Goal: Task Accomplishment & Management: Complete application form

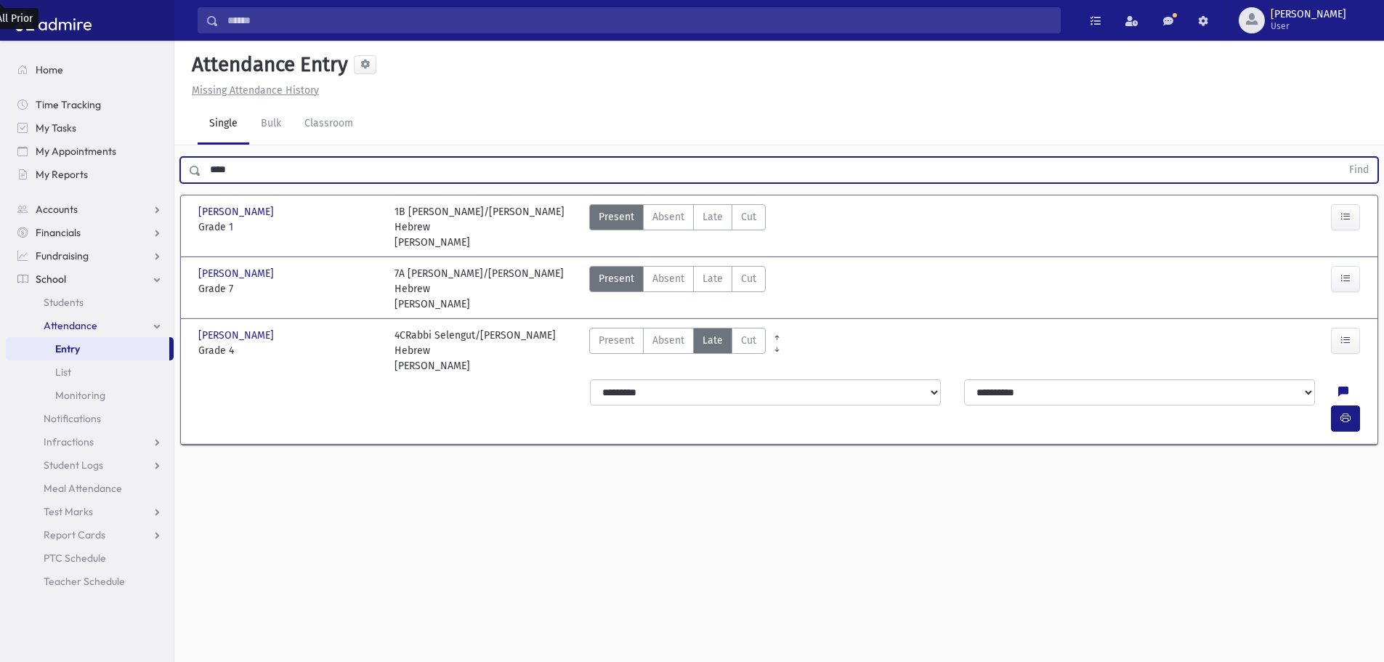
drag, startPoint x: 291, startPoint y: 165, endPoint x: 176, endPoint y: 172, distance: 115.0
click at [176, 172] on div "**** Find" at bounding box center [778, 167] width 1209 height 44
click at [1340, 158] on button "Find" at bounding box center [1358, 170] width 37 height 25
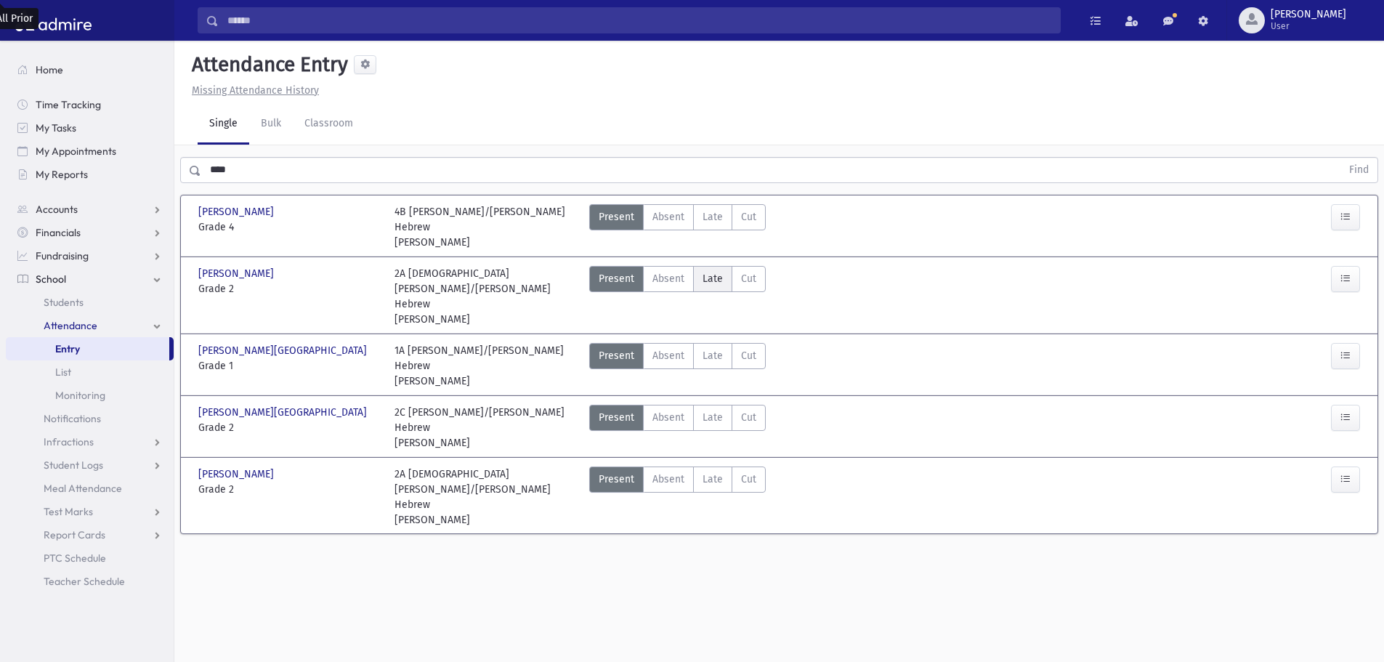
click at [704, 271] on span "Late" at bounding box center [712, 278] width 20 height 15
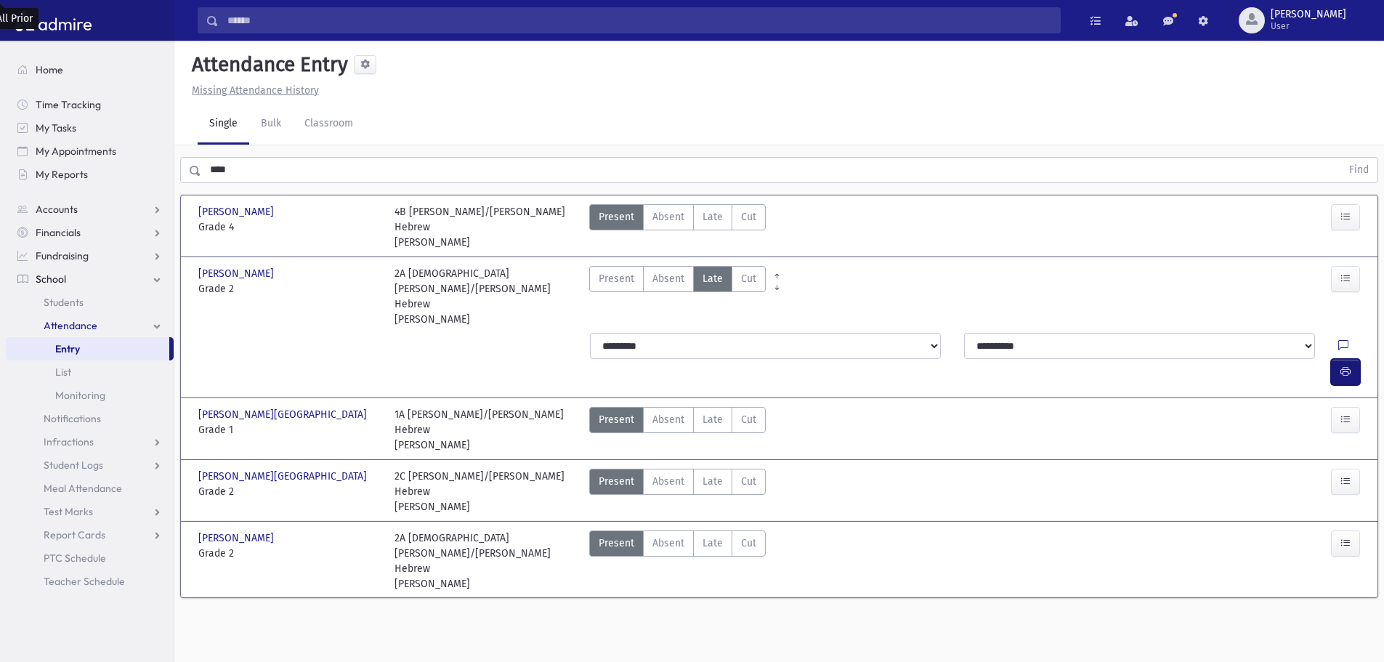
click at [1348, 359] on button "button" at bounding box center [1345, 372] width 29 height 26
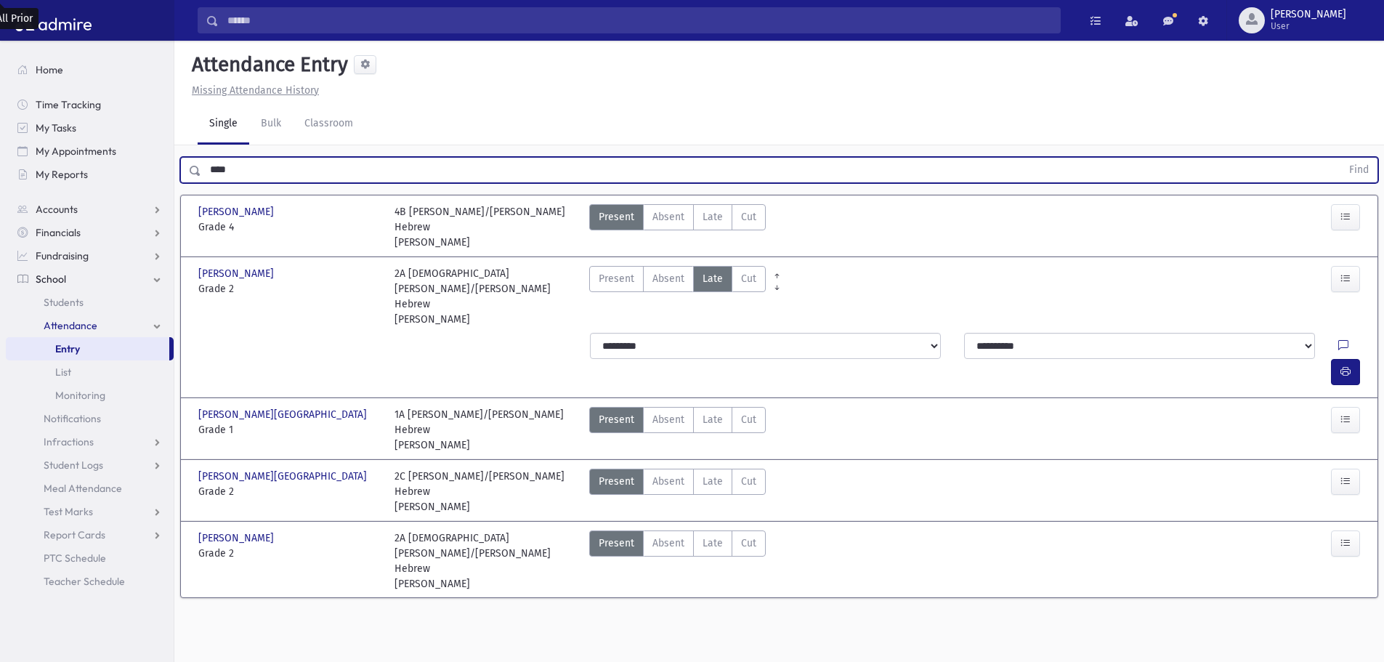
drag, startPoint x: 244, startPoint y: 171, endPoint x: 197, endPoint y: 174, distance: 47.4
click at [197, 174] on div "**** Find" at bounding box center [779, 170] width 1198 height 26
click at [1340, 158] on button "Find" at bounding box center [1358, 170] width 37 height 25
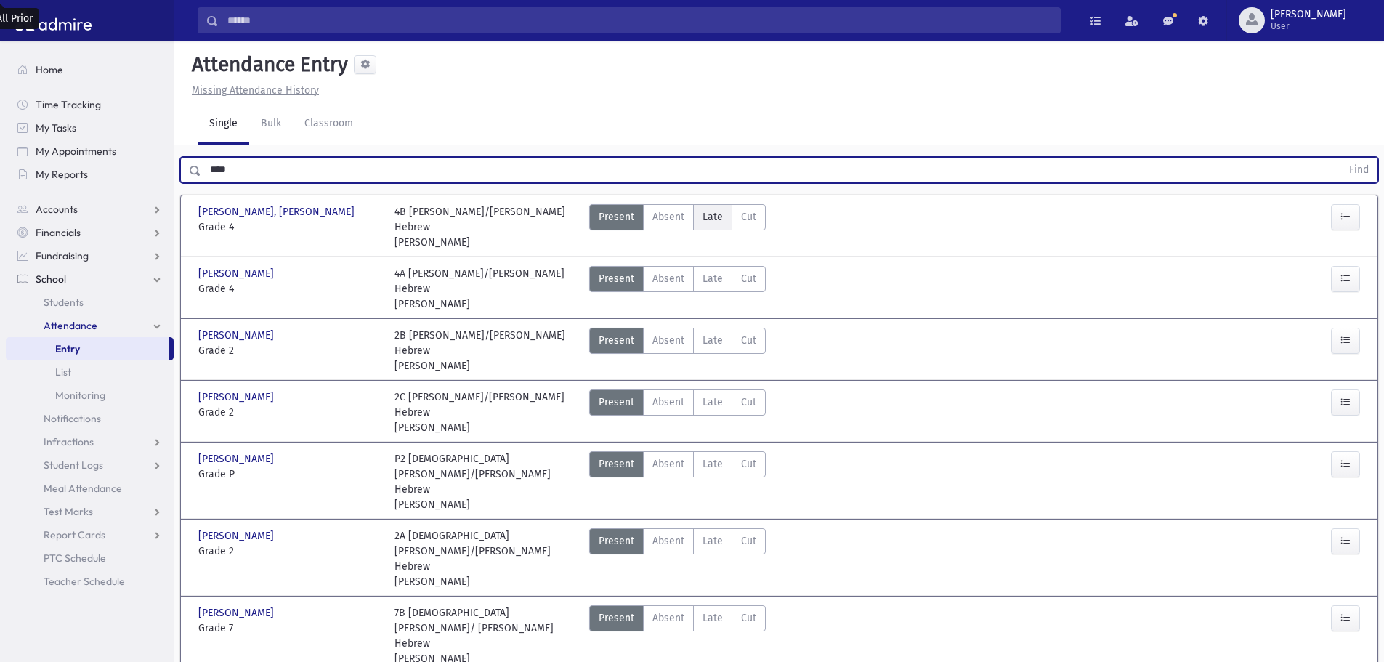
click at [712, 211] on span "Late" at bounding box center [712, 216] width 20 height 15
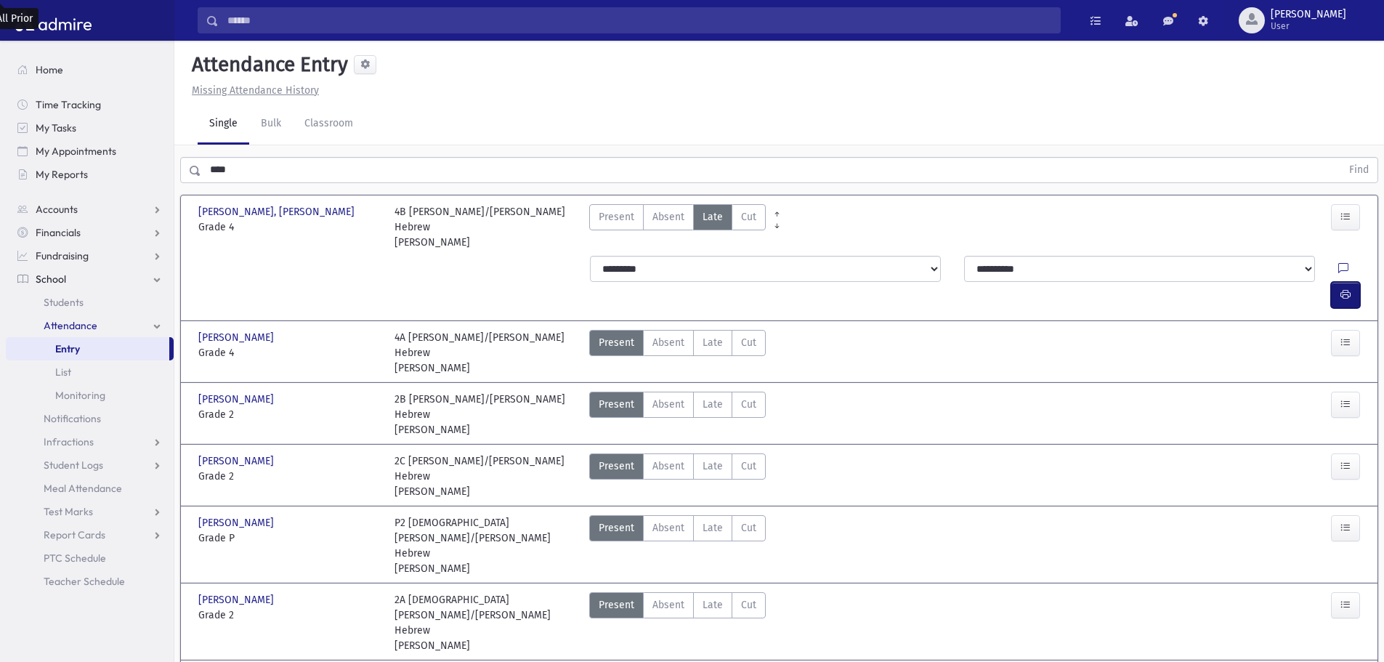
click at [1347, 288] on icon "button" at bounding box center [1345, 294] width 10 height 12
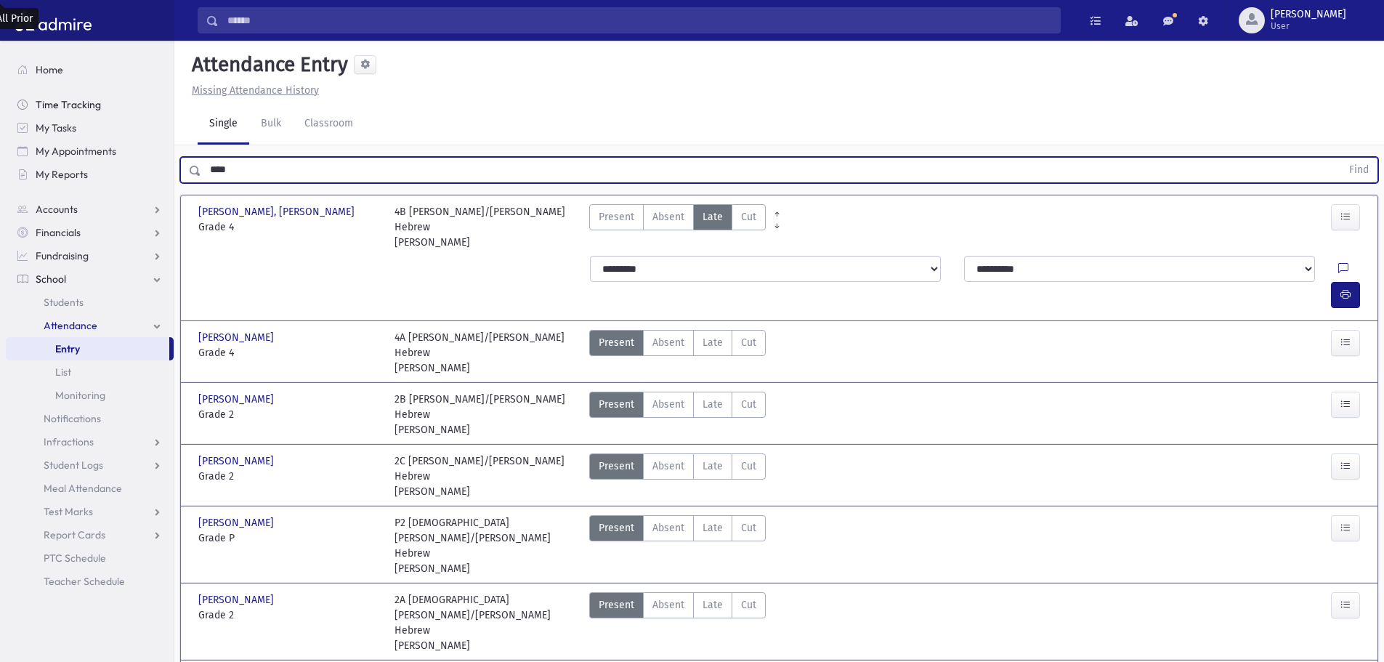
drag, startPoint x: 188, startPoint y: 165, endPoint x: 106, endPoint y: 108, distance: 100.2
click at [106, 165] on div "Search Results All Accounts" at bounding box center [692, 526] width 1384 height 1052
click at [1340, 158] on button "Find" at bounding box center [1358, 170] width 37 height 25
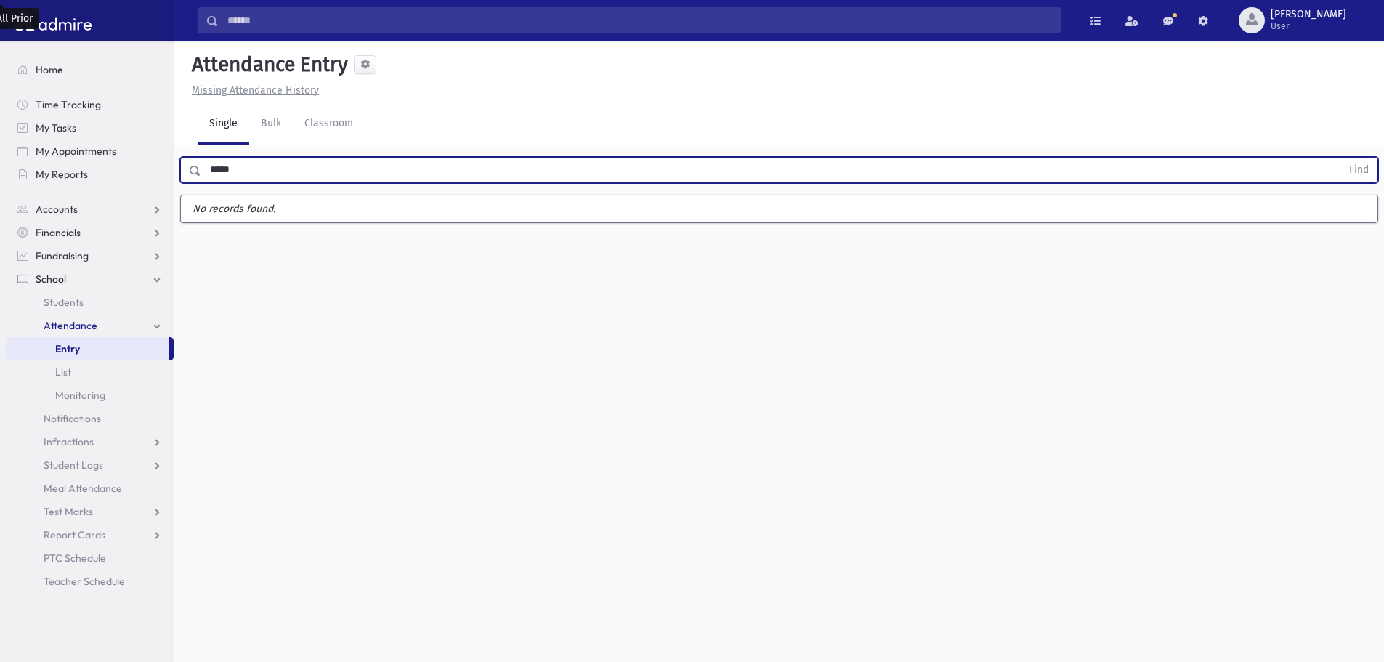
click at [224, 172] on input "*****" at bounding box center [771, 170] width 1140 height 26
click at [1340, 158] on button "Find" at bounding box center [1358, 170] width 37 height 25
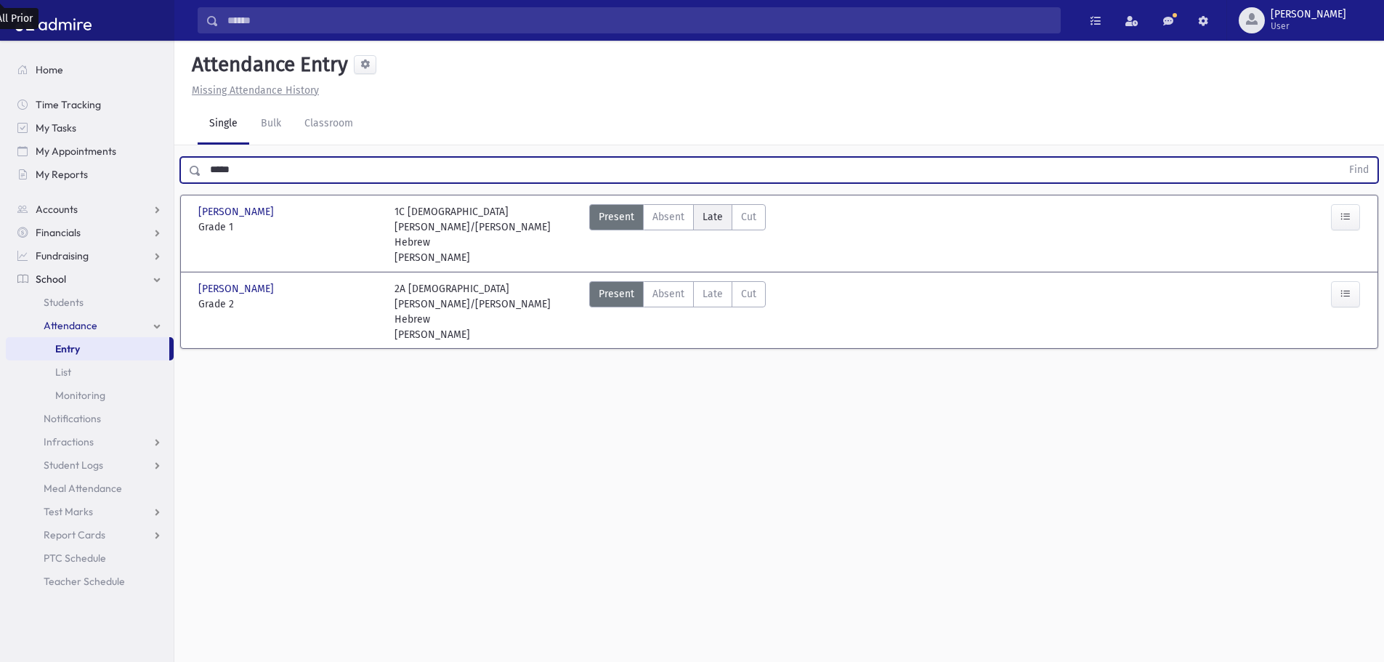
drag, startPoint x: 713, startPoint y: 221, endPoint x: 998, endPoint y: 241, distance: 286.2
click at [714, 221] on span "Late" at bounding box center [712, 216] width 20 height 15
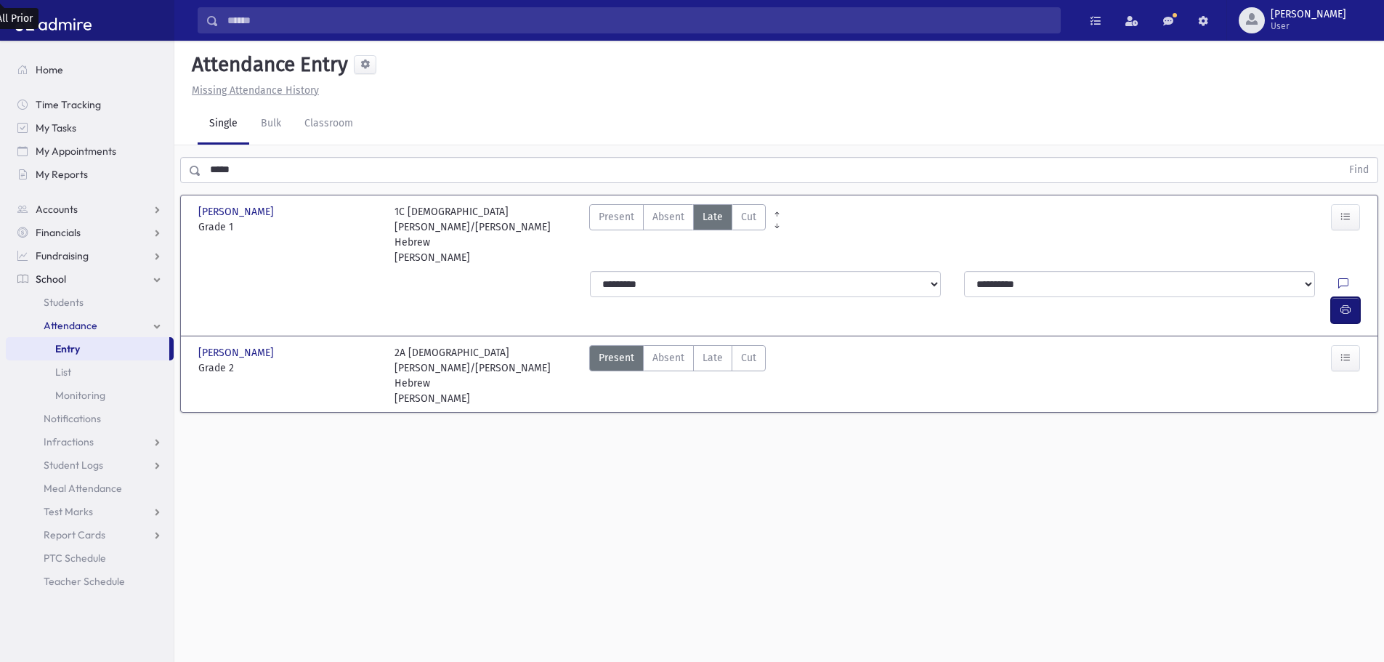
click at [1337, 297] on button "button" at bounding box center [1345, 310] width 29 height 26
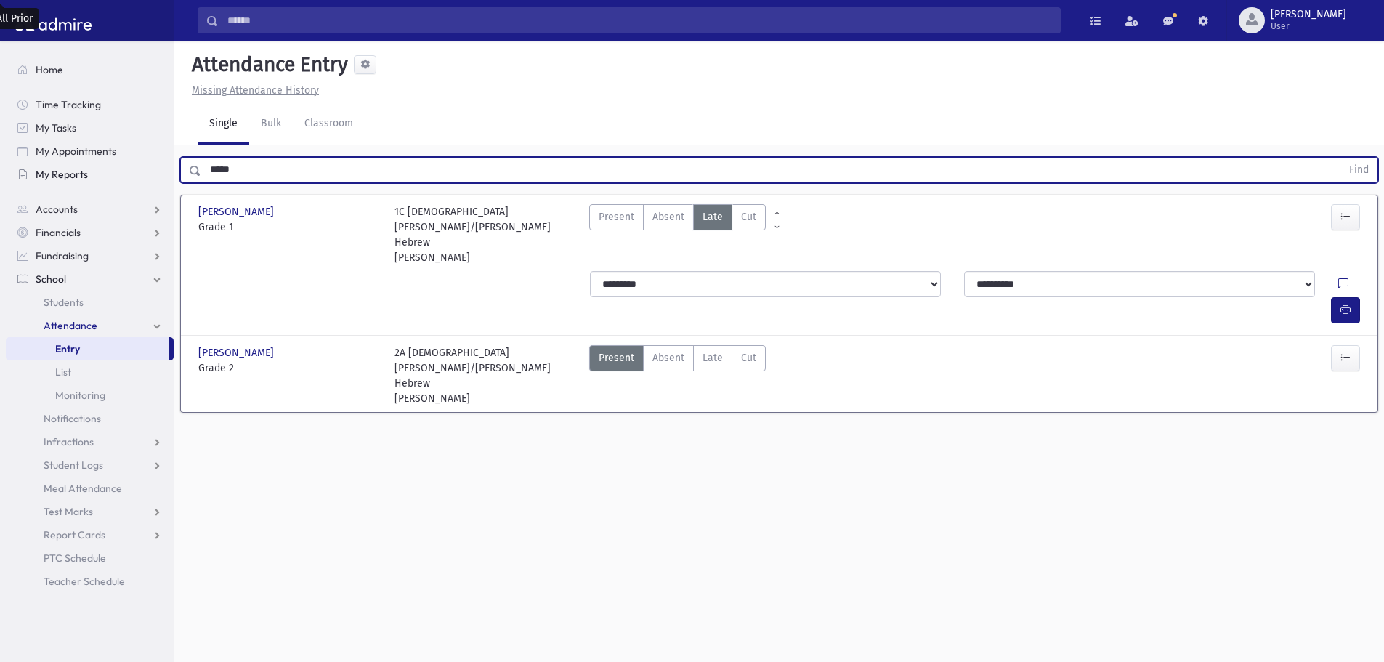
drag, startPoint x: 237, startPoint y: 174, endPoint x: 169, endPoint y: 170, distance: 68.4
click at [169, 170] on div "Search Results All Accounts" at bounding box center [692, 347] width 1384 height 694
click at [1340, 158] on button "Find" at bounding box center [1358, 170] width 37 height 25
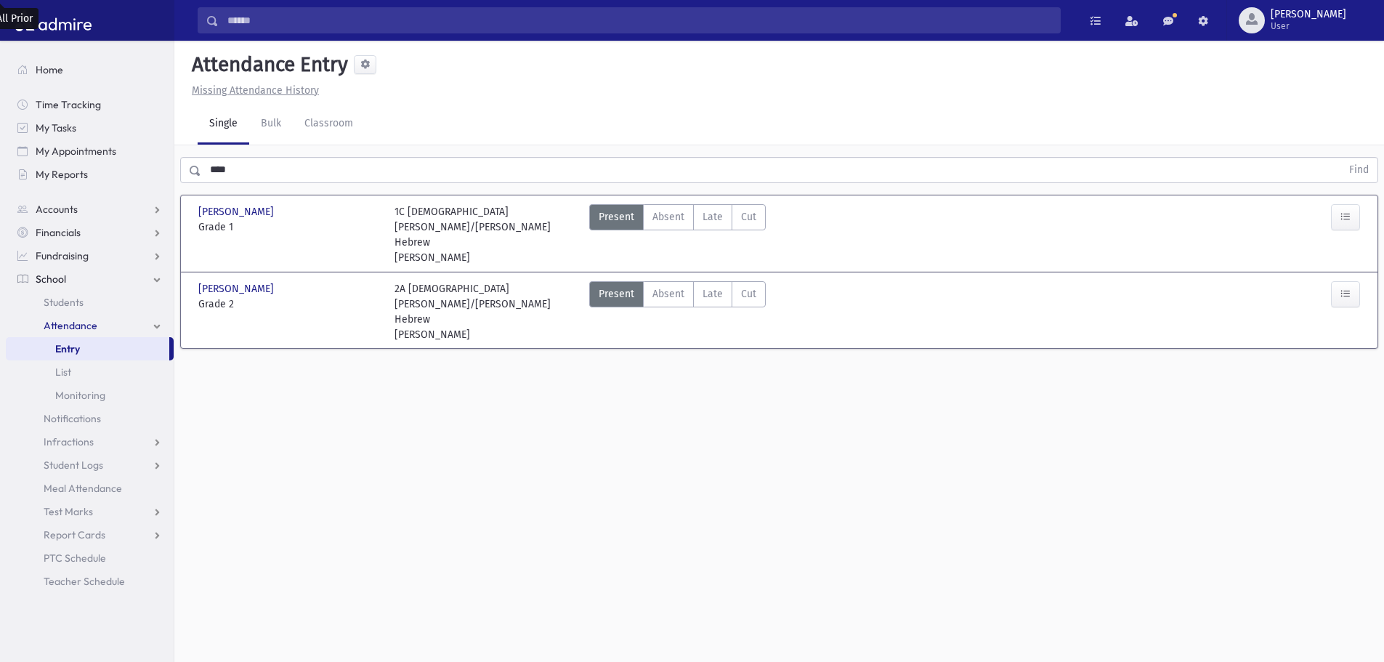
drag, startPoint x: 710, startPoint y: 216, endPoint x: 1394, endPoint y: 260, distance: 685.6
click at [723, 224] on label "Late Late" at bounding box center [712, 217] width 39 height 26
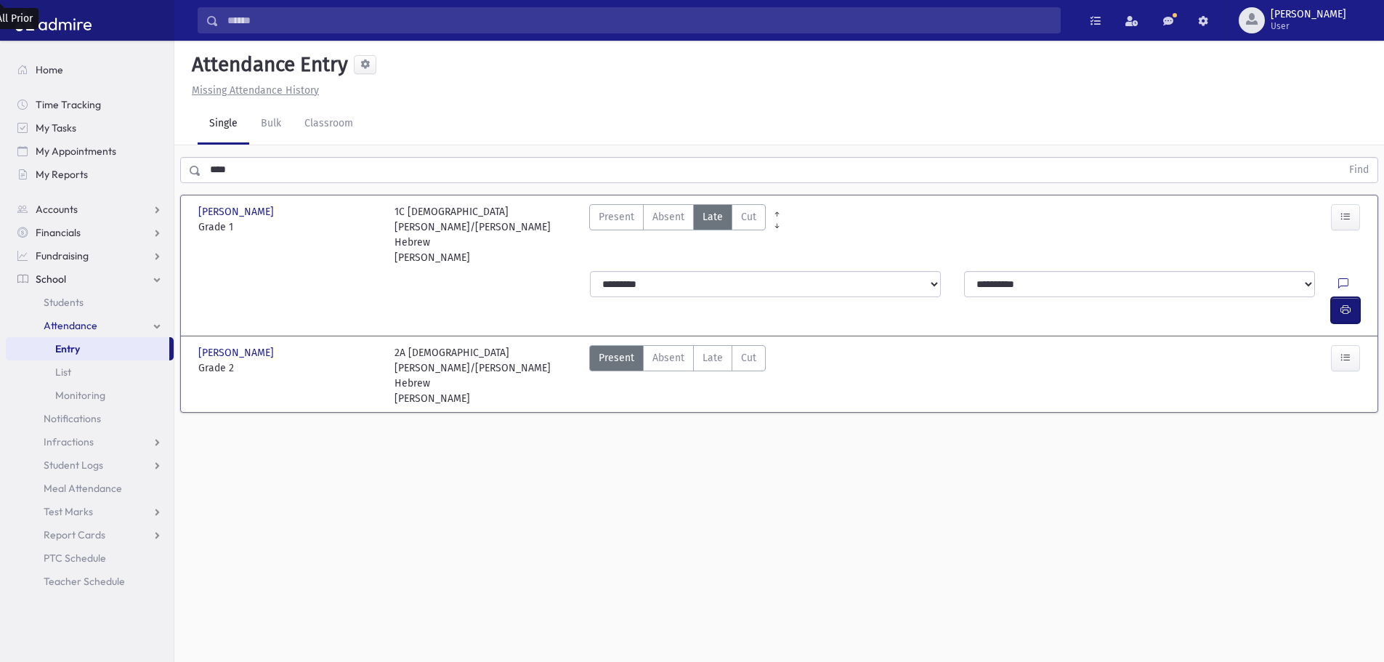
click at [1349, 304] on icon "button" at bounding box center [1345, 310] width 10 height 12
click at [702, 350] on span "Late" at bounding box center [712, 357] width 20 height 15
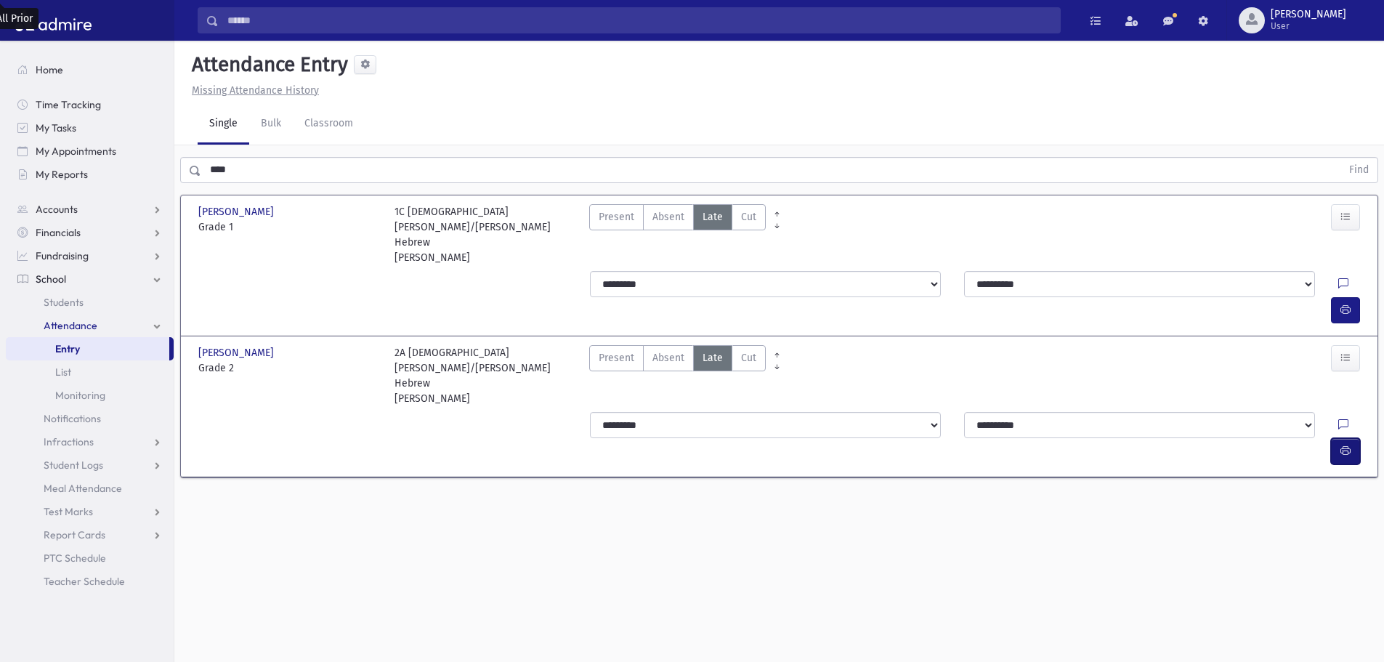
click at [1351, 438] on button "button" at bounding box center [1345, 451] width 29 height 26
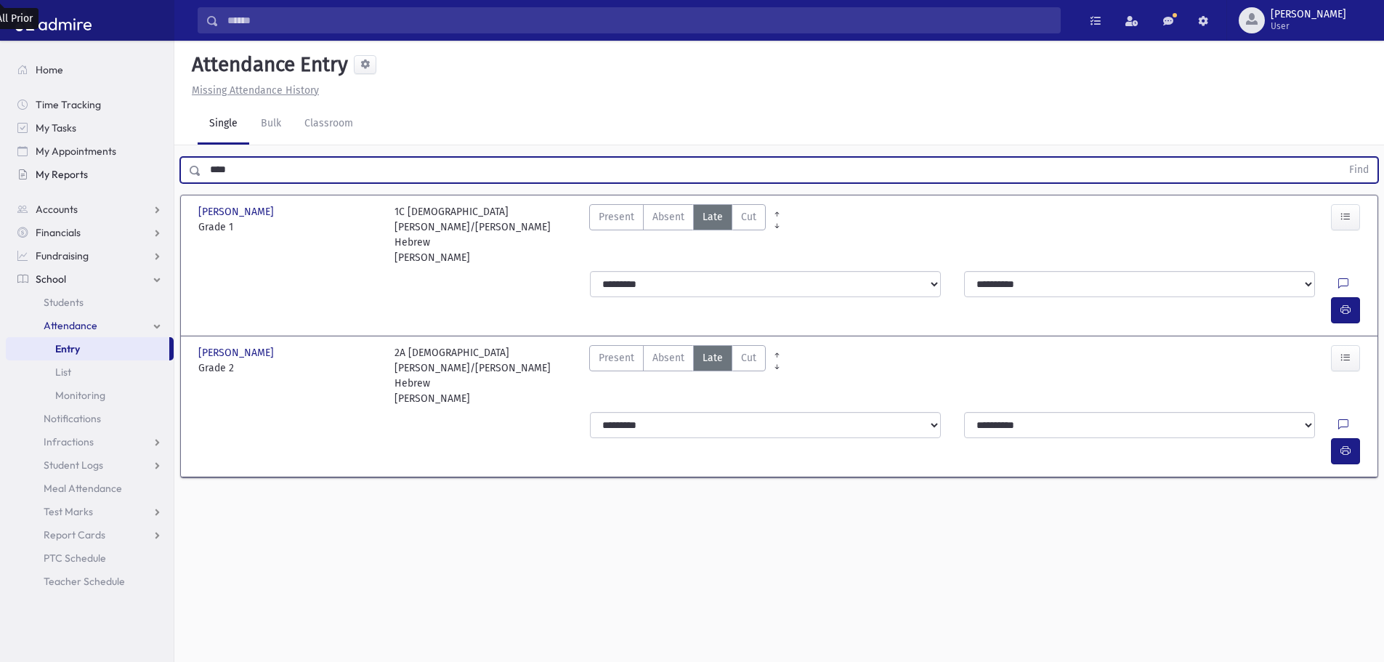
drag, startPoint x: 255, startPoint y: 173, endPoint x: 146, endPoint y: 169, distance: 109.0
click at [146, 169] on div "Search Results All Accounts" at bounding box center [692, 347] width 1384 height 694
click at [1340, 158] on button "Find" at bounding box center [1358, 170] width 37 height 25
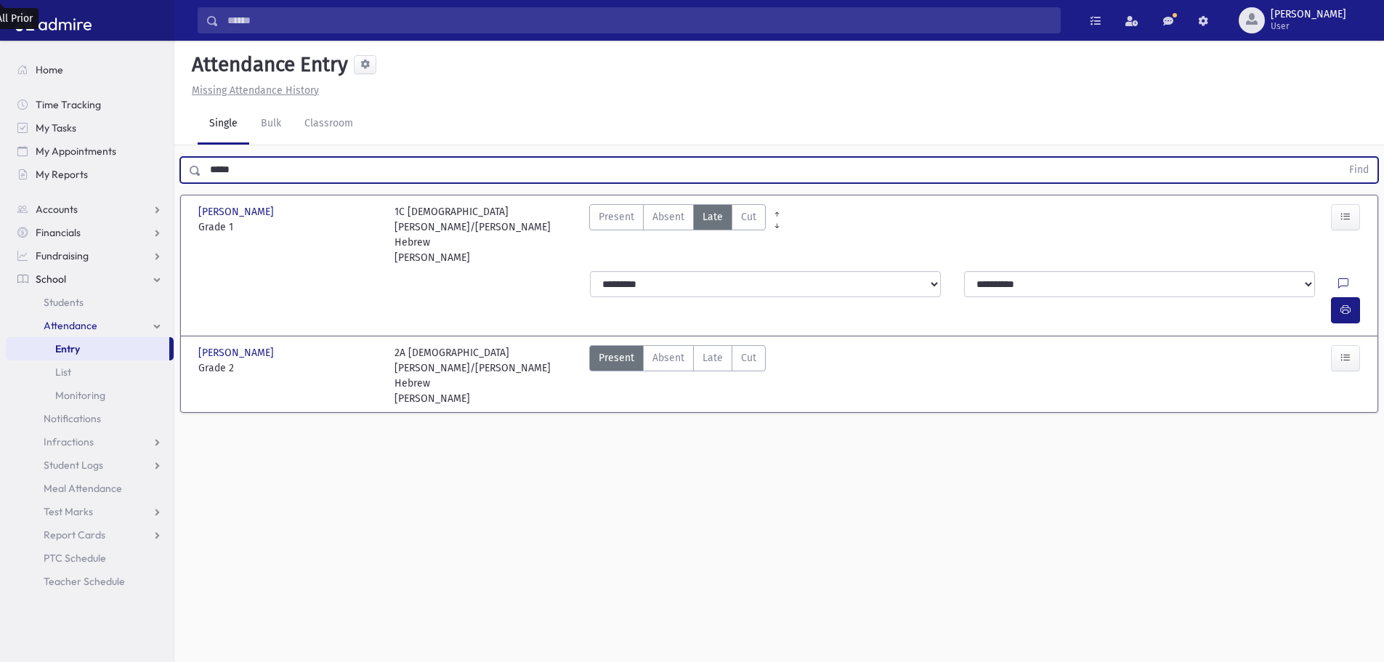
drag, startPoint x: 297, startPoint y: 168, endPoint x: 182, endPoint y: 167, distance: 114.8
click at [182, 167] on div "***** Find" at bounding box center [779, 170] width 1198 height 26
click at [1340, 158] on button "Find" at bounding box center [1358, 170] width 37 height 25
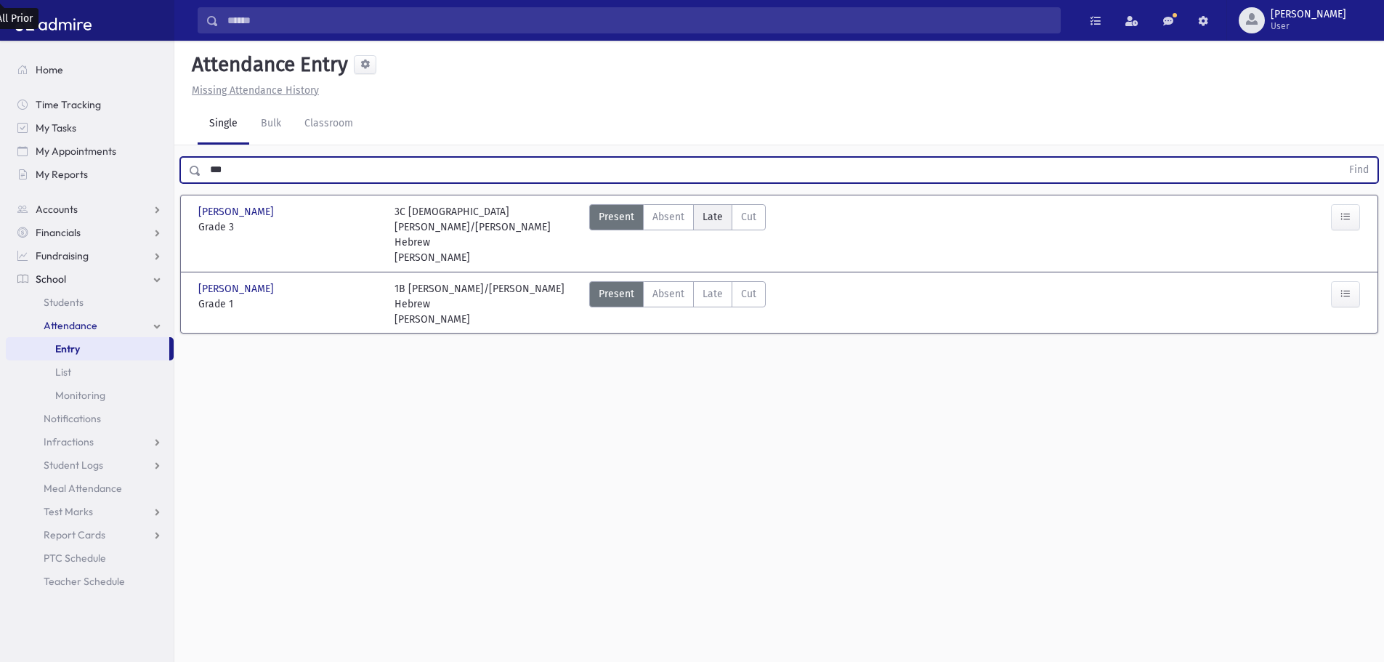
click at [725, 220] on label "Late Late" at bounding box center [712, 217] width 39 height 26
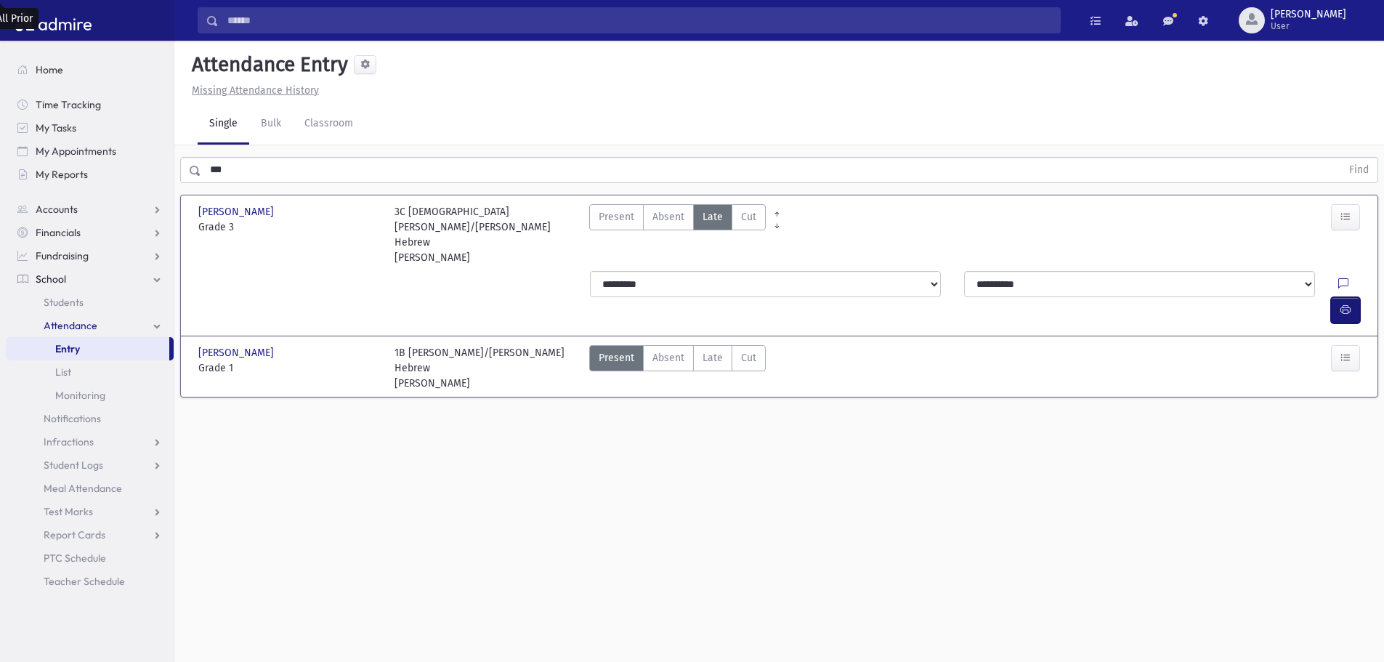
click at [1341, 304] on icon "button" at bounding box center [1345, 310] width 10 height 12
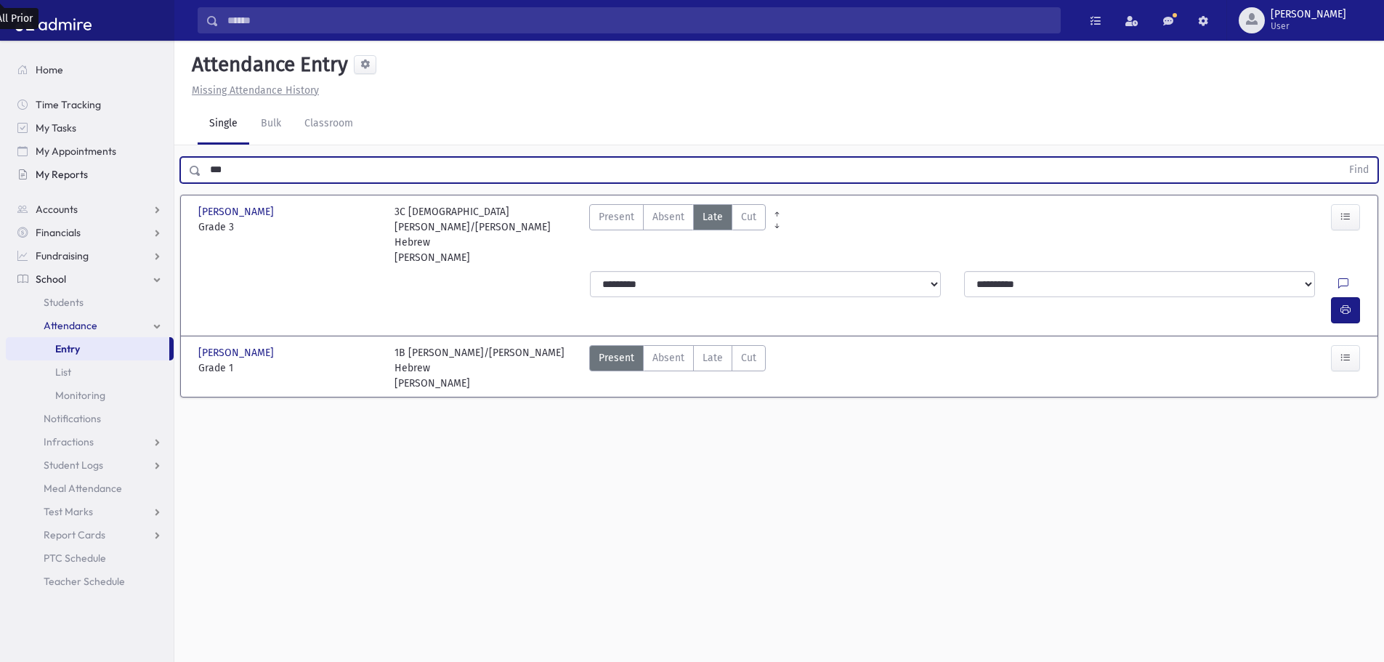
drag, startPoint x: 241, startPoint y: 164, endPoint x: 100, endPoint y: 171, distance: 141.1
click at [100, 171] on div "Search Results All Accounts" at bounding box center [692, 347] width 1384 height 694
click at [1340, 158] on button "Find" at bounding box center [1358, 170] width 37 height 25
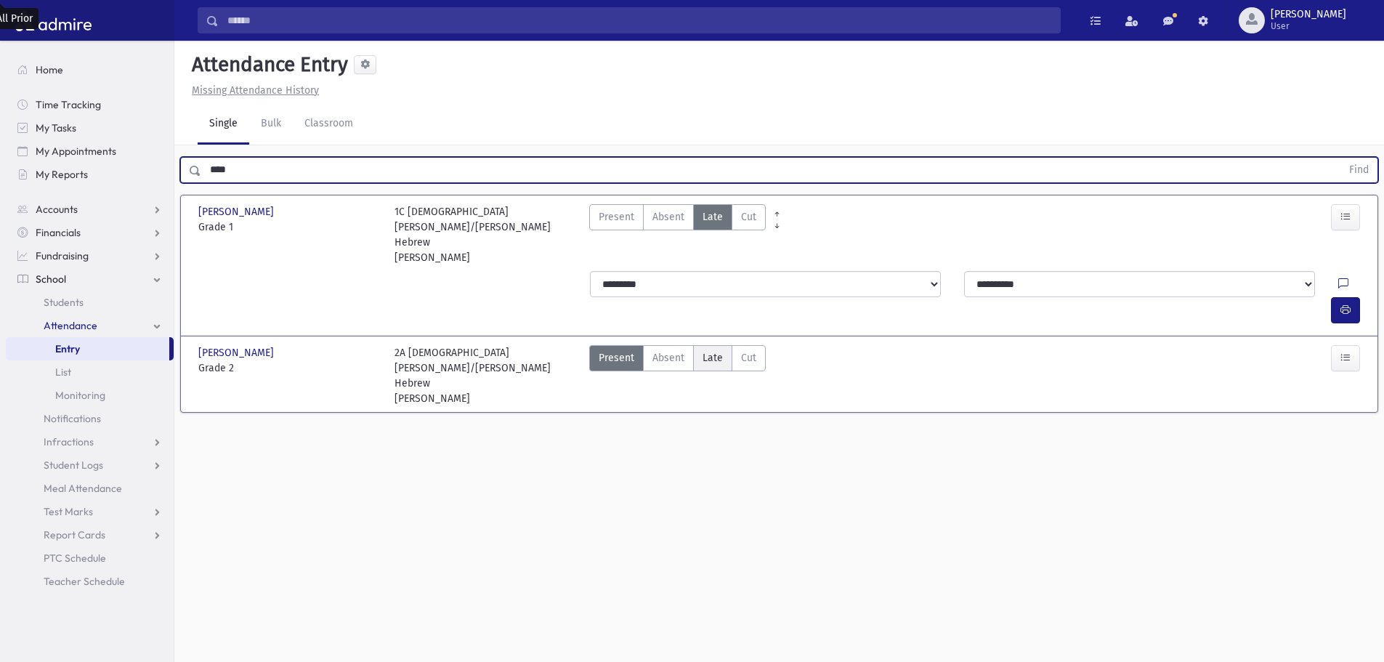
drag, startPoint x: 703, startPoint y: 291, endPoint x: 713, endPoint y: 296, distance: 11.1
click at [704, 345] on label "Late Late" at bounding box center [712, 358] width 39 height 26
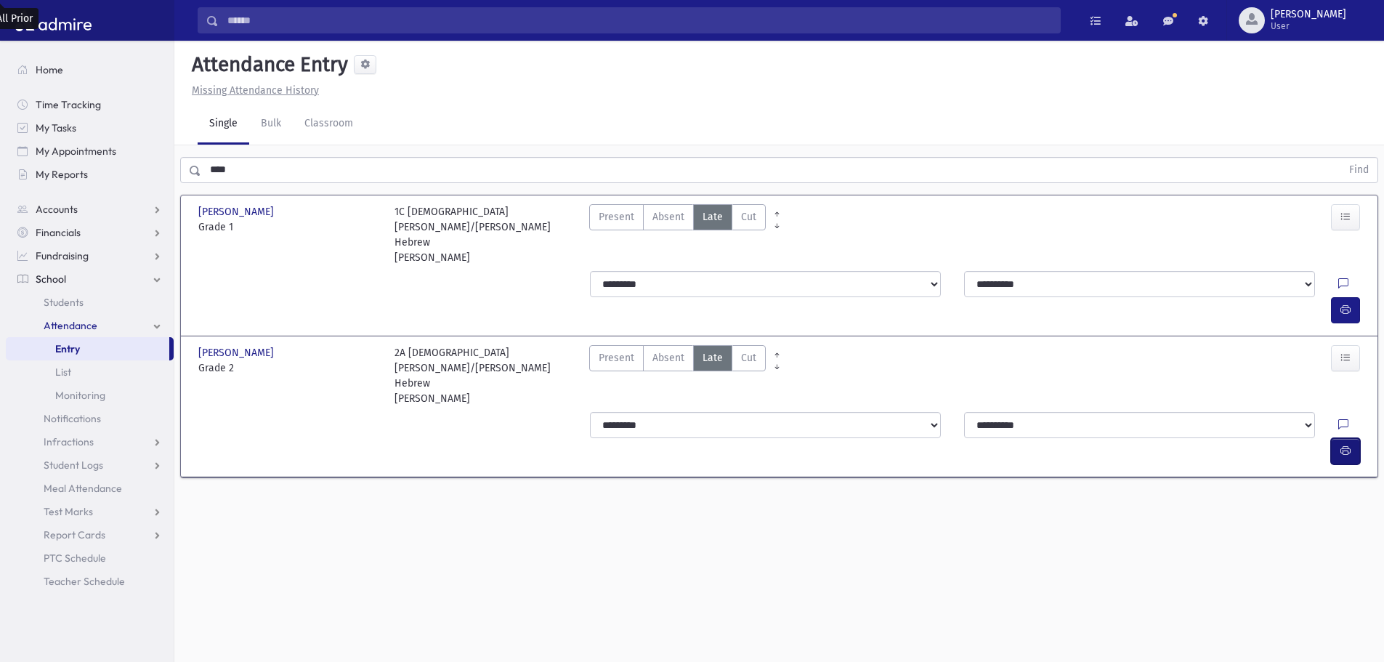
click at [1340, 445] on icon "button" at bounding box center [1345, 451] width 10 height 12
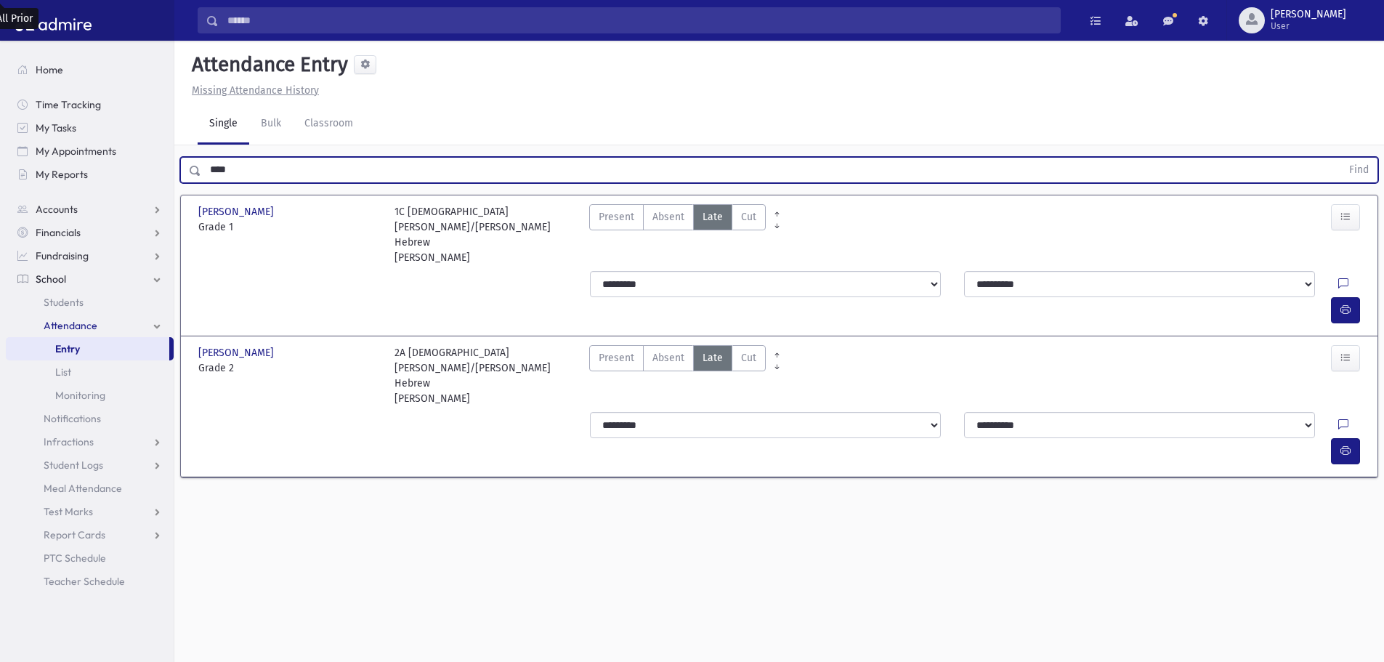
drag, startPoint x: 228, startPoint y: 179, endPoint x: 215, endPoint y: 176, distance: 13.6
click at [215, 176] on input "****" at bounding box center [771, 170] width 1140 height 26
drag, startPoint x: 188, startPoint y: 167, endPoint x: 177, endPoint y: 169, distance: 11.7
click at [177, 169] on div "**** Find" at bounding box center [778, 167] width 1209 height 44
click at [1340, 158] on button "Find" at bounding box center [1358, 170] width 37 height 25
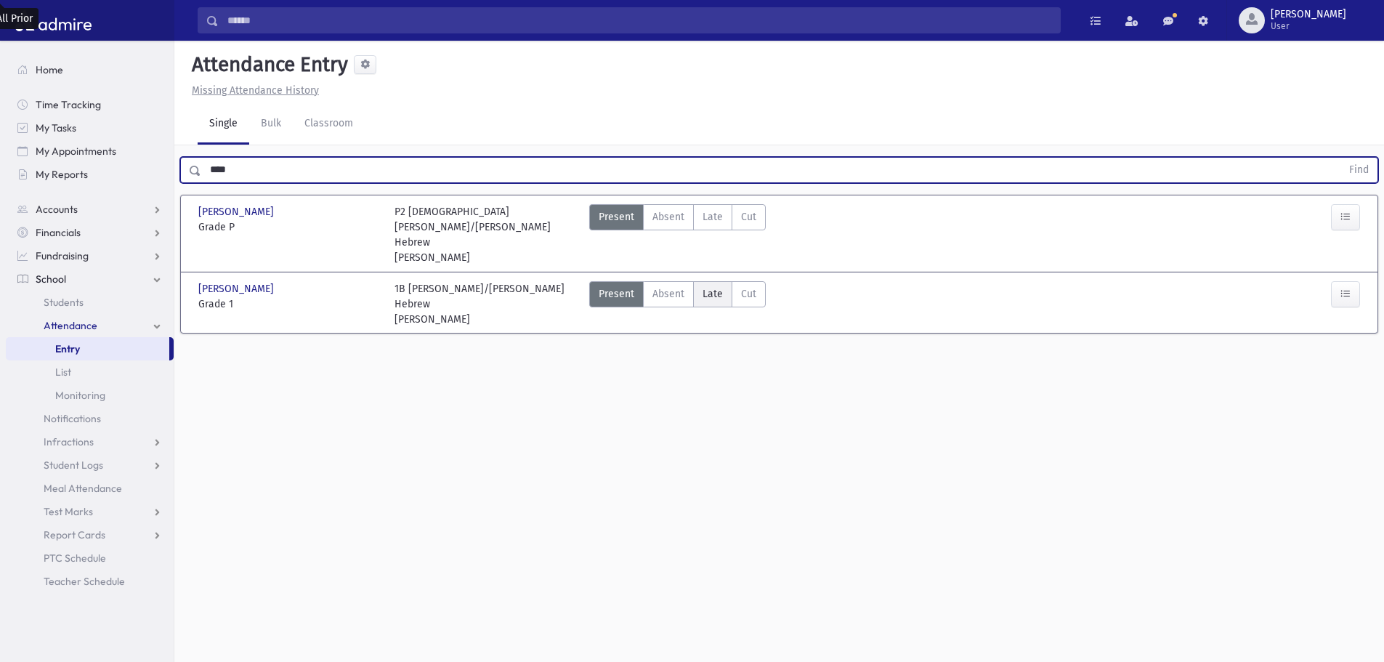
drag, startPoint x: 701, startPoint y: 278, endPoint x: 715, endPoint y: 281, distance: 14.8
click at [702, 281] on label "Late Late" at bounding box center [712, 294] width 39 height 26
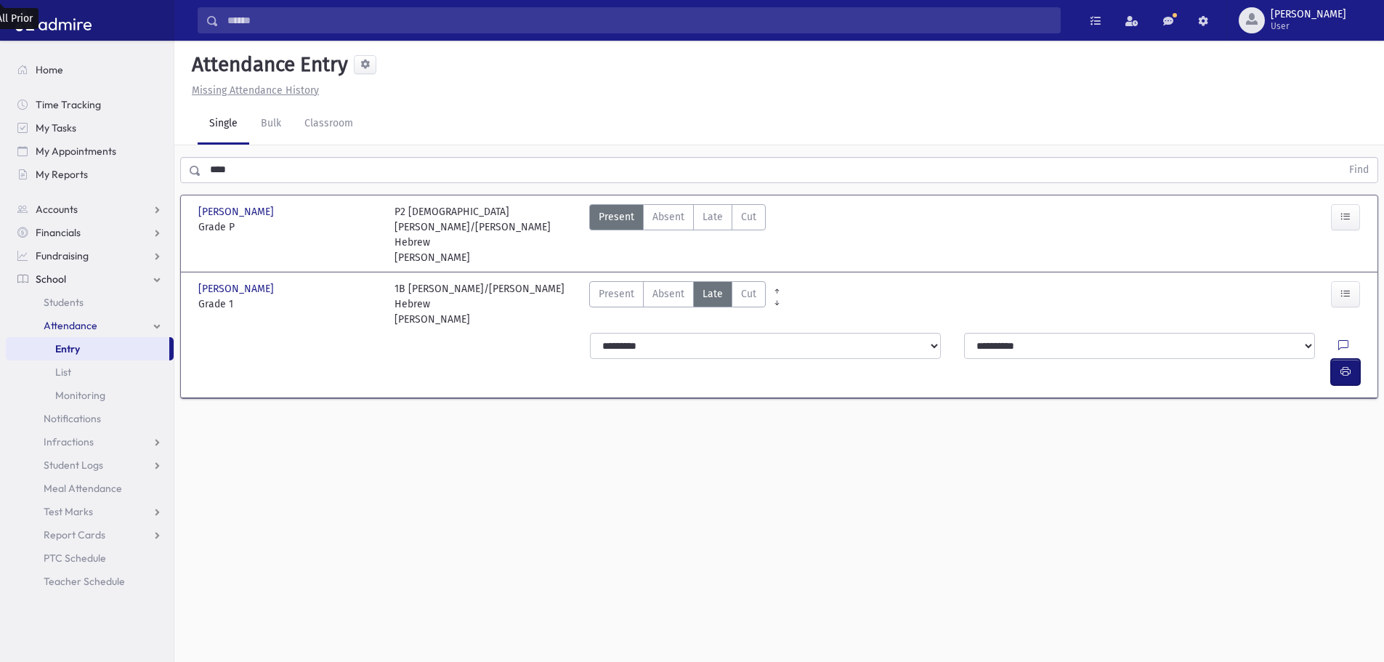
click at [1345, 359] on button "button" at bounding box center [1345, 372] width 29 height 26
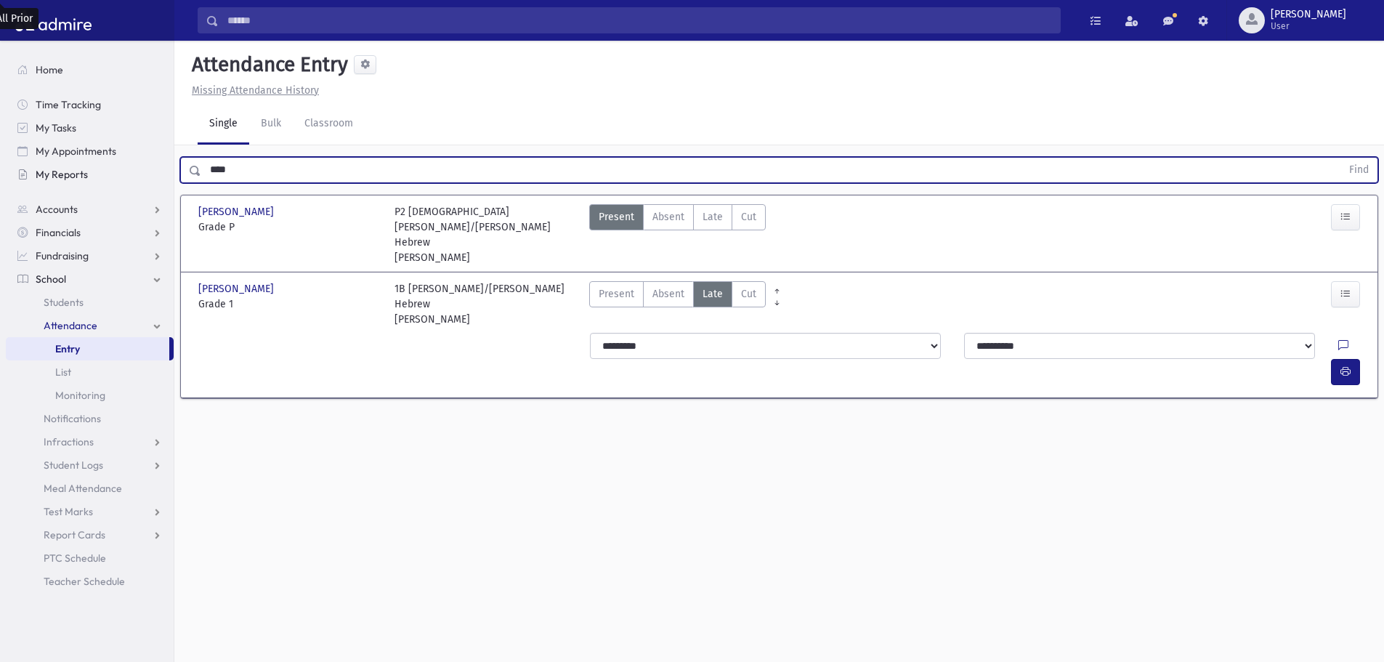
drag, startPoint x: 232, startPoint y: 168, endPoint x: 159, endPoint y: 170, distance: 72.7
click at [159, 170] on div "Search Results All Accounts" at bounding box center [692, 347] width 1384 height 694
click at [1340, 158] on button "Find" at bounding box center [1358, 170] width 37 height 25
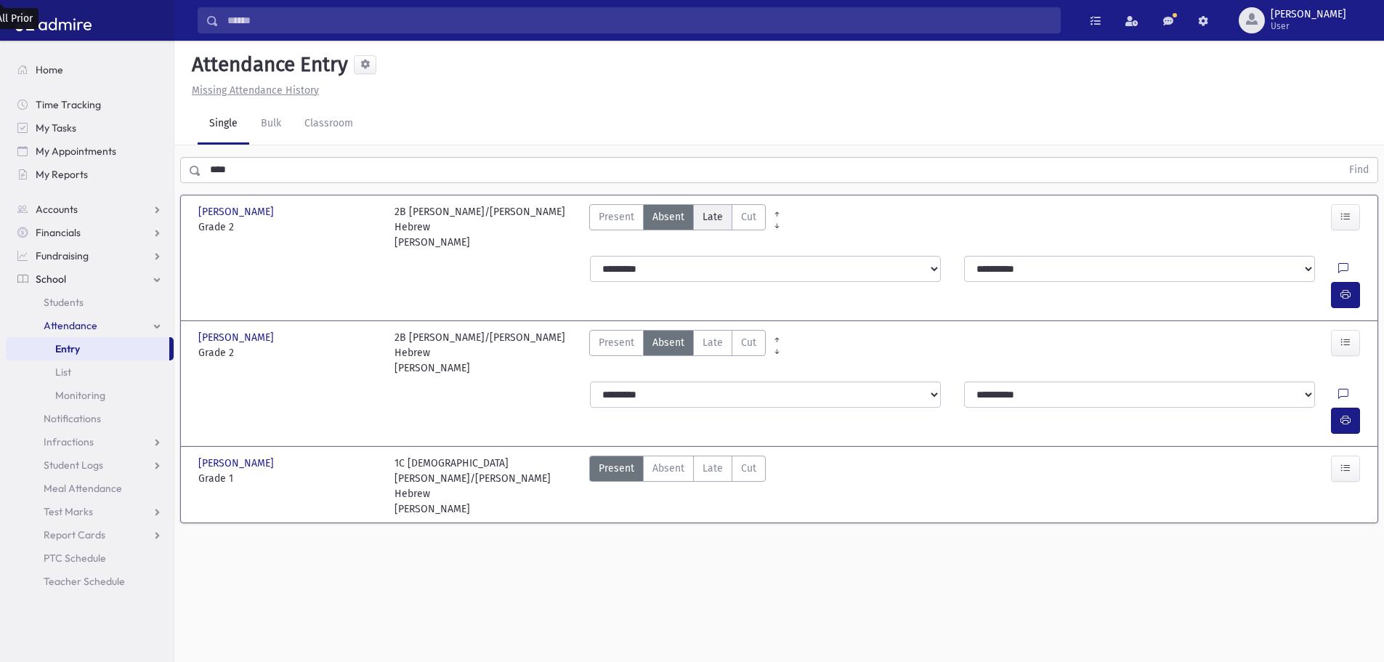
drag, startPoint x: 706, startPoint y: 214, endPoint x: 710, endPoint y: 224, distance: 11.7
click at [707, 214] on span "Late" at bounding box center [712, 216] width 20 height 15
click at [1345, 288] on icon "button" at bounding box center [1345, 294] width 10 height 12
drag, startPoint x: 243, startPoint y: 166, endPoint x: 180, endPoint y: 183, distance: 65.4
click at [180, 183] on div "**** Find" at bounding box center [778, 167] width 1209 height 44
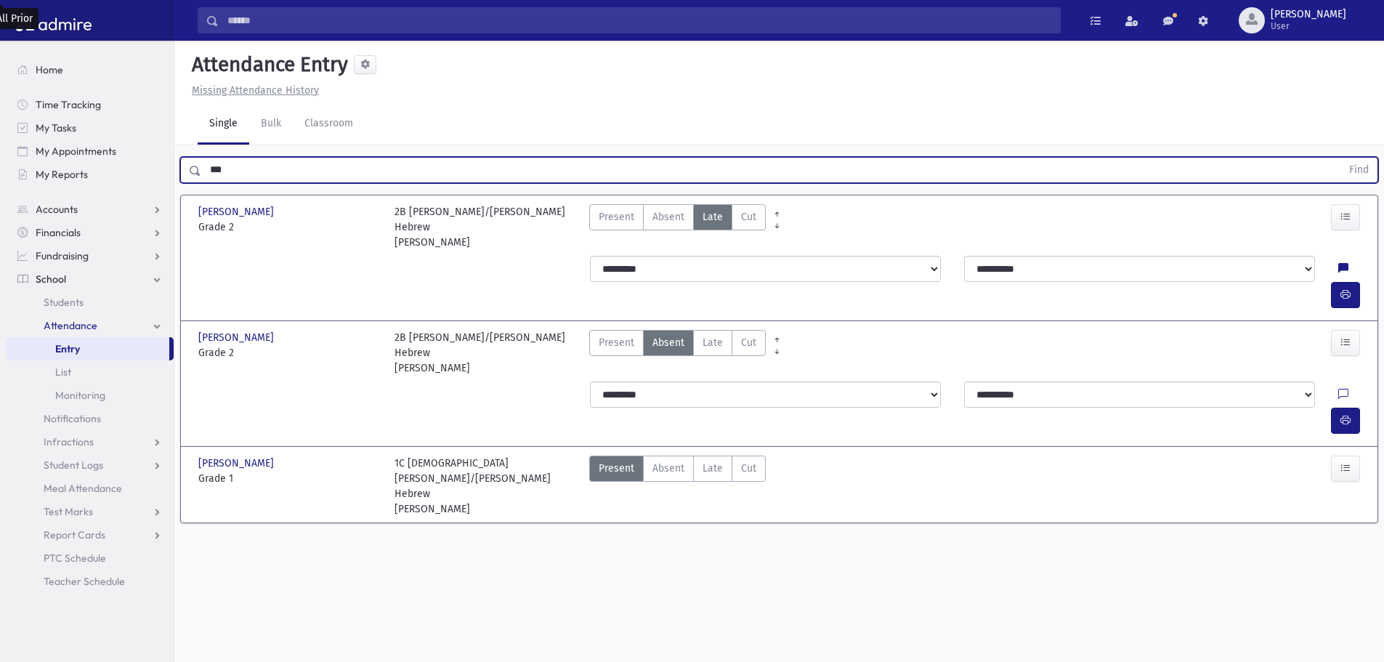
click at [1340, 158] on button "Find" at bounding box center [1358, 170] width 37 height 25
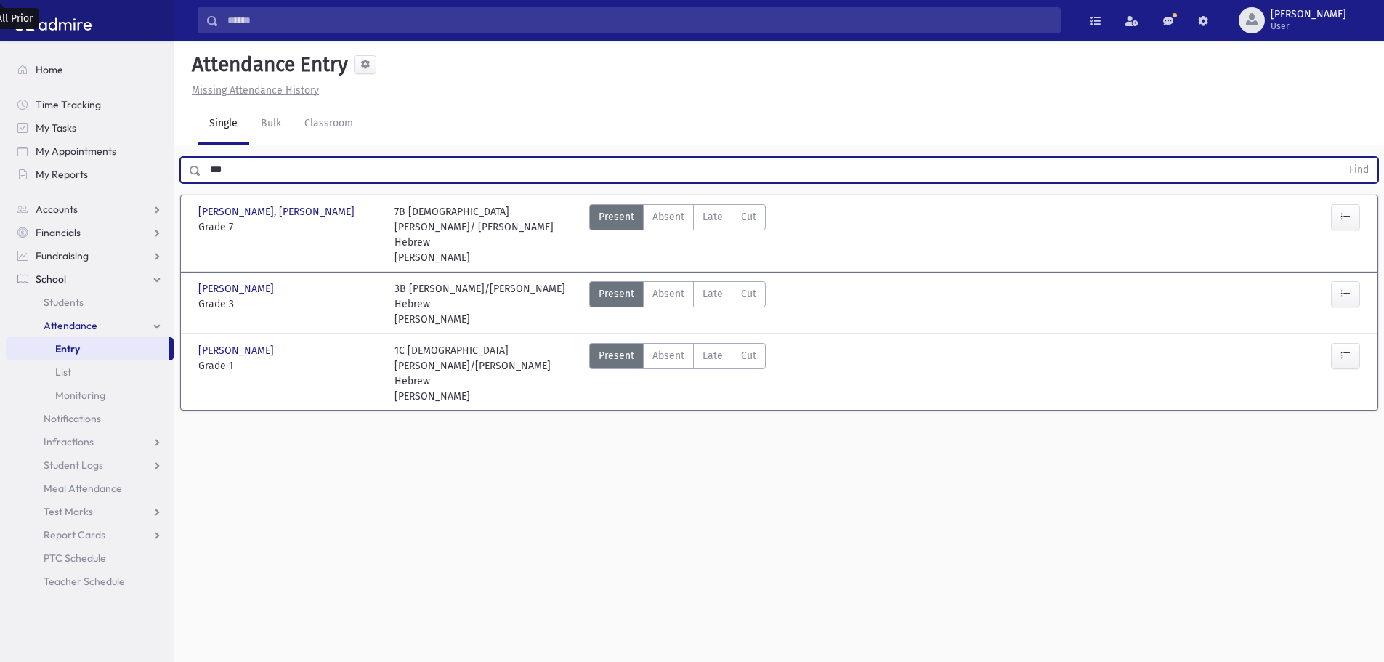
drag, startPoint x: 705, startPoint y: 265, endPoint x: 729, endPoint y: 288, distance: 32.4
click at [706, 286] on span "Late" at bounding box center [712, 293] width 20 height 15
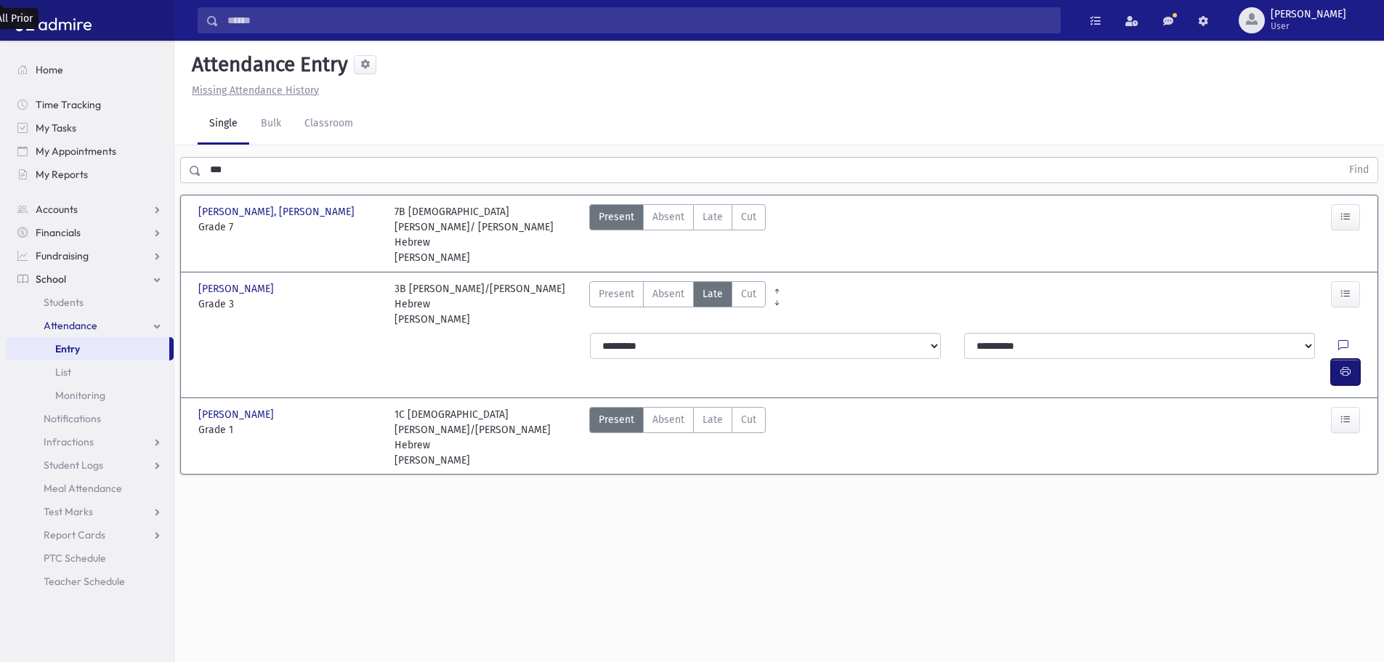
click at [1347, 365] on icon "button" at bounding box center [1345, 371] width 10 height 12
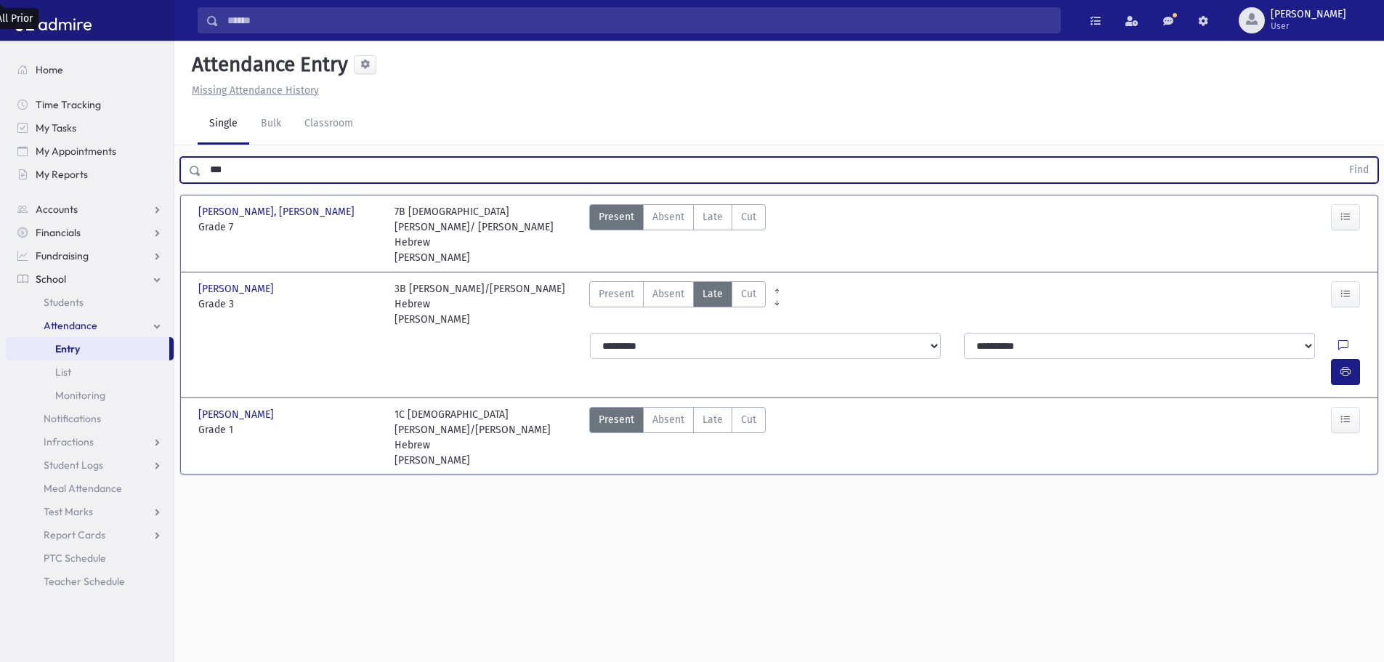
drag, startPoint x: 235, startPoint y: 179, endPoint x: 184, endPoint y: 189, distance: 51.7
click at [184, 189] on div "*** Find Falk, Aryeh Leib Falk, Aryeh Leib Grade 7 Grade 7 7B Rabbi Fischer/ Ra…" at bounding box center [778, 319] width 1209 height 349
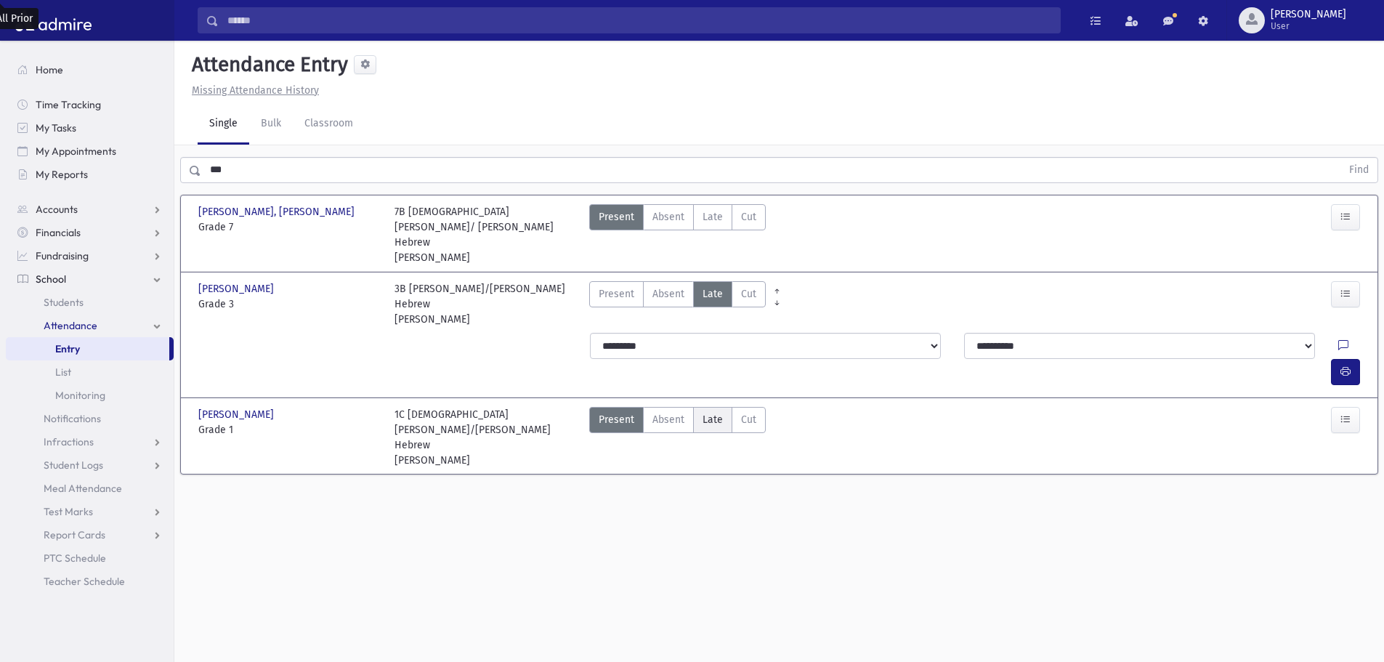
click at [703, 412] on span "Late" at bounding box center [712, 419] width 20 height 15
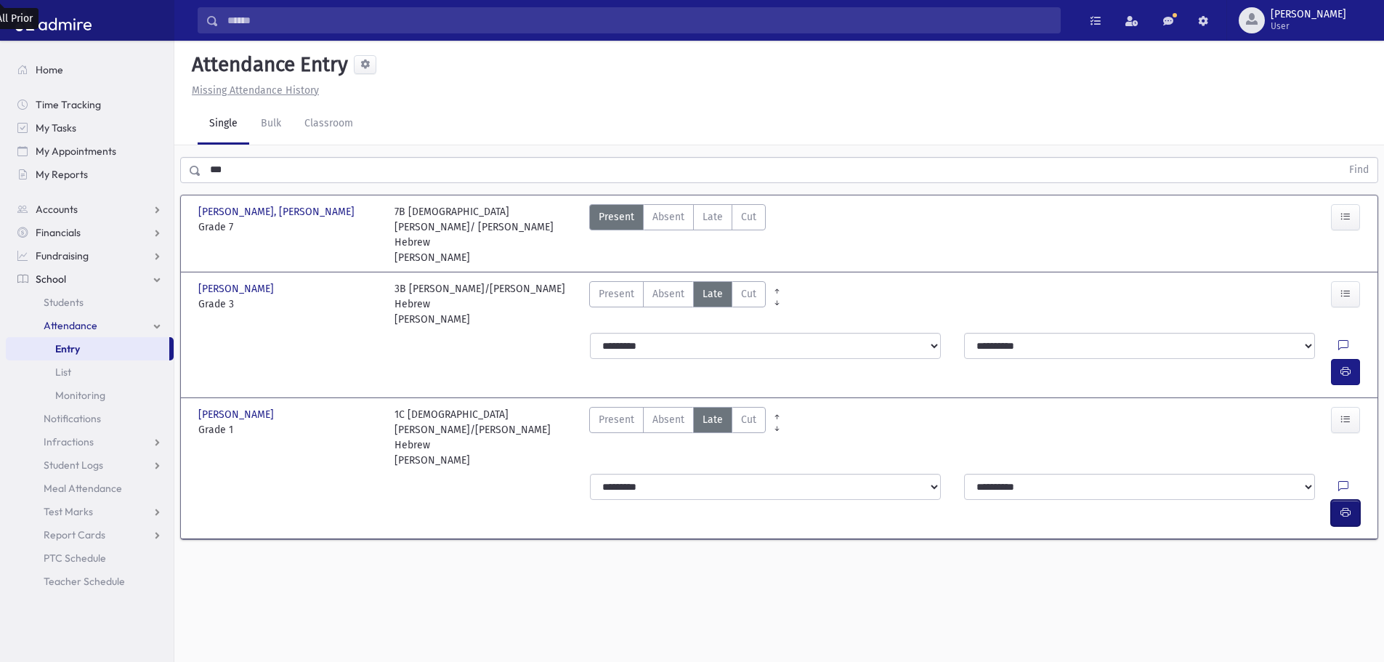
click at [1341, 506] on icon "button" at bounding box center [1345, 512] width 10 height 12
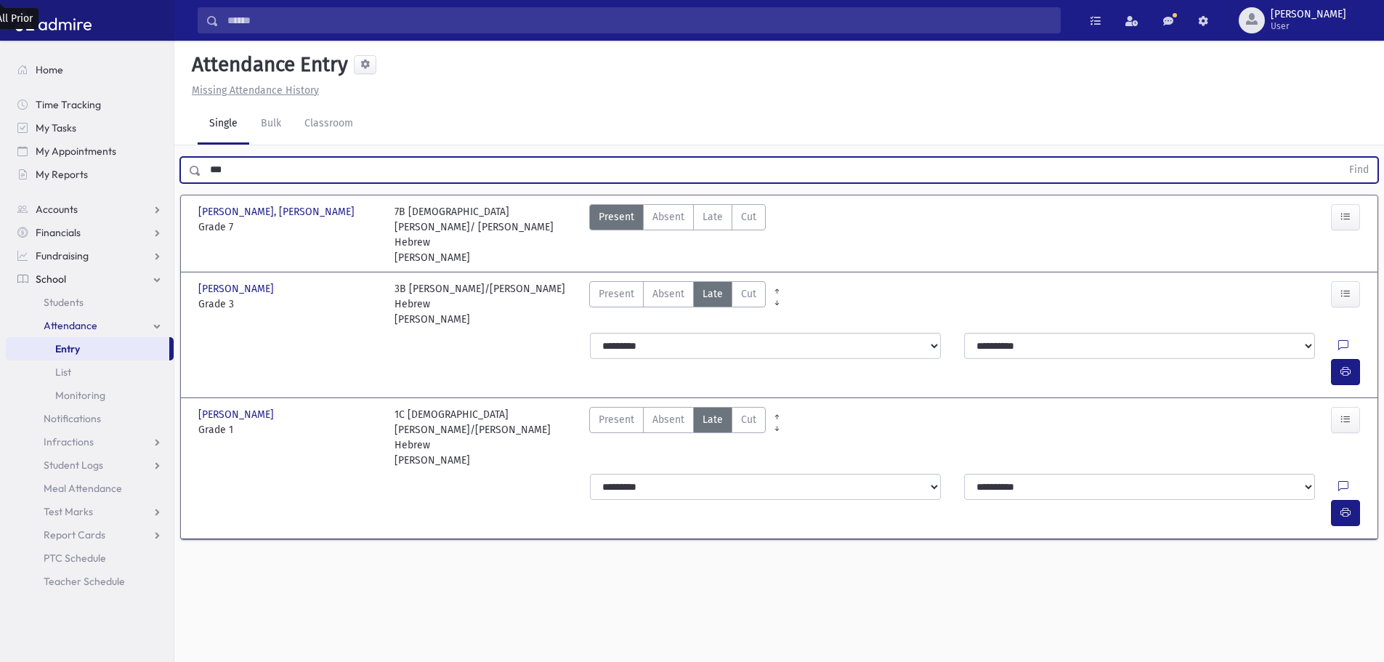
click at [1340, 158] on button "Find" at bounding box center [1358, 170] width 37 height 25
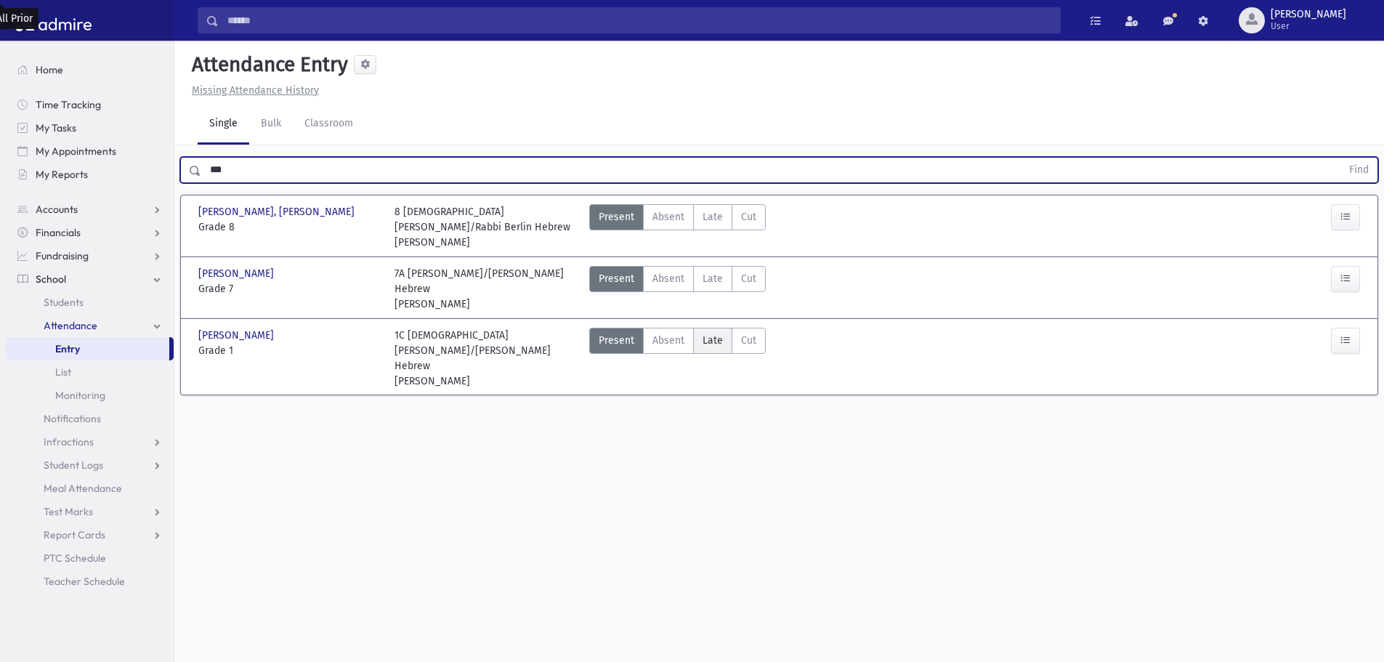
click at [711, 333] on span "Late" at bounding box center [712, 340] width 20 height 15
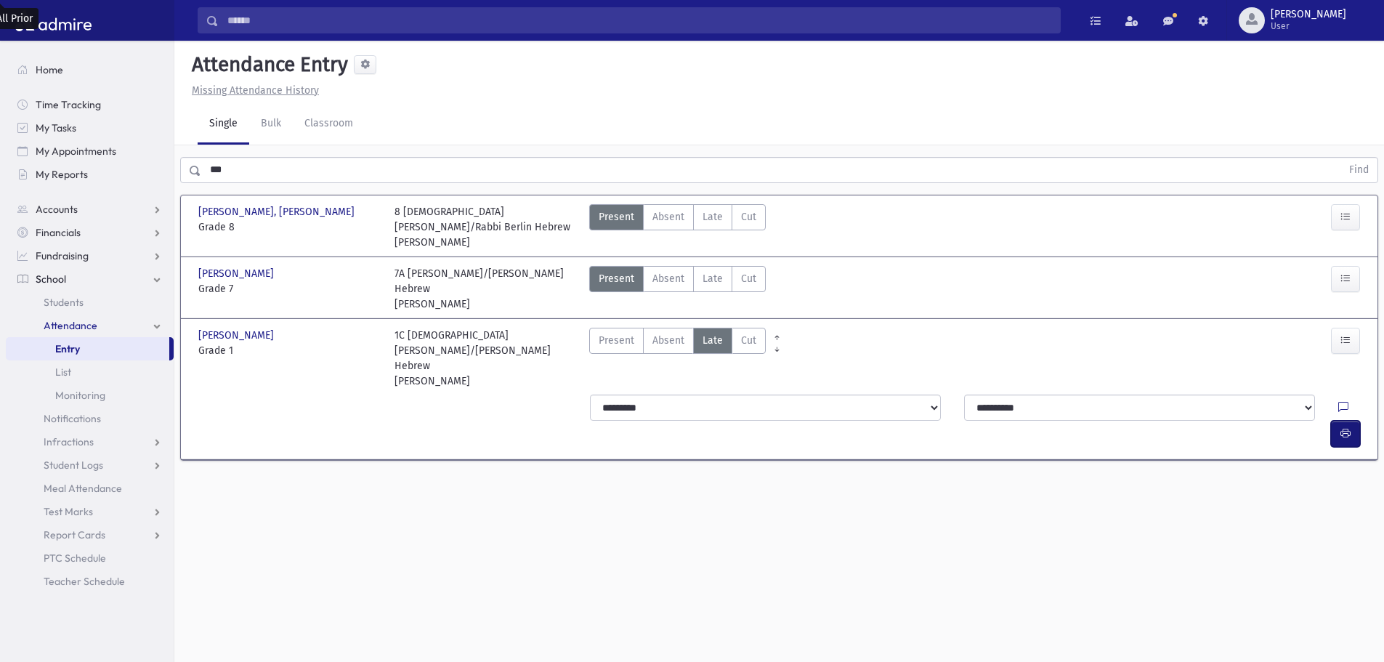
click at [1346, 427] on icon "button" at bounding box center [1345, 433] width 10 height 12
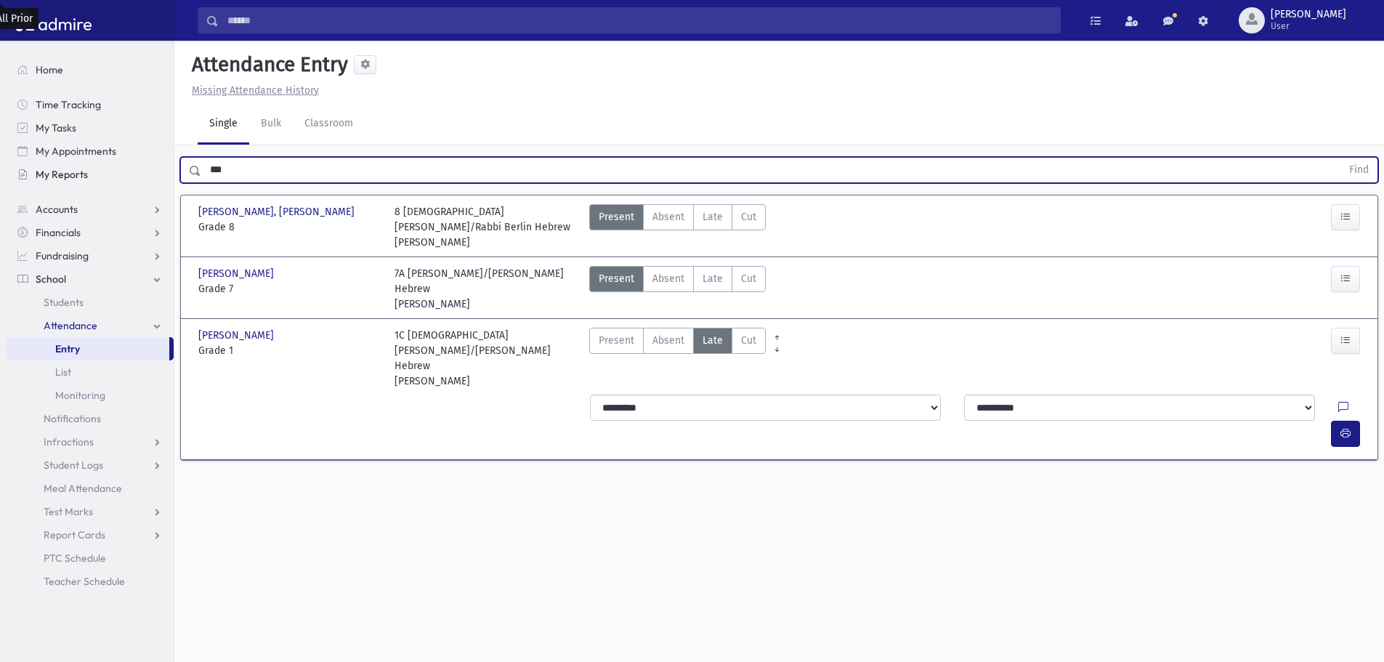
drag, startPoint x: 254, startPoint y: 179, endPoint x: 126, endPoint y: 171, distance: 128.1
click at [128, 172] on div "Search Results All Accounts" at bounding box center [692, 347] width 1384 height 694
click at [1340, 158] on button "Find" at bounding box center [1358, 170] width 37 height 25
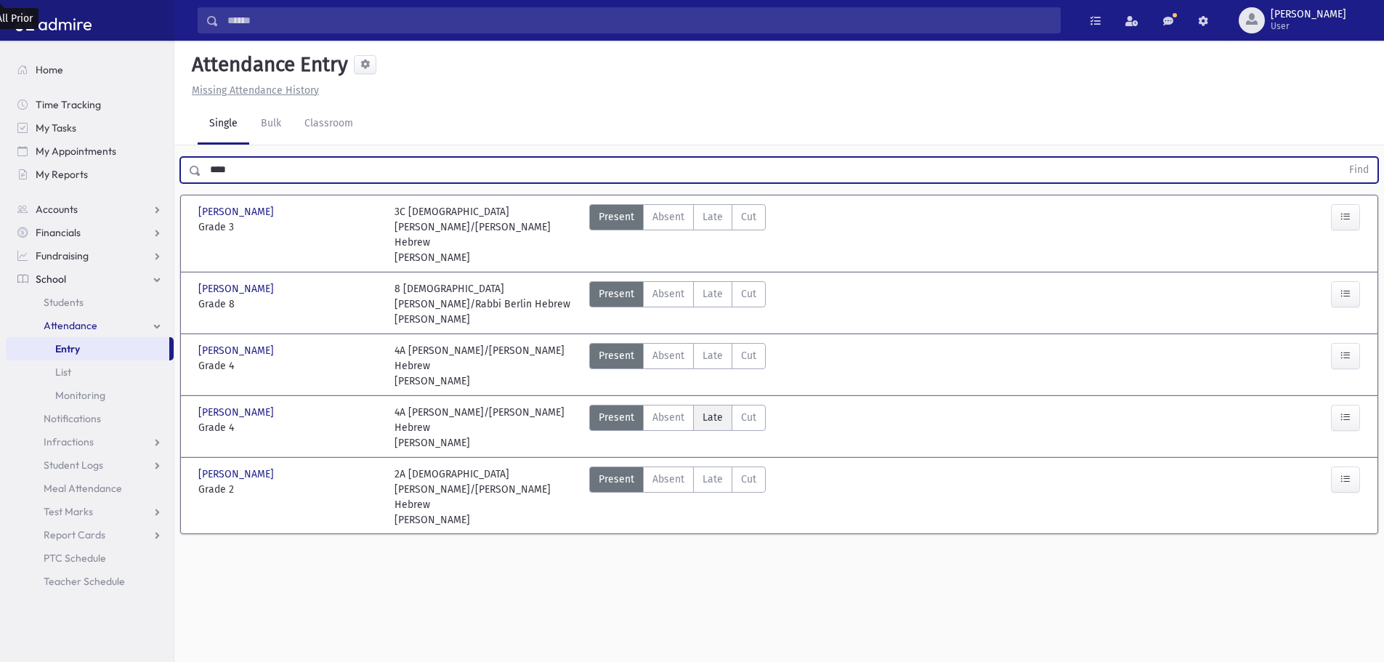
drag, startPoint x: 718, startPoint y: 392, endPoint x: 726, endPoint y: 392, distance: 7.3
click at [718, 410] on span "Late" at bounding box center [712, 417] width 20 height 15
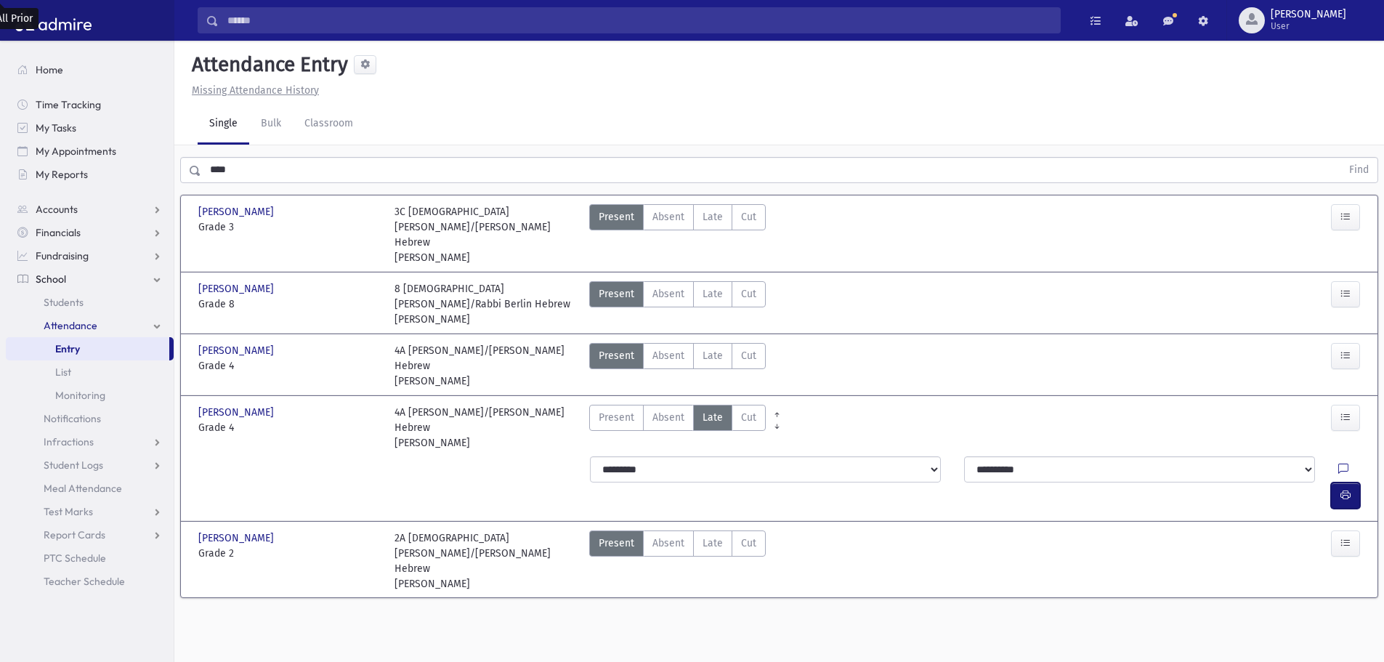
click at [1348, 489] on icon "button" at bounding box center [1345, 495] width 10 height 12
click at [725, 530] on label "Late Late" at bounding box center [712, 543] width 39 height 26
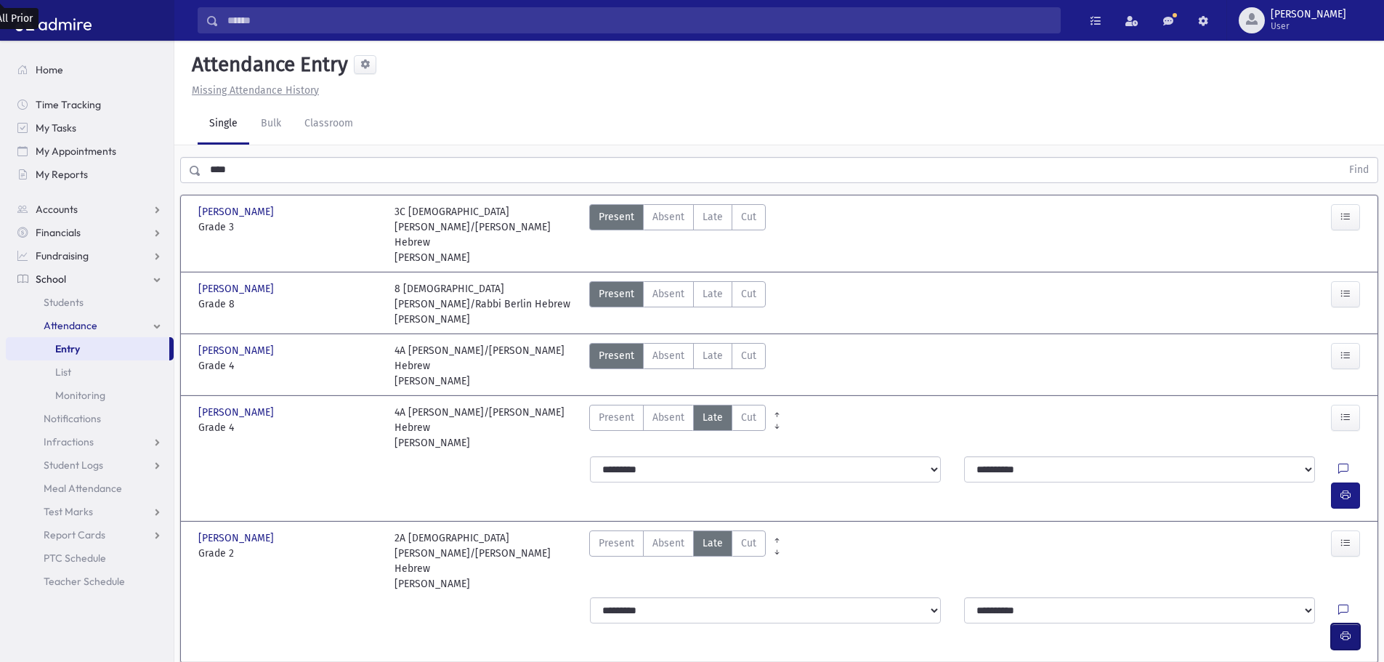
click at [1347, 630] on icon "button" at bounding box center [1345, 636] width 10 height 12
drag, startPoint x: 158, startPoint y: 174, endPoint x: 144, endPoint y: 177, distance: 14.3
click at [144, 177] on div "Search Results All Accounts" at bounding box center [692, 358] width 1384 height 716
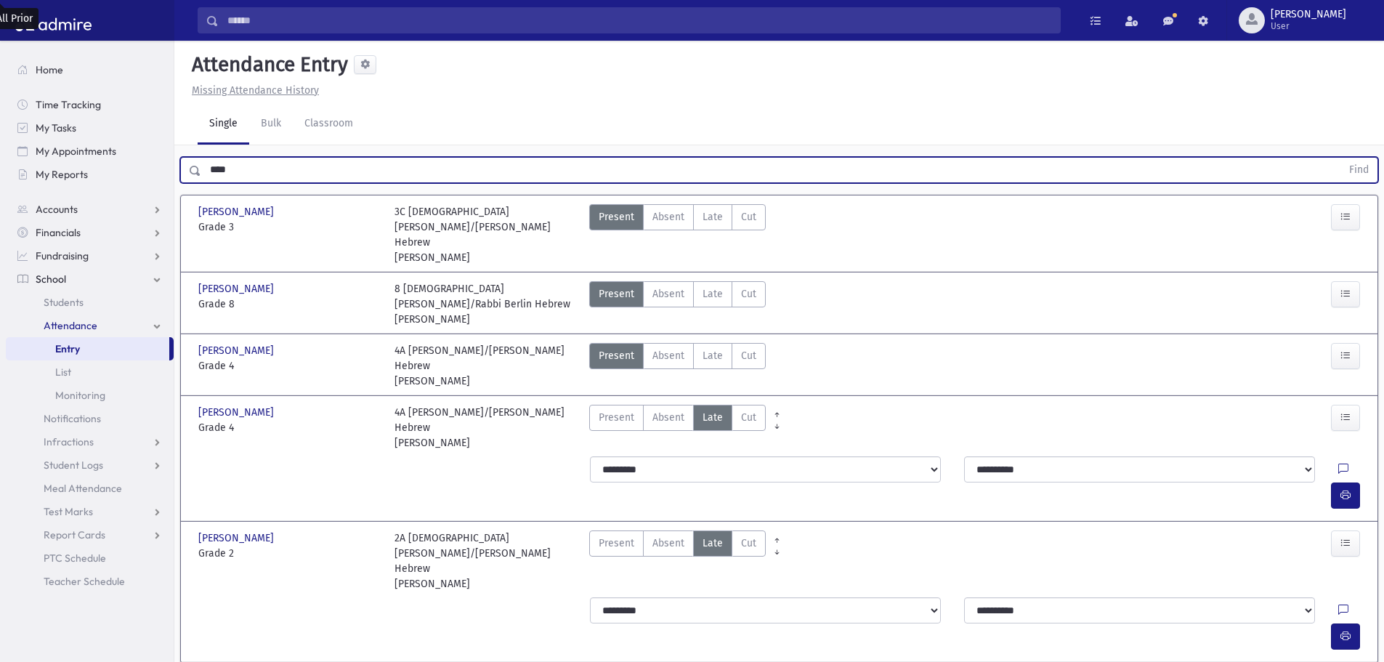
click at [1340, 158] on button "Find" at bounding box center [1358, 170] width 37 height 25
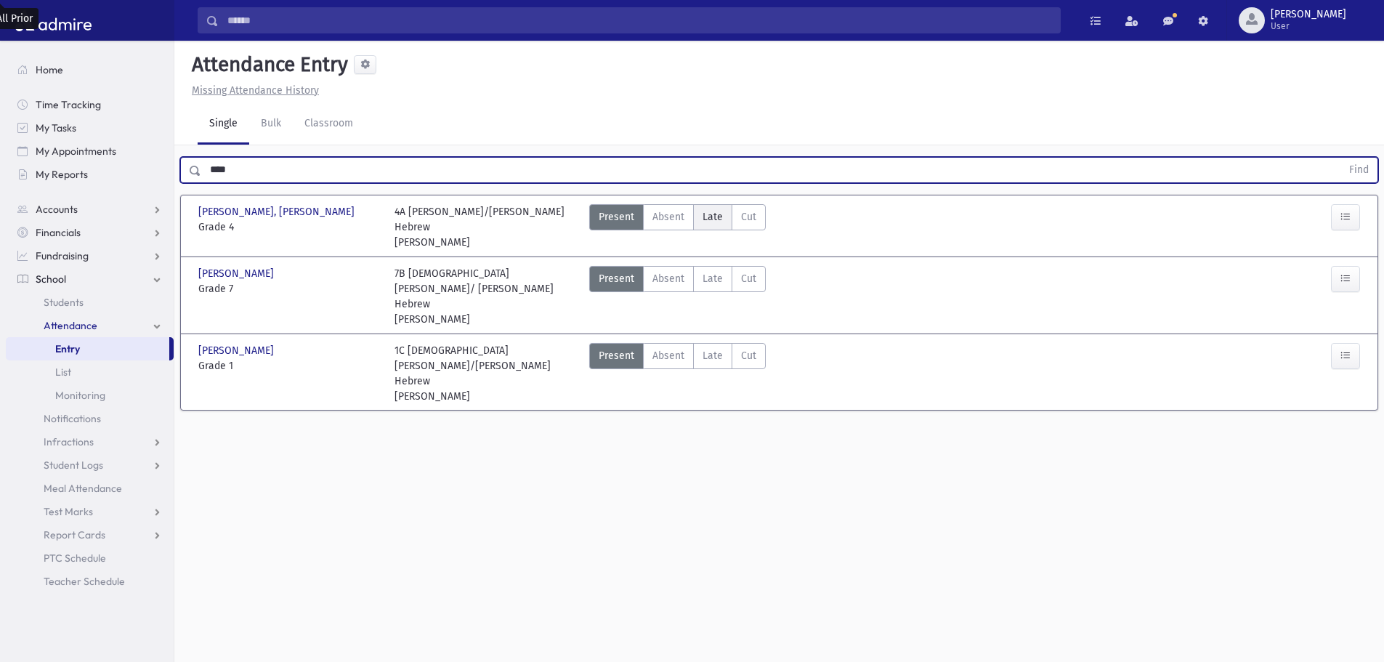
click at [713, 216] on span "Late" at bounding box center [712, 216] width 20 height 15
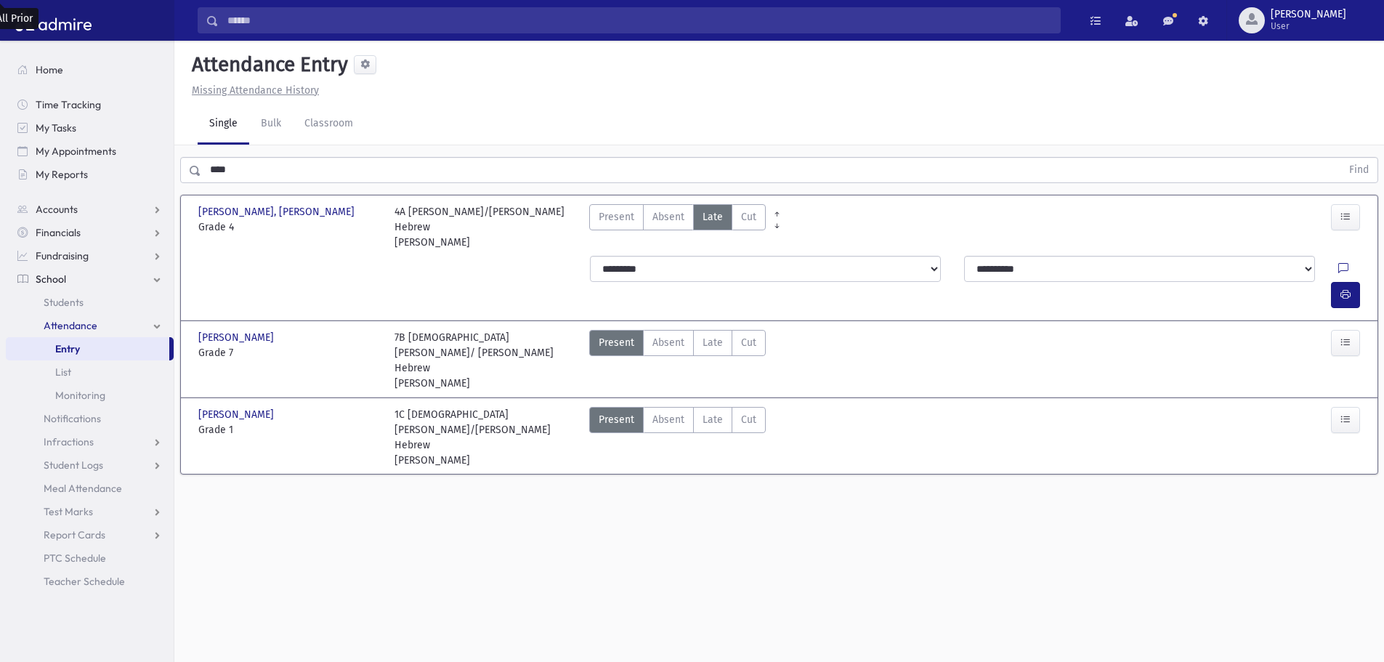
click at [726, 271] on div "**********" at bounding box center [977, 282] width 792 height 64
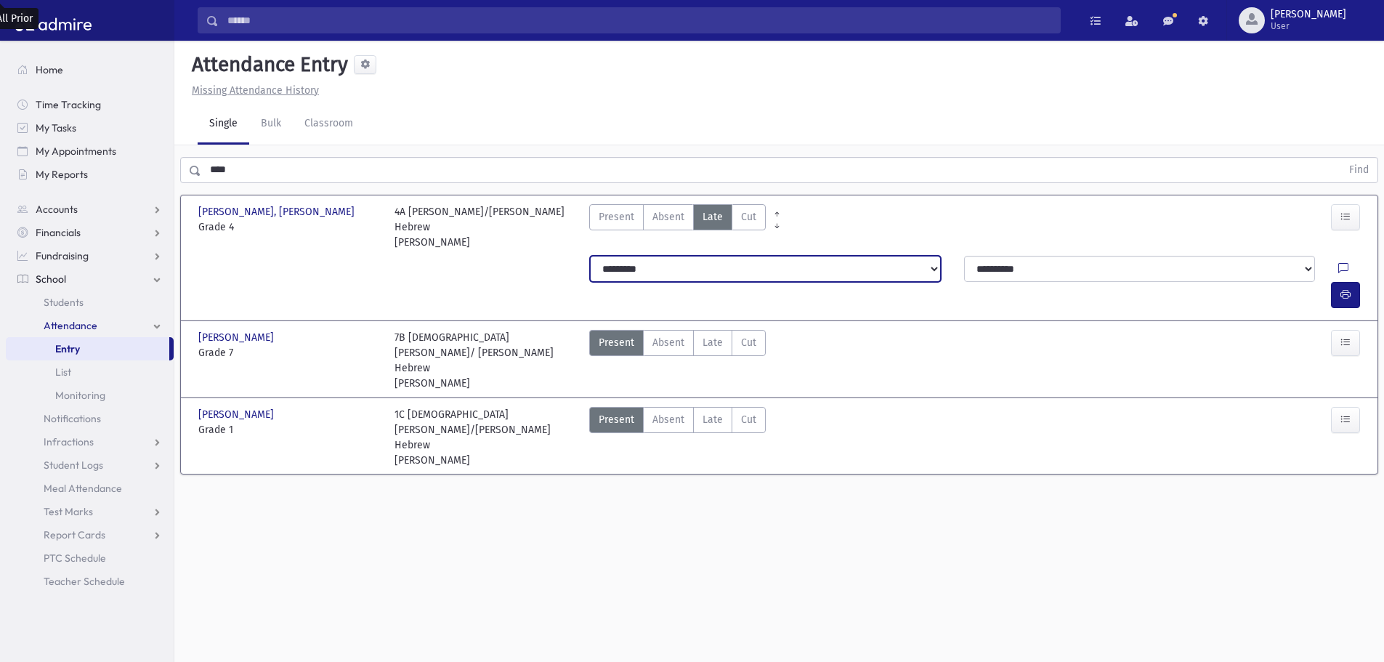
click at [731, 256] on select "**********" at bounding box center [765, 269] width 351 height 26
click at [590, 256] on select "**********" at bounding box center [765, 269] width 351 height 26
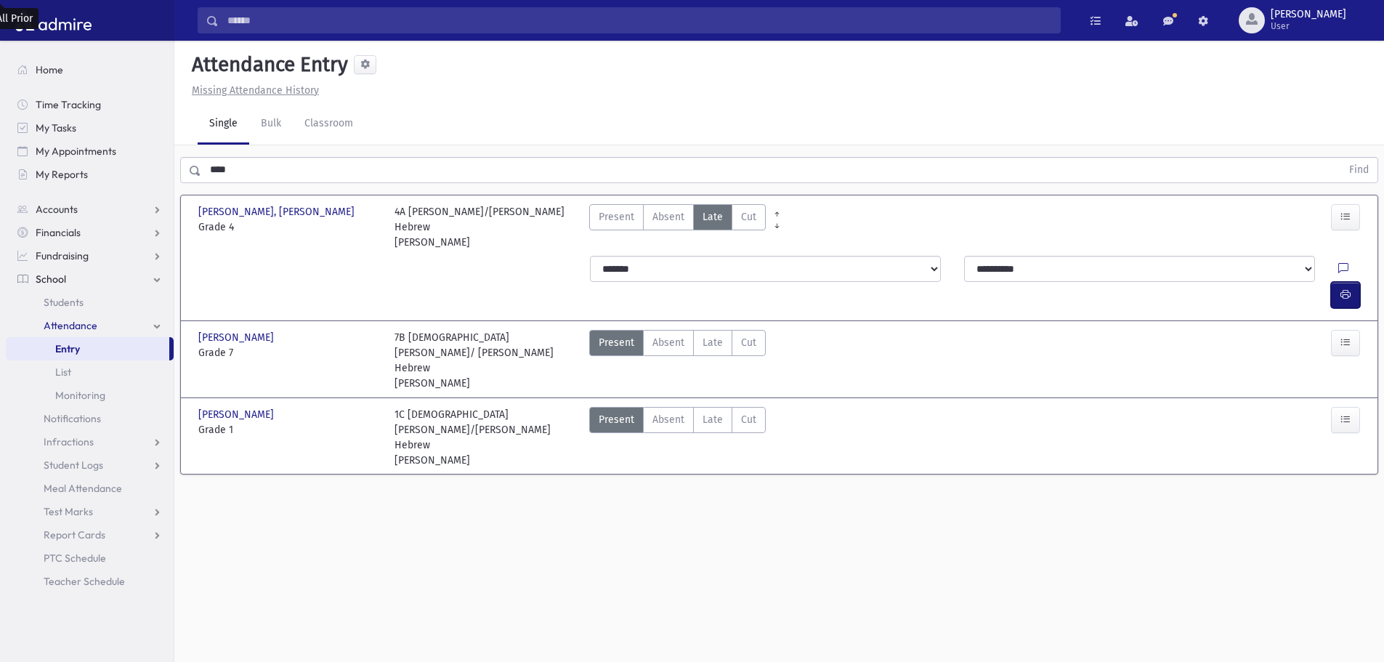
click at [1345, 288] on icon "button" at bounding box center [1345, 294] width 10 height 12
click at [707, 412] on span "Late" at bounding box center [712, 419] width 20 height 15
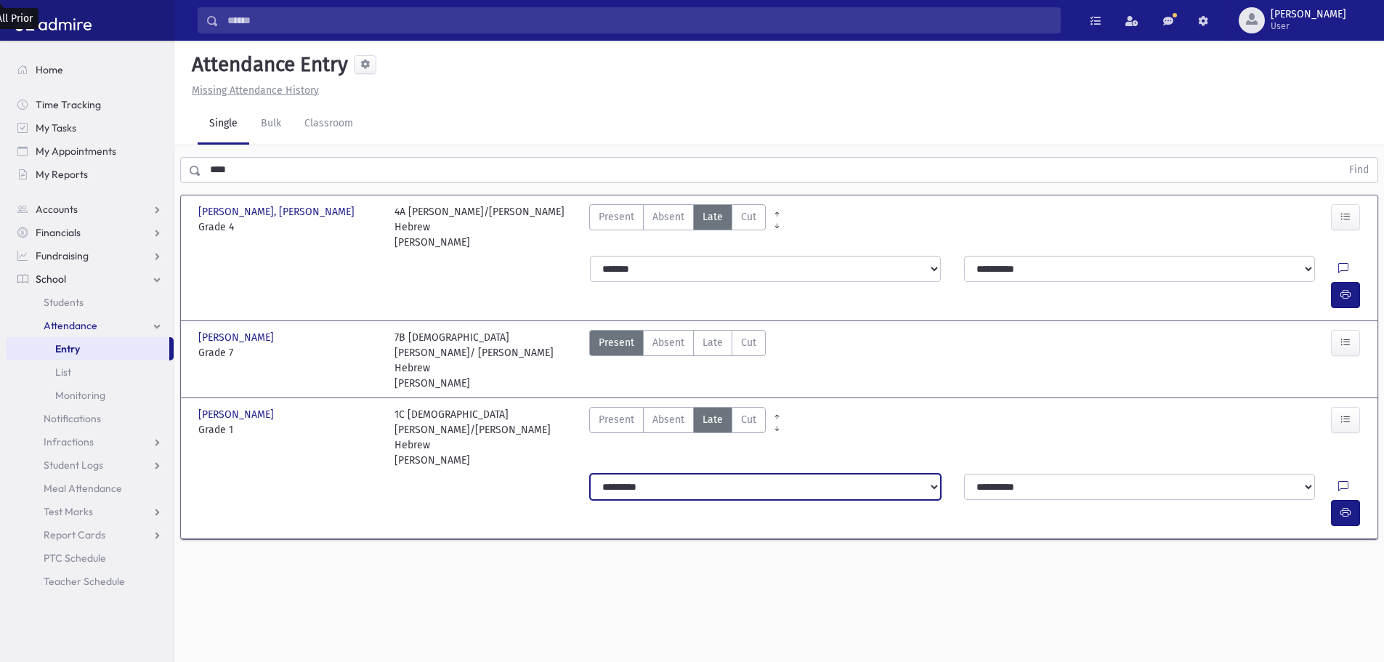
click at [720, 474] on select "**********" at bounding box center [765, 487] width 351 height 26
click at [590, 474] on select "**********" at bounding box center [765, 487] width 351 height 26
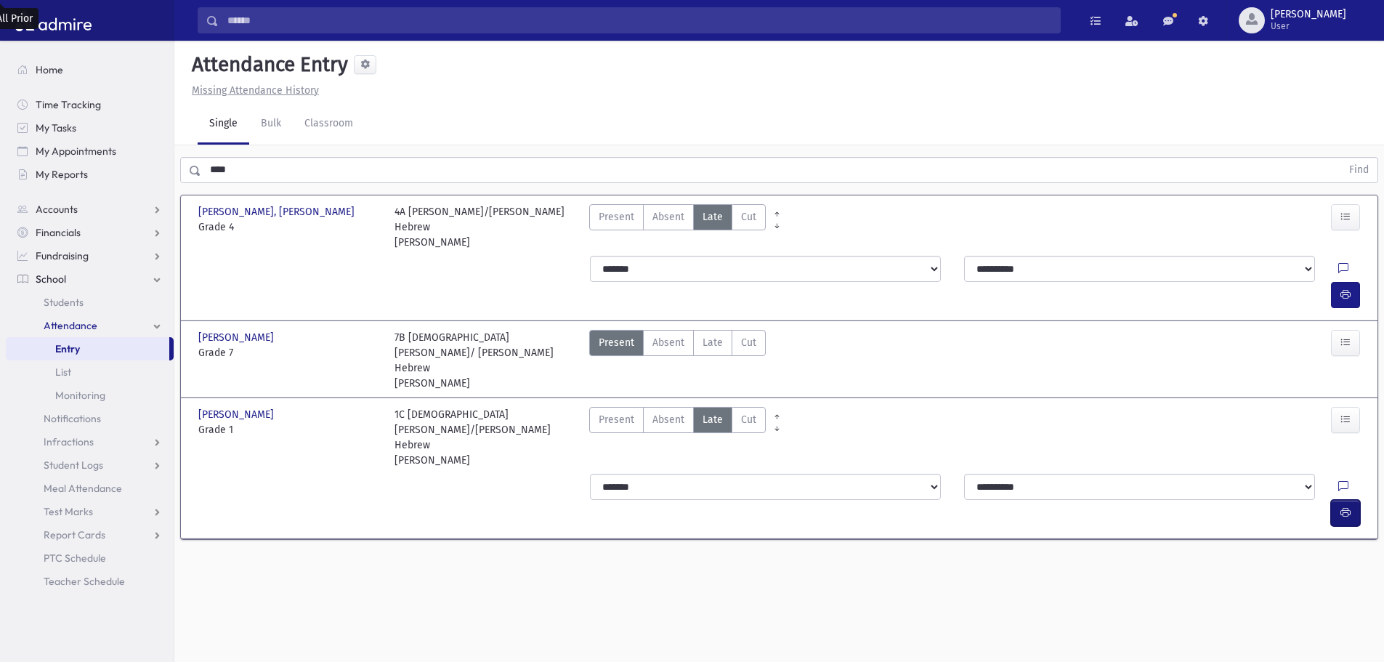
click at [1344, 506] on icon "button" at bounding box center [1345, 512] width 10 height 12
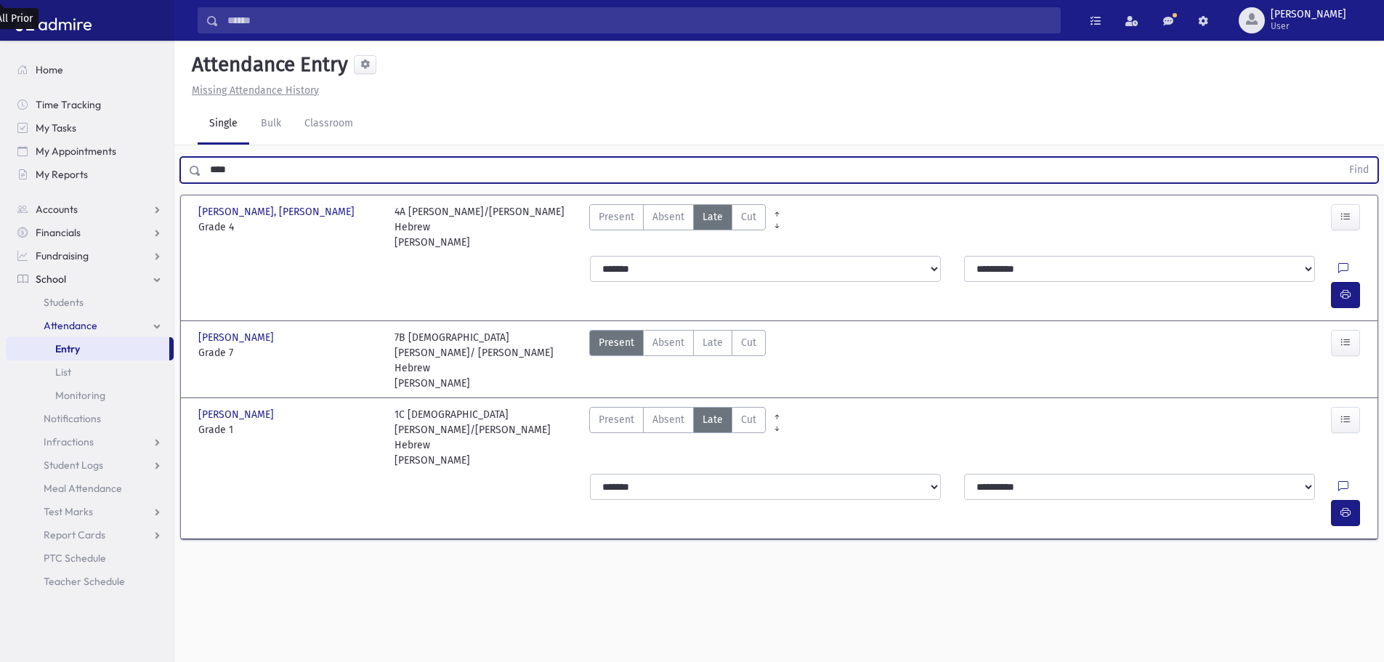
drag, startPoint x: 247, startPoint y: 162, endPoint x: 176, endPoint y: 169, distance: 71.5
click at [176, 169] on div "**** Find" at bounding box center [778, 167] width 1209 height 44
click at [1340, 158] on button "Find" at bounding box center [1358, 170] width 37 height 25
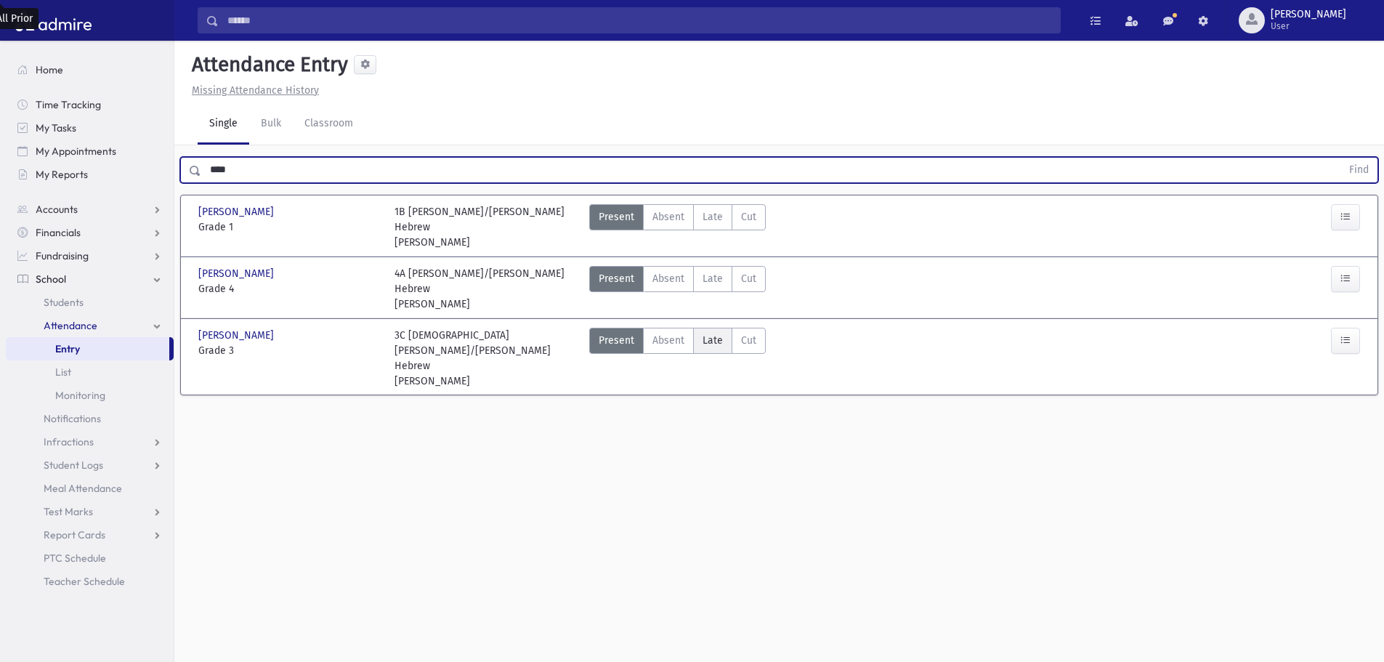
click at [713, 333] on span "Late" at bounding box center [712, 340] width 20 height 15
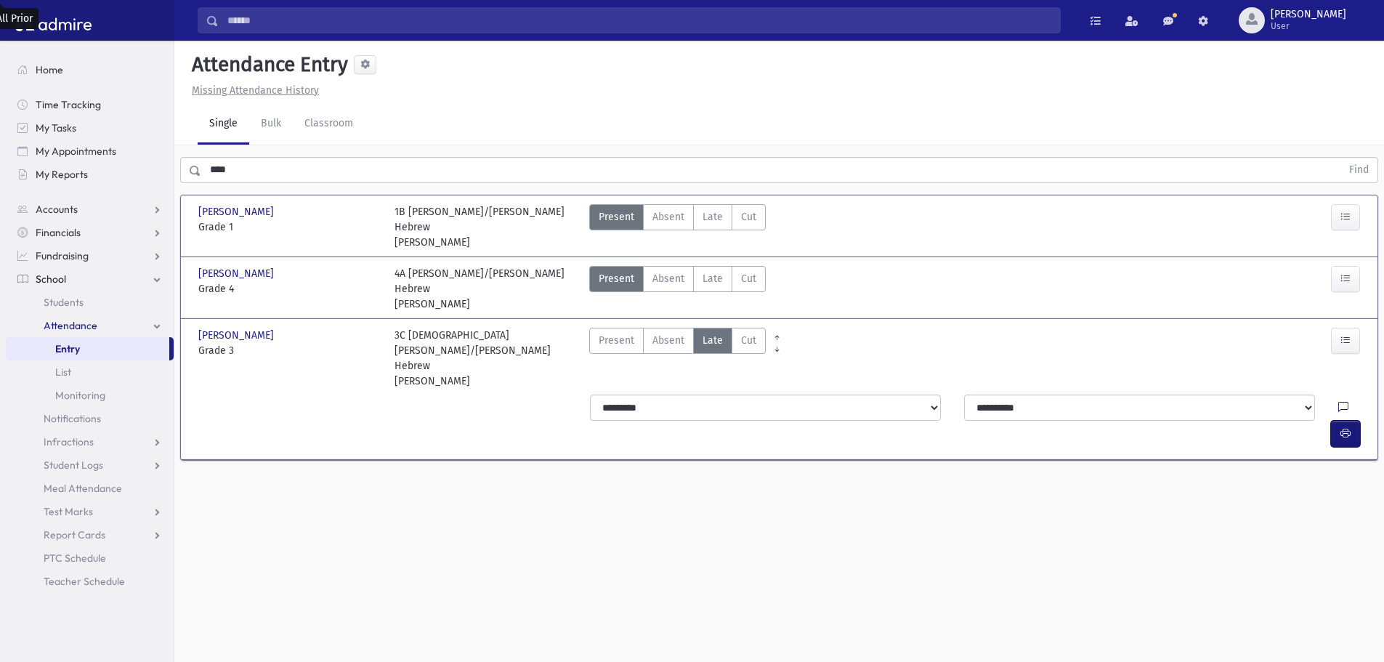
drag, startPoint x: 1337, startPoint y: 377, endPoint x: 1310, endPoint y: 379, distance: 27.7
click at [1338, 421] on button "button" at bounding box center [1345, 434] width 29 height 26
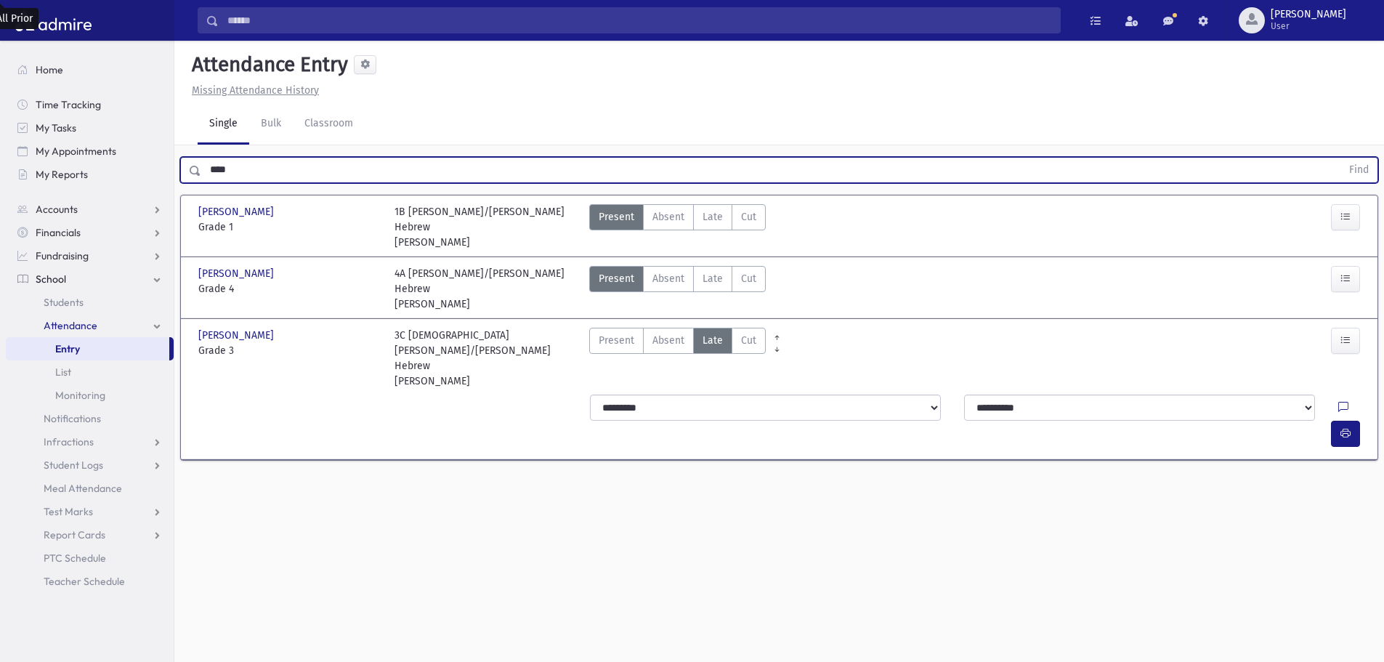
drag, startPoint x: 198, startPoint y: 170, endPoint x: 185, endPoint y: 179, distance: 16.1
click at [182, 175] on div "**** Find" at bounding box center [779, 170] width 1198 height 26
click at [713, 222] on span "Late" at bounding box center [712, 216] width 20 height 15
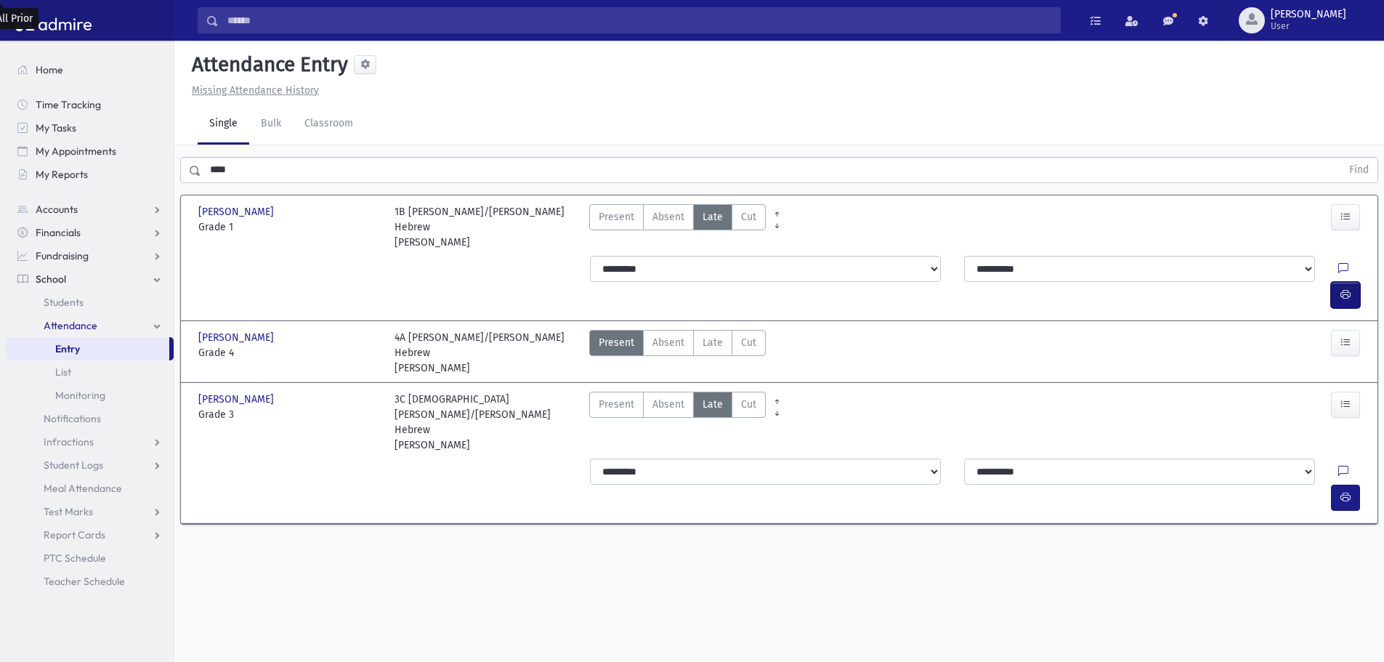
click at [1342, 282] on button "button" at bounding box center [1345, 295] width 29 height 26
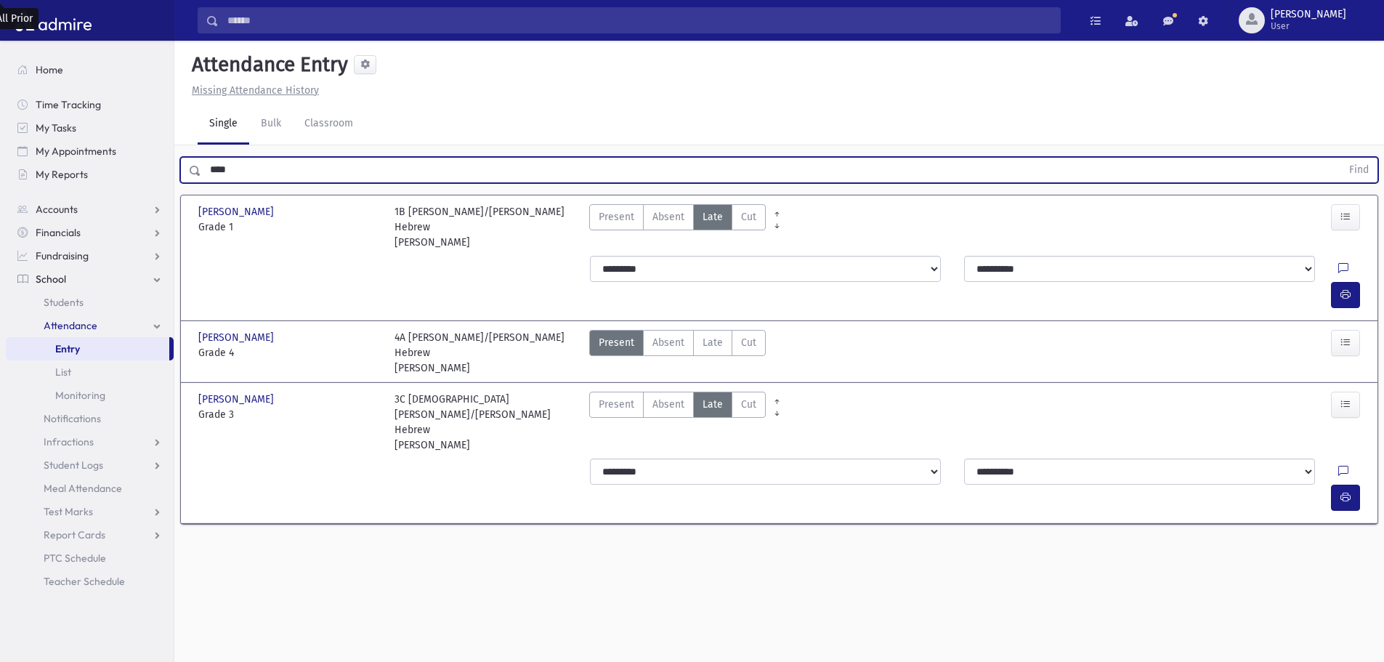
click at [1340, 158] on button "Find" at bounding box center [1358, 170] width 37 height 25
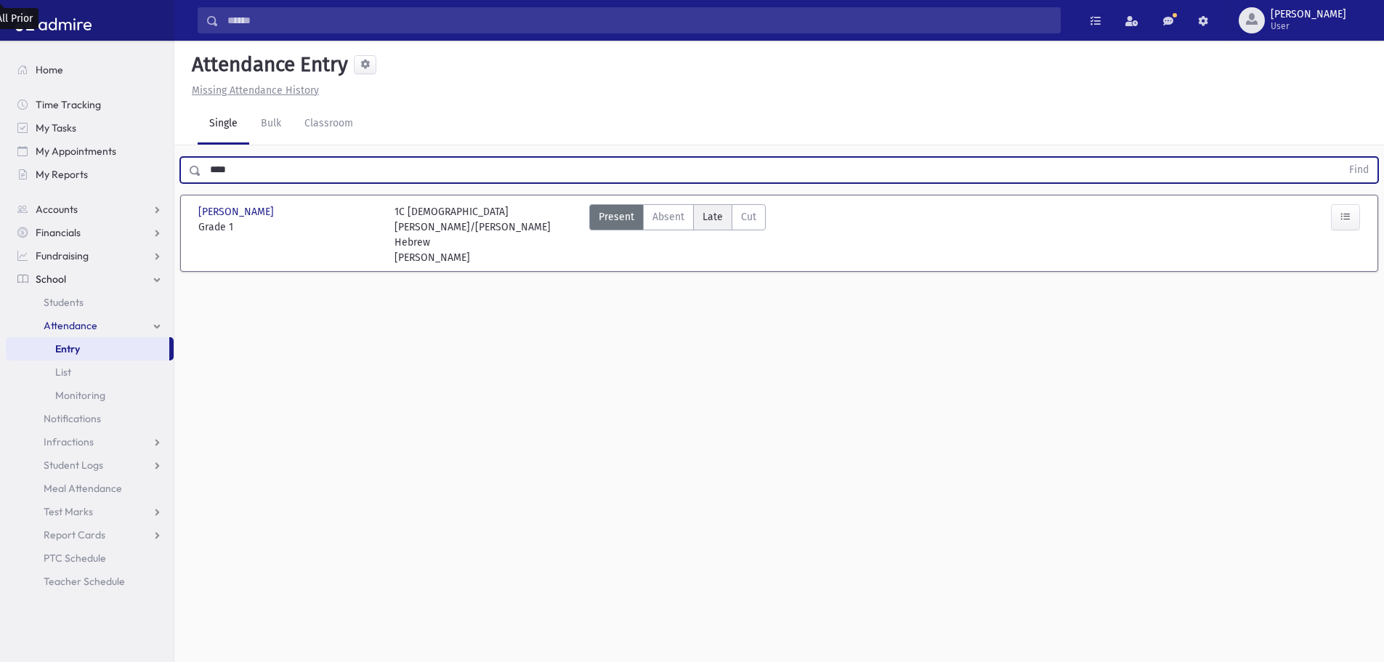
click at [728, 216] on label "Late Late" at bounding box center [712, 217] width 39 height 26
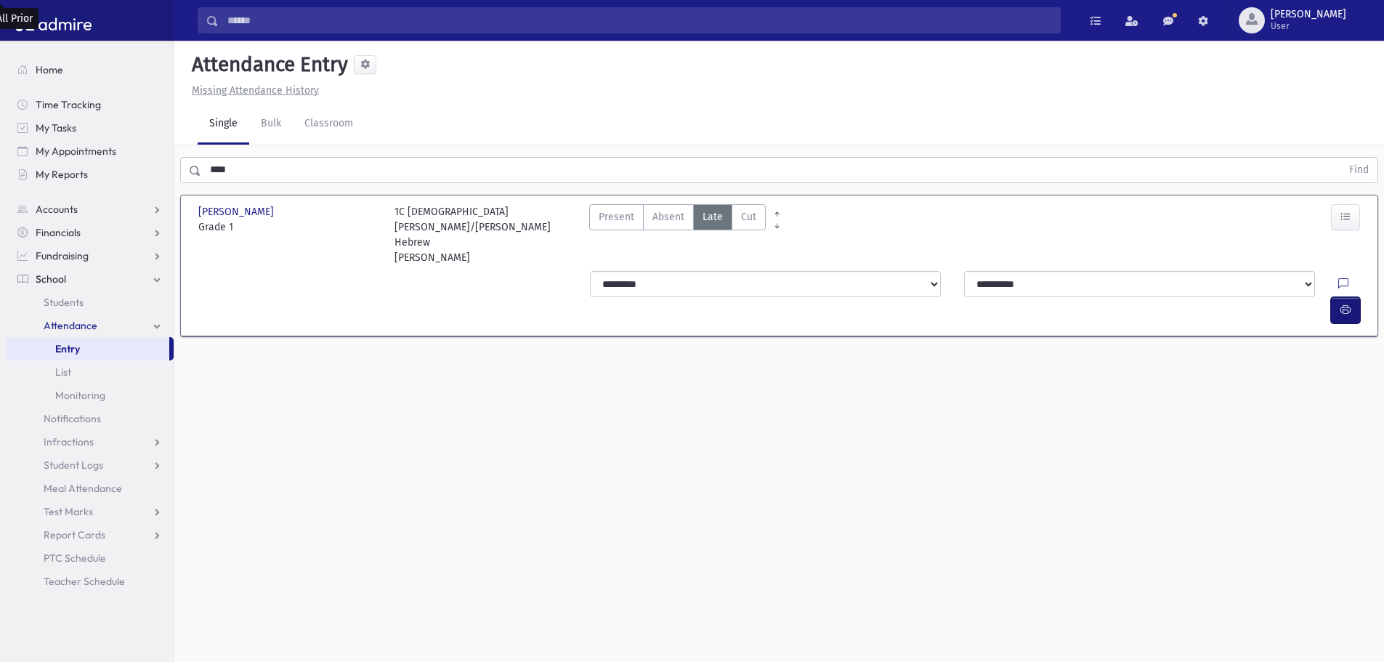
click at [1347, 304] on icon "button" at bounding box center [1345, 310] width 10 height 12
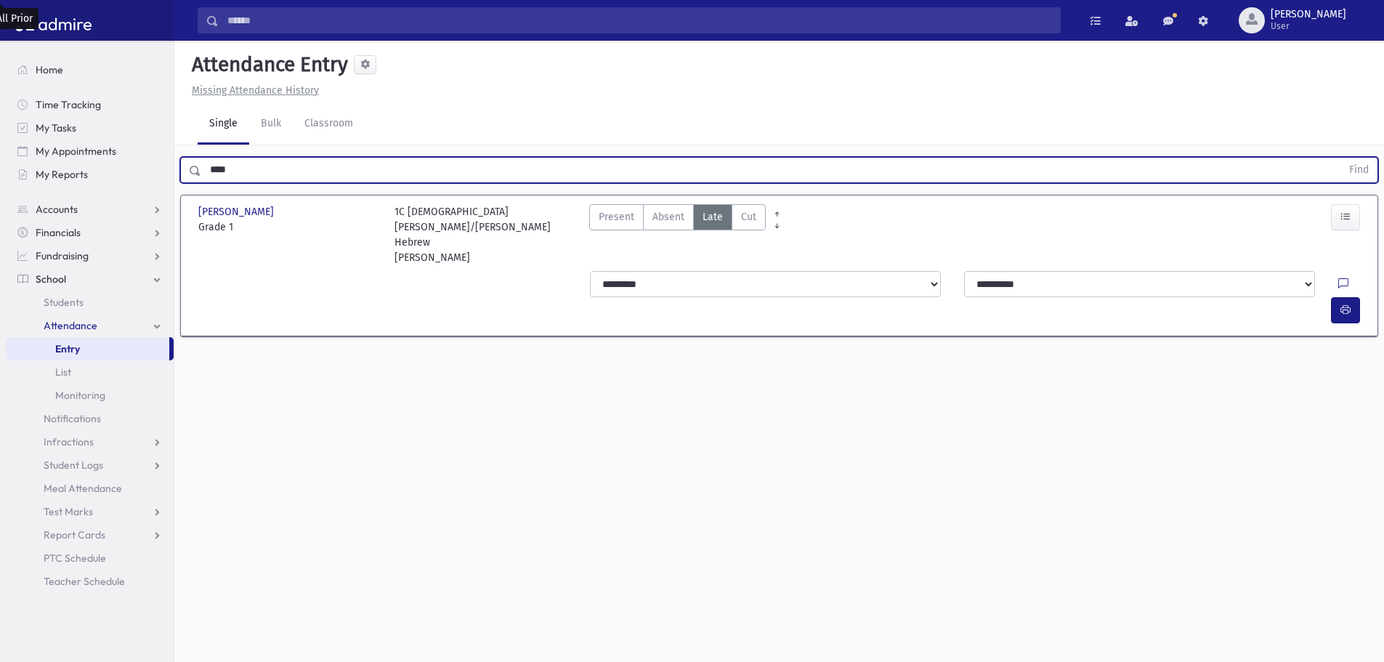
drag, startPoint x: 214, startPoint y: 166, endPoint x: 195, endPoint y: 165, distance: 19.6
click at [195, 164] on div "**** Find" at bounding box center [779, 170] width 1198 height 26
click at [1340, 158] on button "Find" at bounding box center [1358, 170] width 37 height 25
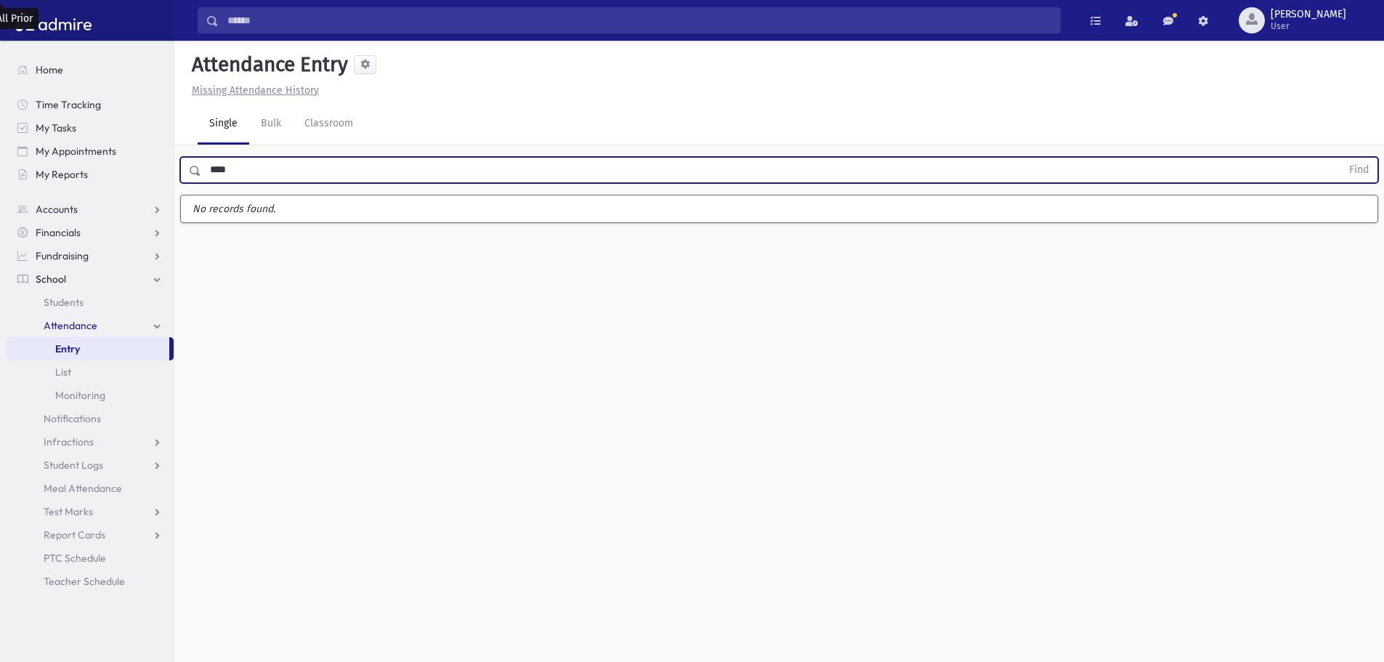
click at [1340, 158] on button "Find" at bounding box center [1358, 170] width 37 height 25
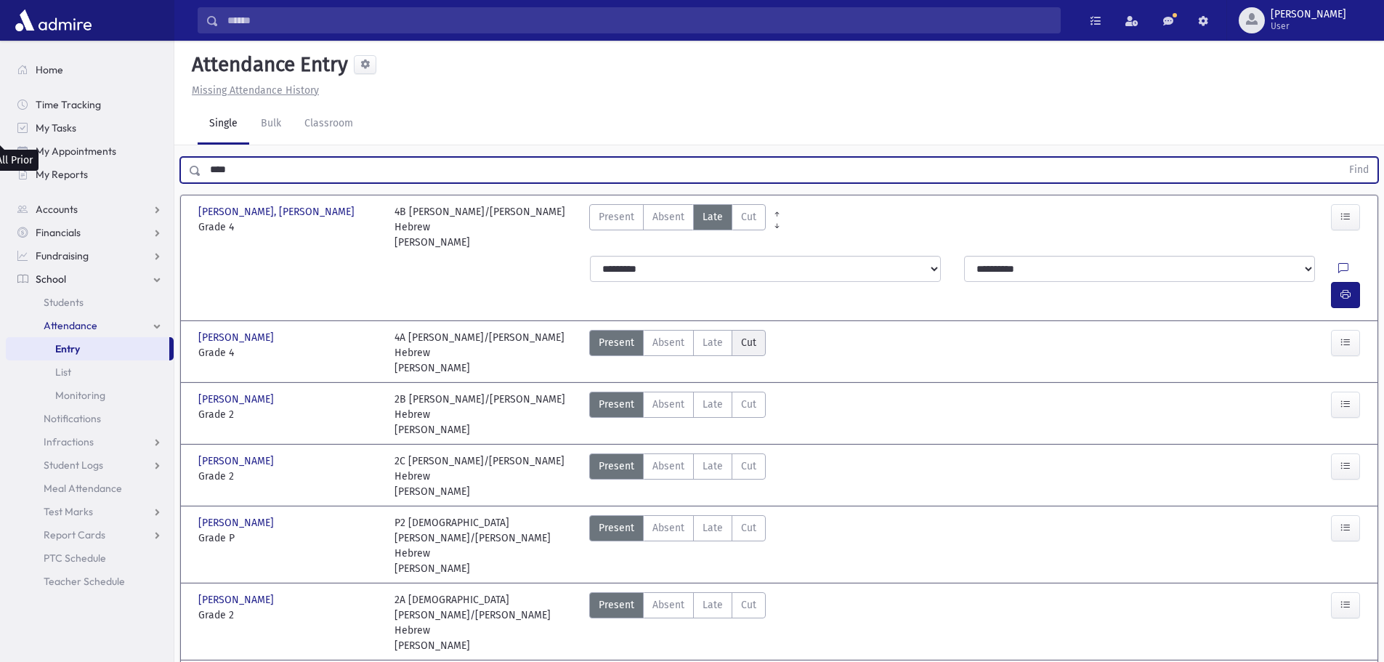
drag, startPoint x: 708, startPoint y: 153, endPoint x: 739, endPoint y: 165, distance: 34.3
click at [712, 335] on span "Late" at bounding box center [712, 342] width 20 height 15
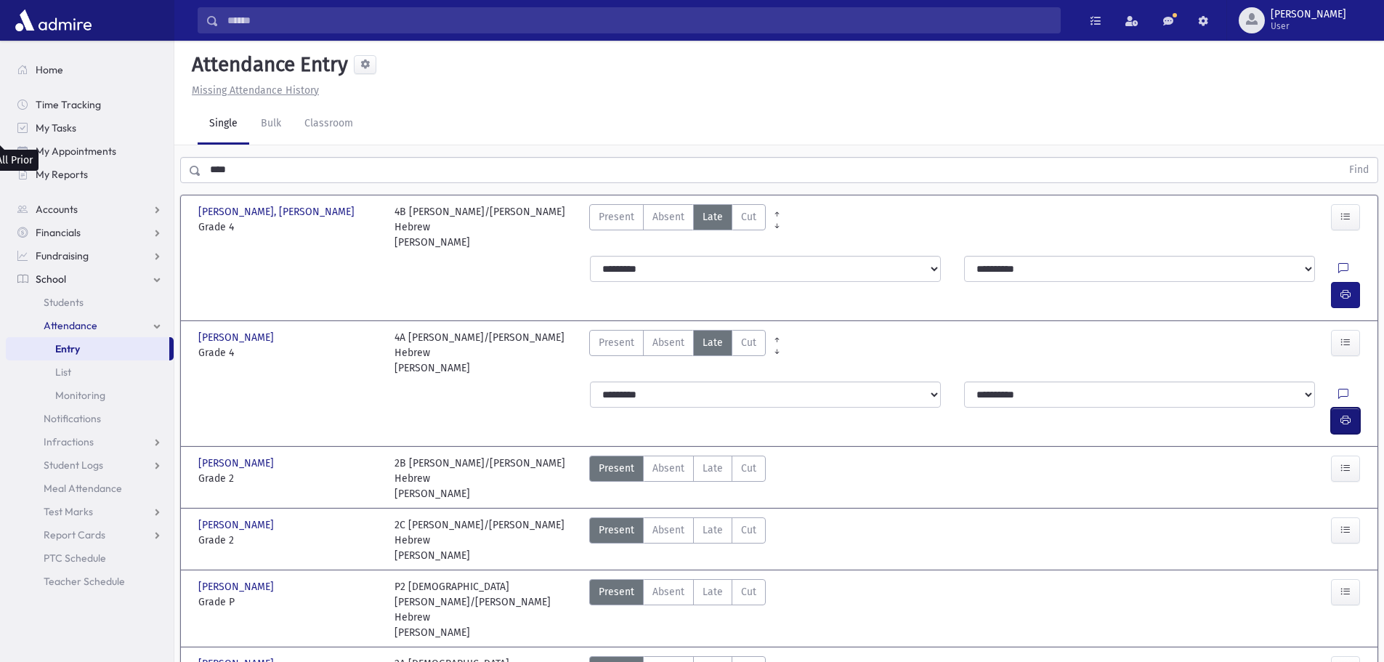
click at [1334, 408] on button "button" at bounding box center [1345, 421] width 29 height 26
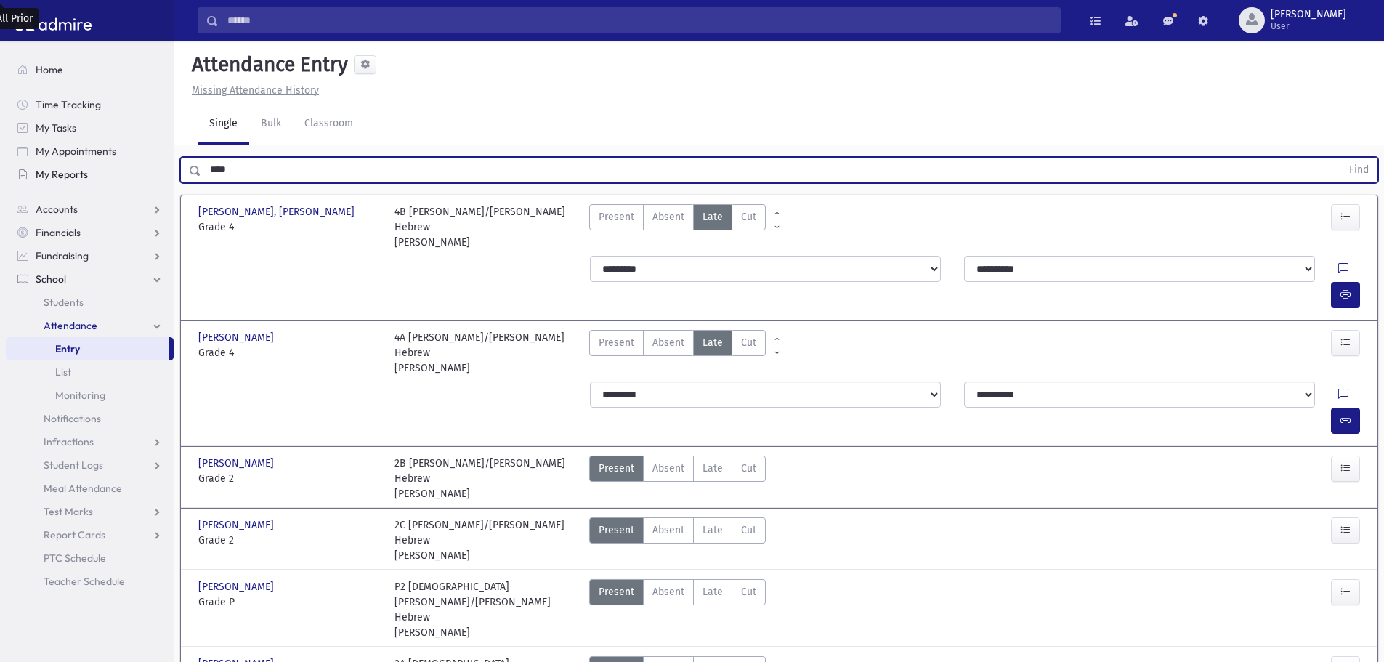
drag, startPoint x: 216, startPoint y: 161, endPoint x: 131, endPoint y: 177, distance: 86.5
click at [132, 176] on div "Search Results All Accounts" at bounding box center [692, 558] width 1384 height 1116
click at [1340, 158] on button "Find" at bounding box center [1358, 170] width 37 height 25
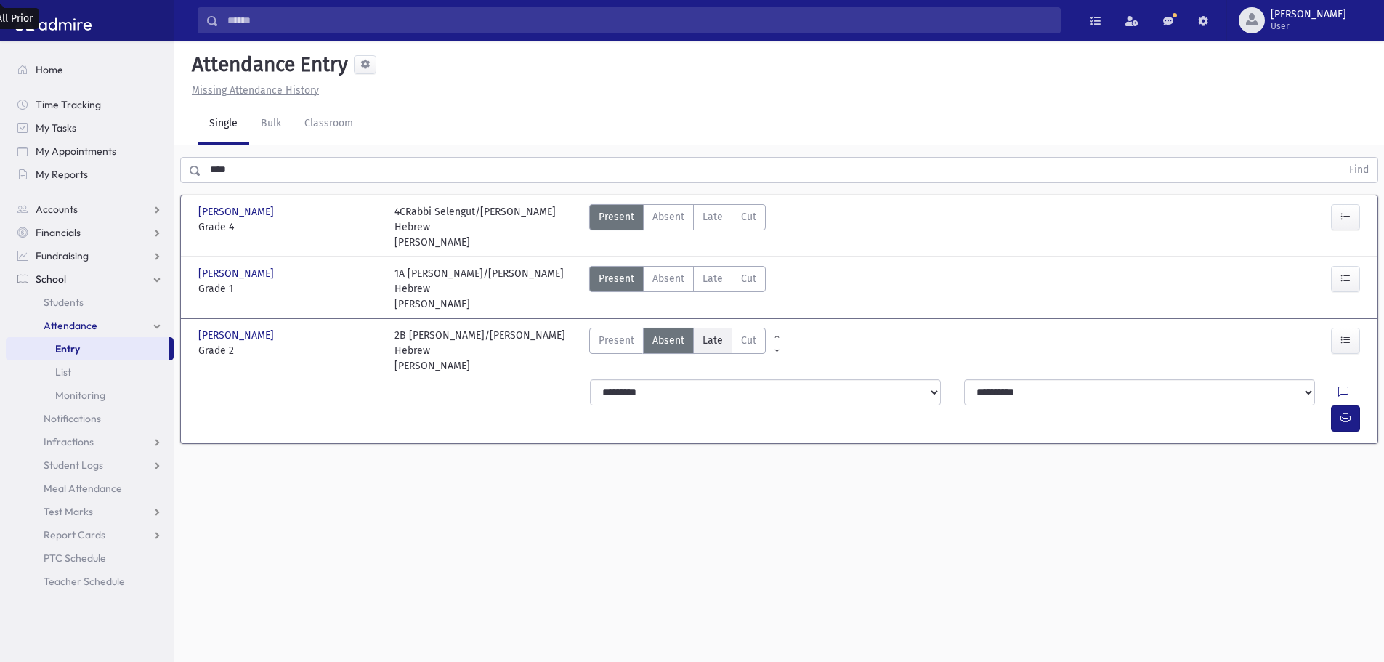
drag, startPoint x: 723, startPoint y: 309, endPoint x: 771, endPoint y: 322, distance: 49.7
click at [723, 328] on label "Late Late" at bounding box center [712, 341] width 39 height 26
click at [1342, 412] on icon "button" at bounding box center [1345, 418] width 10 height 12
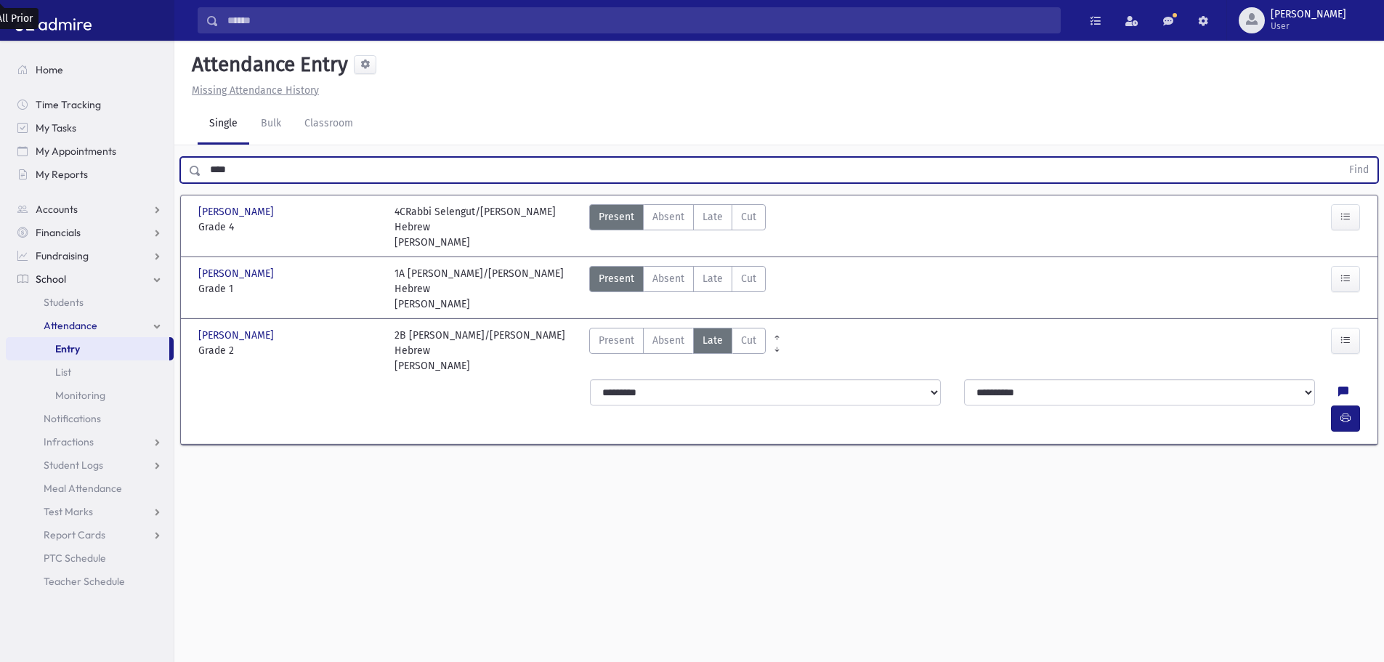
drag, startPoint x: 224, startPoint y: 162, endPoint x: 186, endPoint y: 175, distance: 40.0
click at [186, 175] on div "**** Find" at bounding box center [779, 170] width 1198 height 26
click at [1340, 158] on button "Find" at bounding box center [1358, 170] width 37 height 25
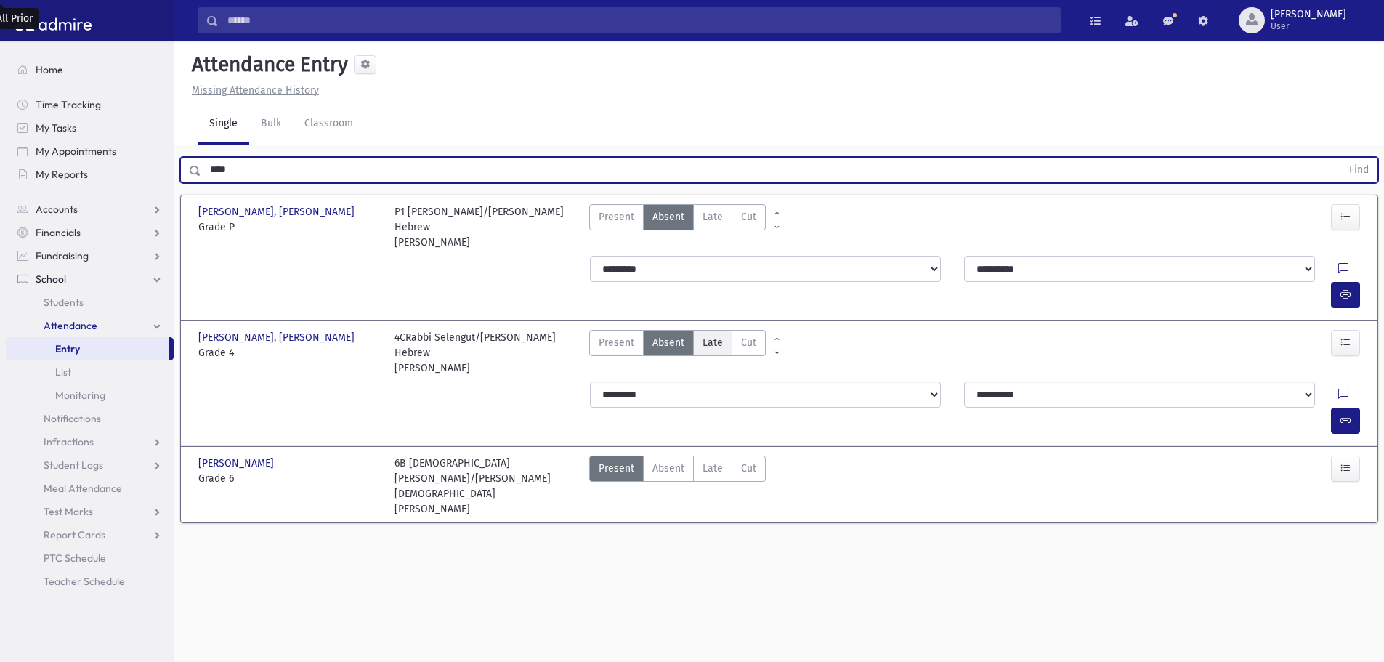
click at [715, 335] on span "Late" at bounding box center [712, 342] width 20 height 15
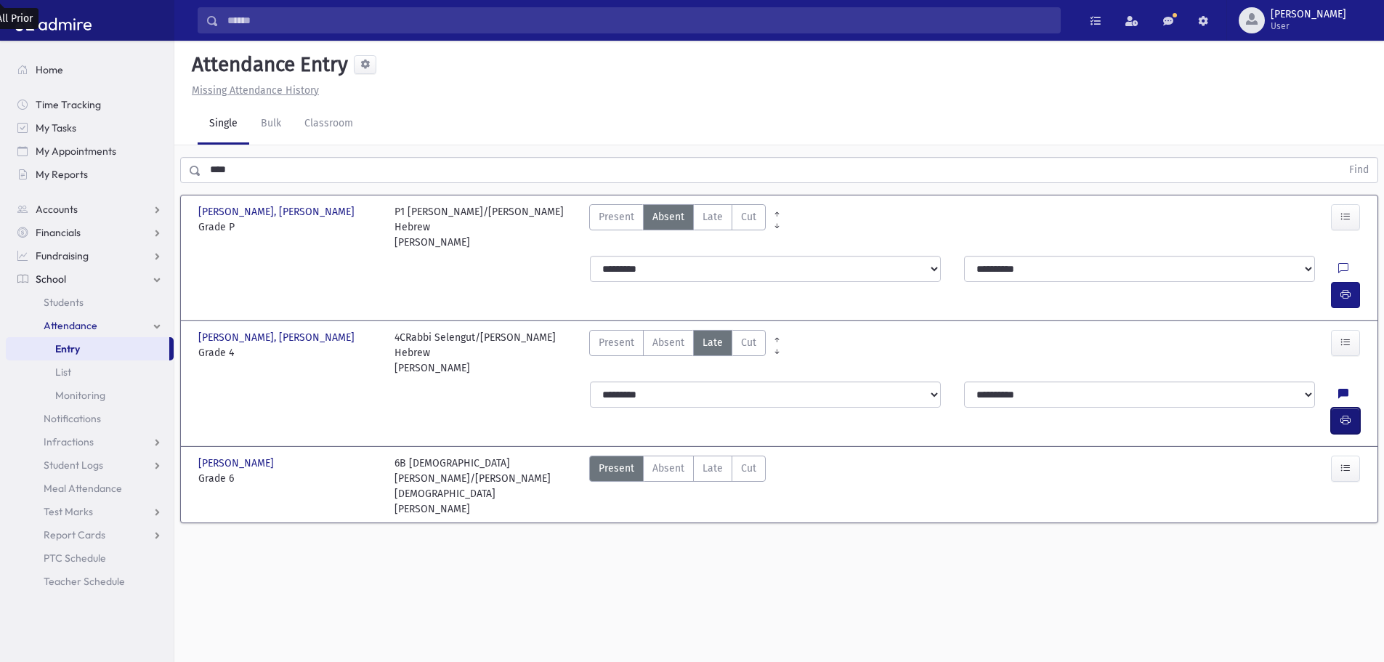
click at [1337, 408] on button "button" at bounding box center [1345, 421] width 29 height 26
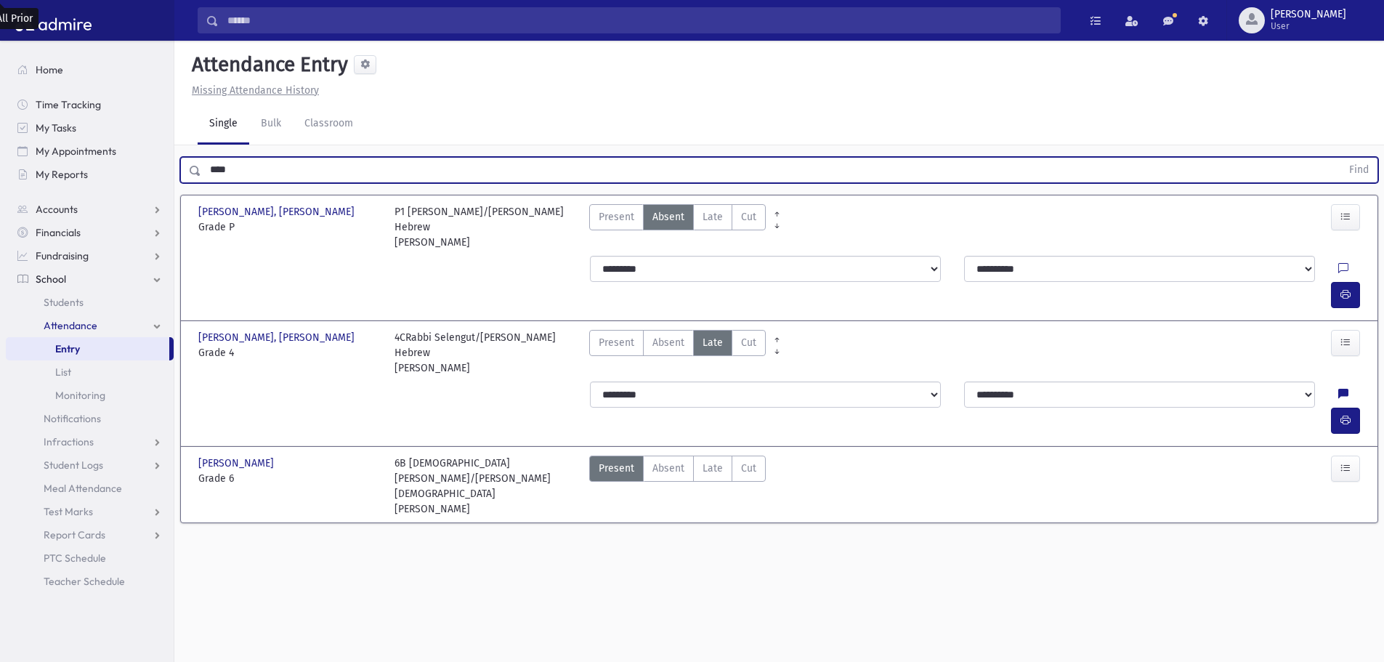
drag, startPoint x: 200, startPoint y: 177, endPoint x: 182, endPoint y: 181, distance: 19.4
click at [182, 181] on div "**** Find" at bounding box center [779, 170] width 1198 height 26
click at [1340, 158] on button "Find" at bounding box center [1358, 170] width 37 height 25
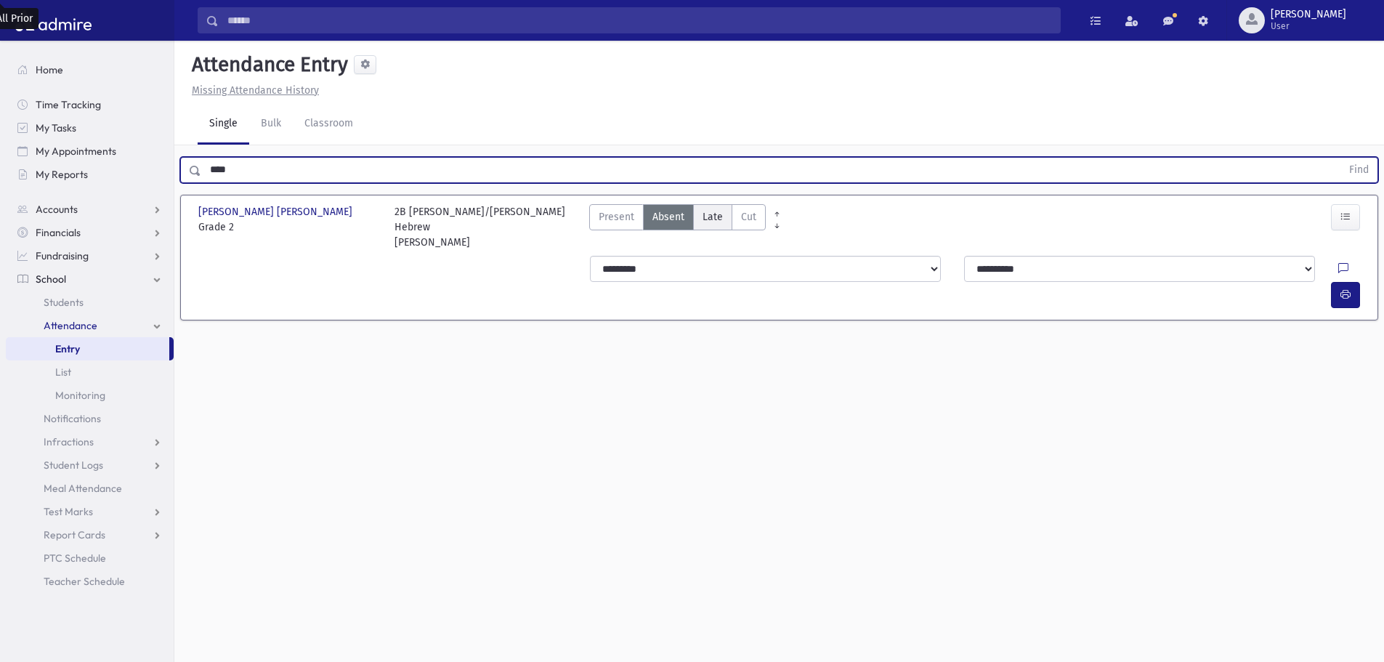
click at [715, 216] on span "Late" at bounding box center [712, 216] width 20 height 15
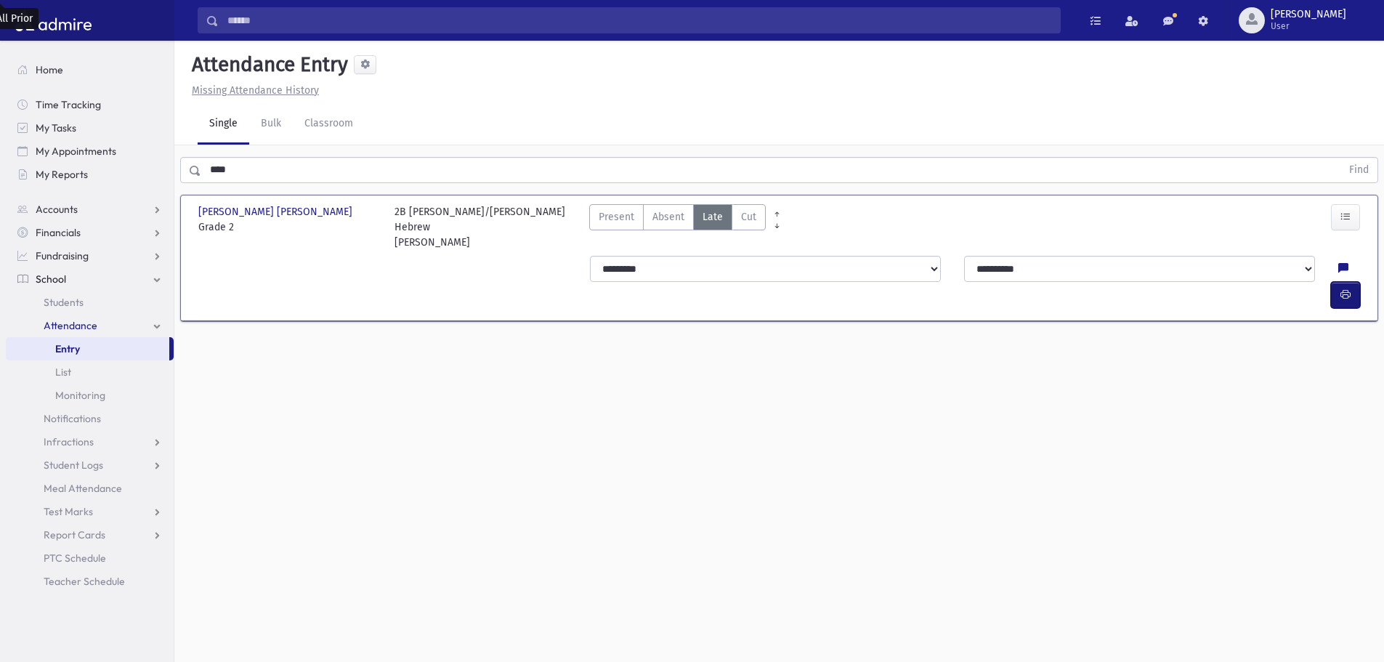
click at [1350, 282] on button "button" at bounding box center [1345, 295] width 29 height 26
drag, startPoint x: 246, startPoint y: 177, endPoint x: 142, endPoint y: 190, distance: 105.4
click at [142, 189] on div "Search Results All Accounts" at bounding box center [692, 347] width 1384 height 694
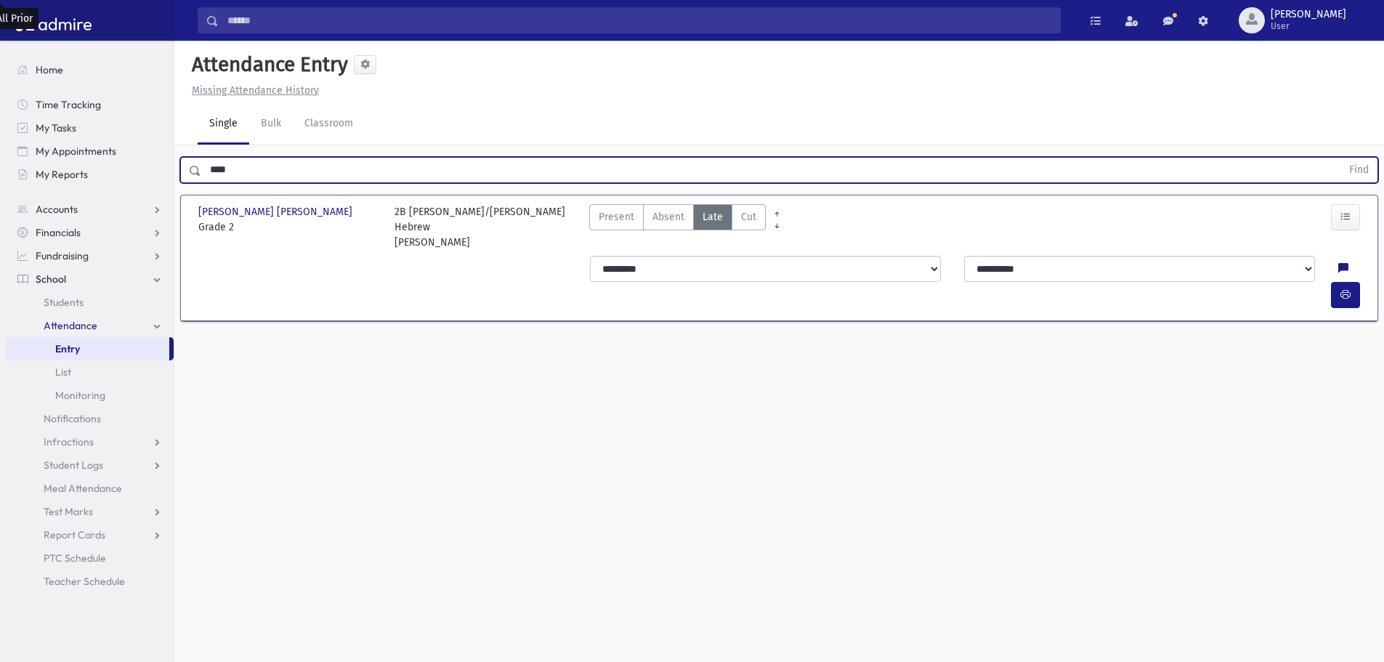
click at [1340, 158] on button "Find" at bounding box center [1358, 170] width 37 height 25
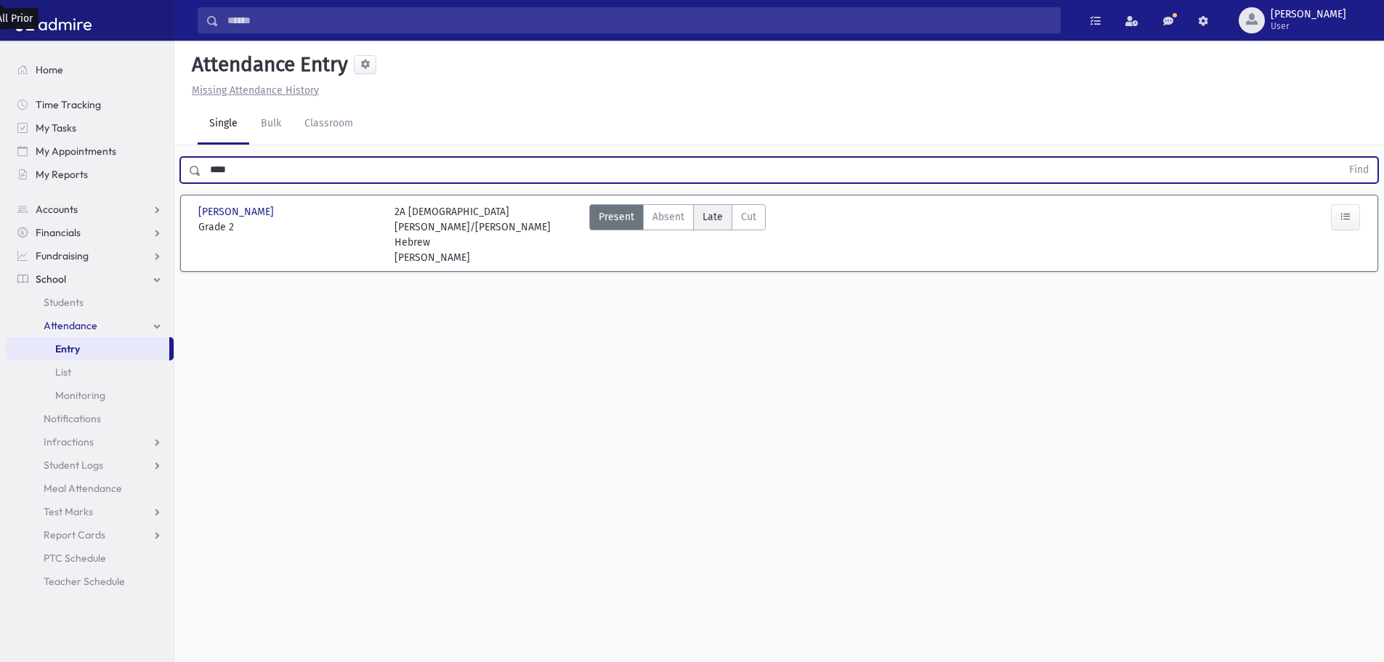
click at [714, 220] on span "Late" at bounding box center [712, 216] width 20 height 15
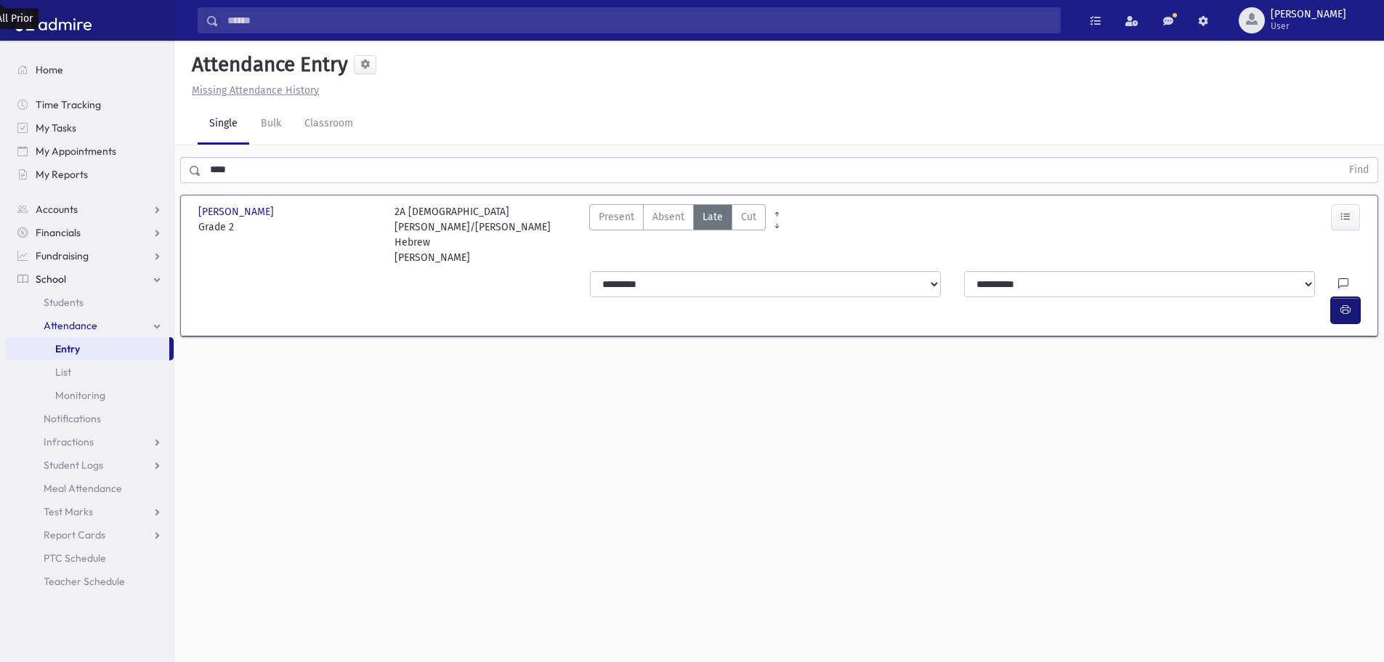
drag, startPoint x: 1351, startPoint y: 268, endPoint x: 1169, endPoint y: 266, distance: 182.3
click at [1350, 297] on button "button" at bounding box center [1345, 310] width 29 height 26
drag, startPoint x: 243, startPoint y: 169, endPoint x: 151, endPoint y: 189, distance: 94.5
click at [151, 185] on div "Search Results All Accounts" at bounding box center [692, 347] width 1384 height 694
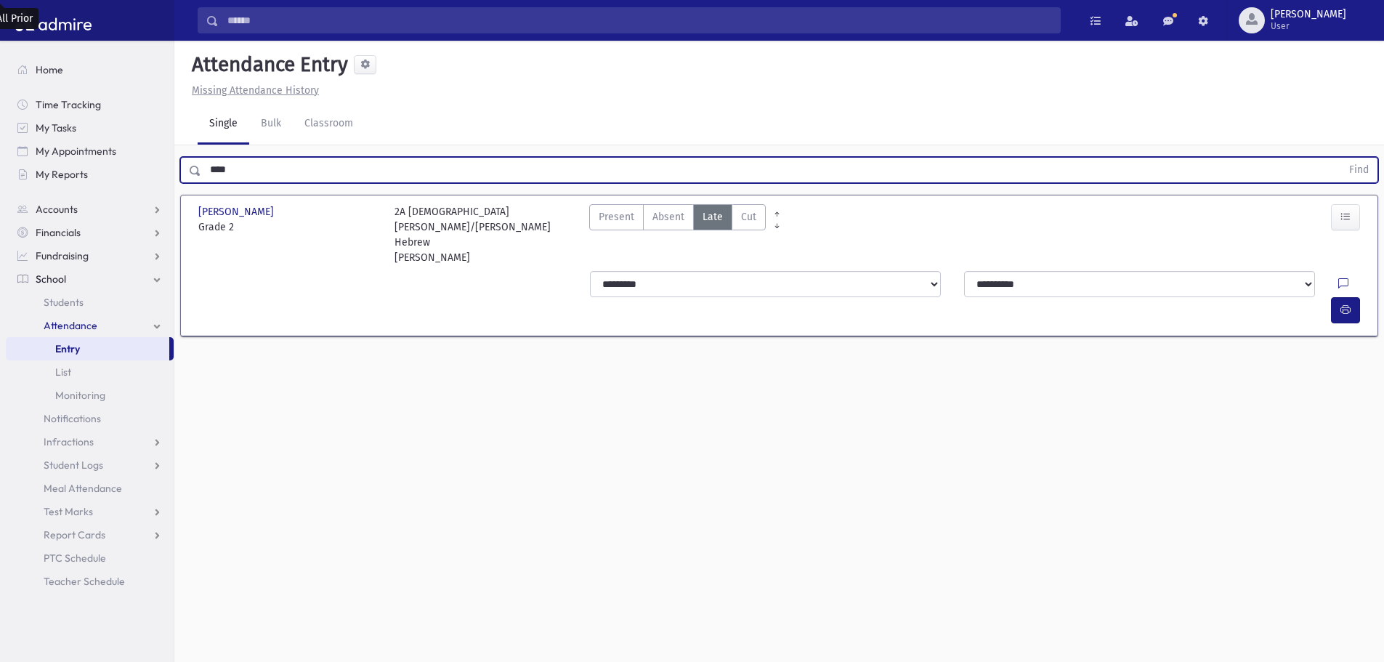
click at [1340, 158] on button "Find" at bounding box center [1358, 170] width 37 height 25
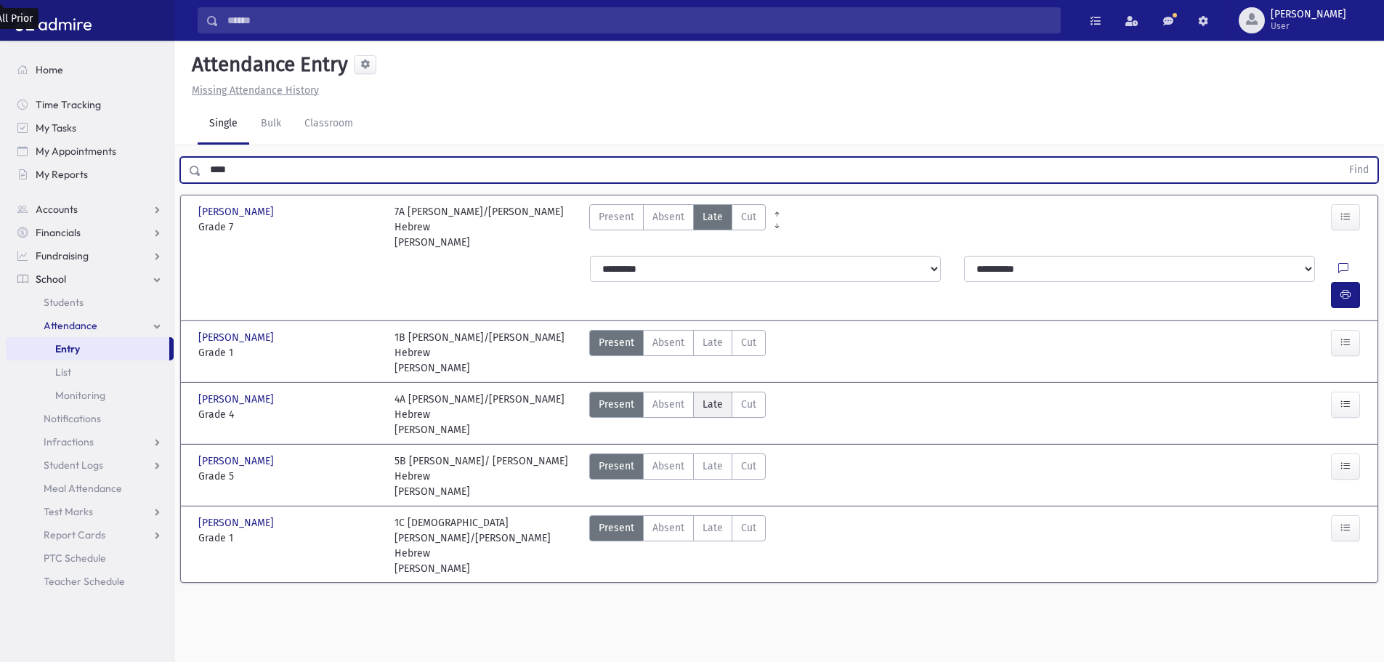
click at [712, 397] on span "Late" at bounding box center [712, 404] width 20 height 15
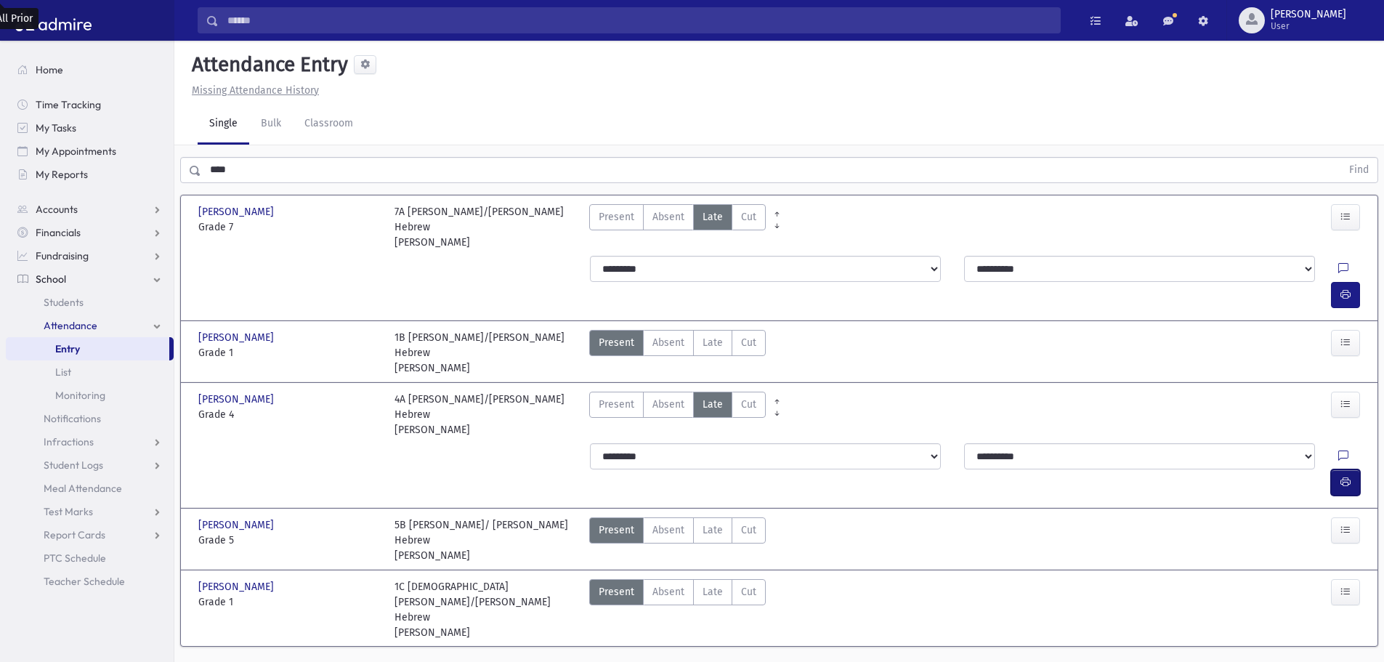
click at [1349, 476] on icon "button" at bounding box center [1345, 482] width 10 height 12
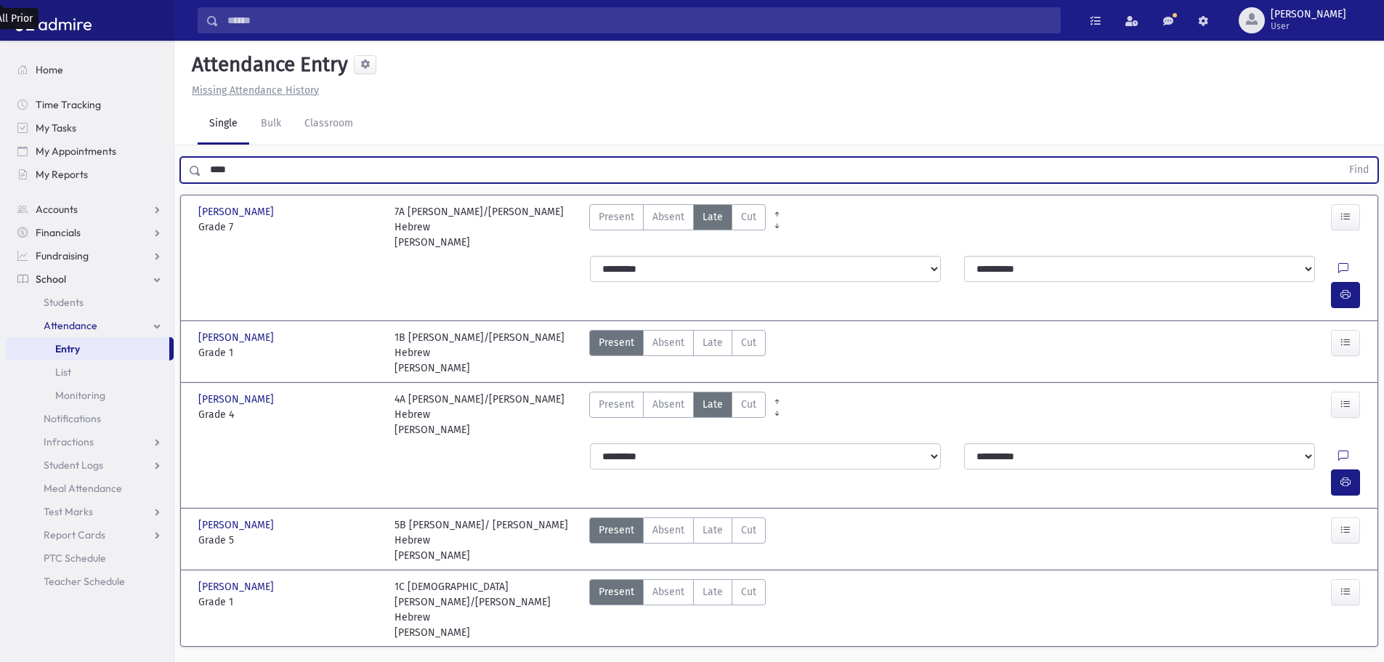
drag, startPoint x: 247, startPoint y: 169, endPoint x: 200, endPoint y: 178, distance: 47.3
click at [201, 175] on input "****" at bounding box center [771, 170] width 1140 height 26
click at [1340, 158] on button "Find" at bounding box center [1358, 170] width 37 height 25
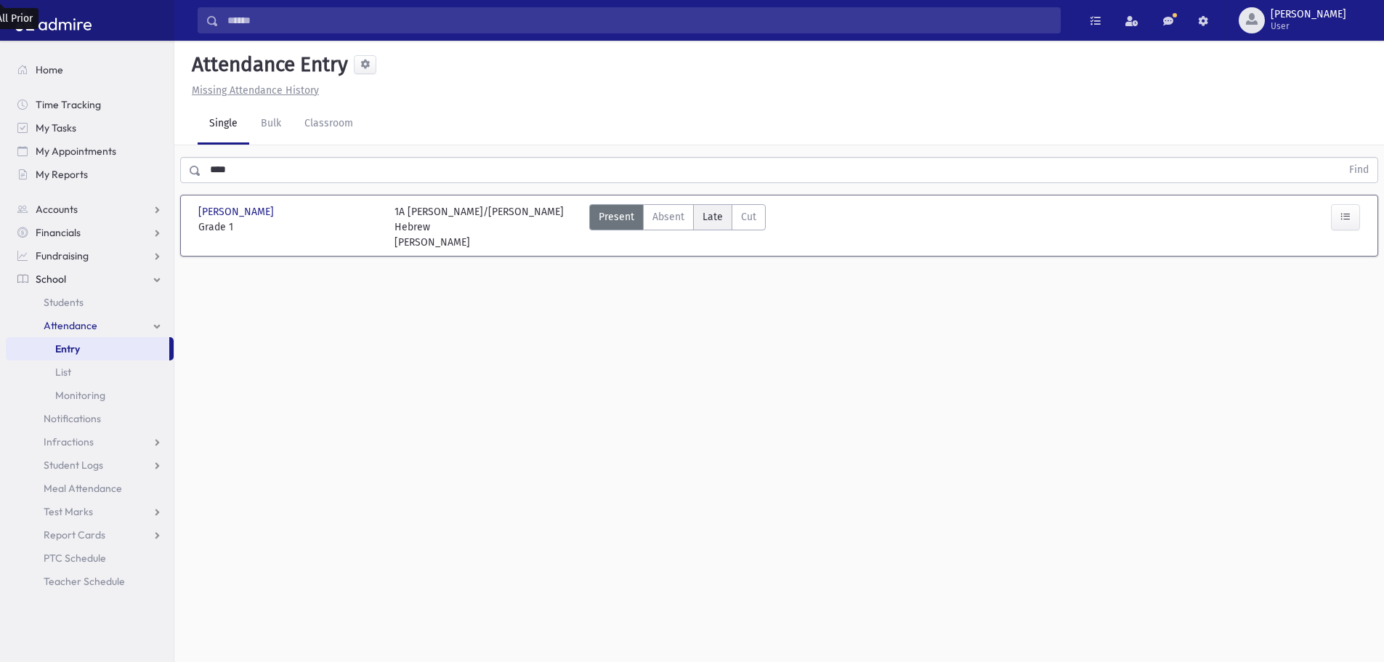
drag, startPoint x: 712, startPoint y: 217, endPoint x: 800, endPoint y: 252, distance: 94.6
click at [712, 218] on span "Late" at bounding box center [712, 216] width 20 height 15
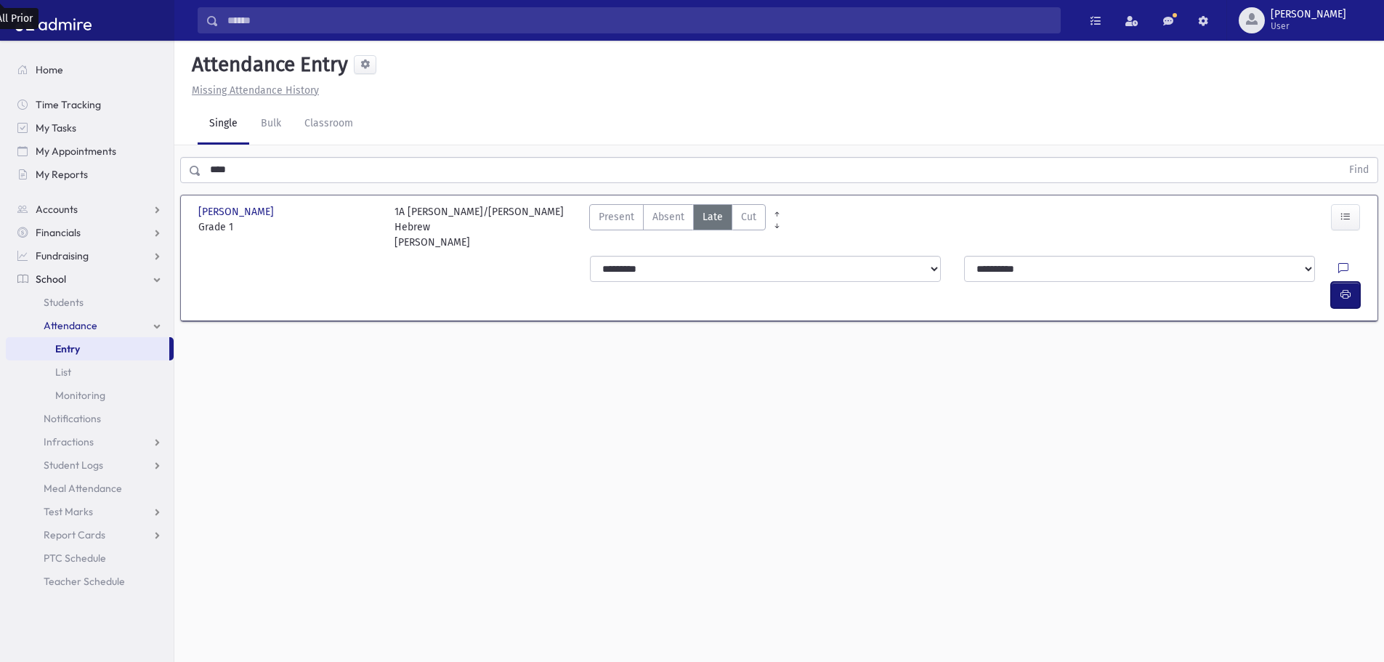
click at [1334, 282] on button "button" at bounding box center [1345, 295] width 29 height 26
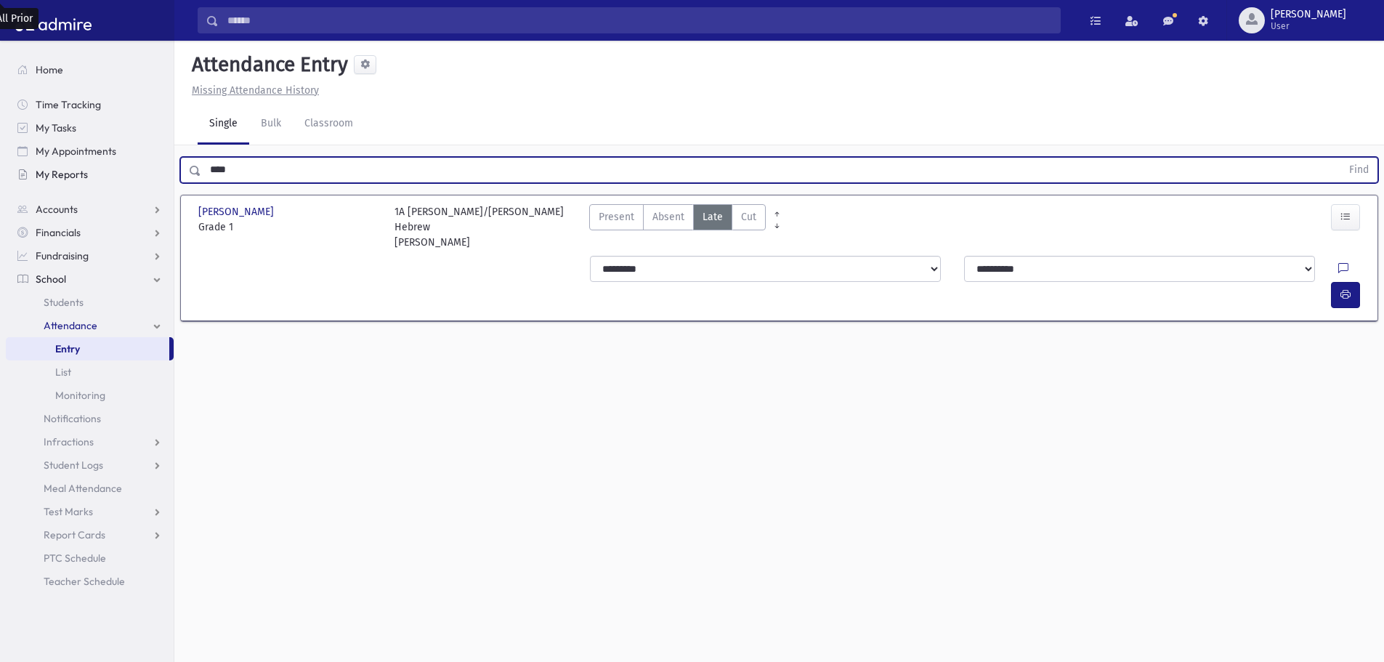
drag, startPoint x: 153, startPoint y: 160, endPoint x: 145, endPoint y: 164, distance: 9.1
click at [143, 163] on div "Search Results All Accounts" at bounding box center [692, 347] width 1384 height 694
click at [1340, 158] on button "Find" at bounding box center [1358, 170] width 37 height 25
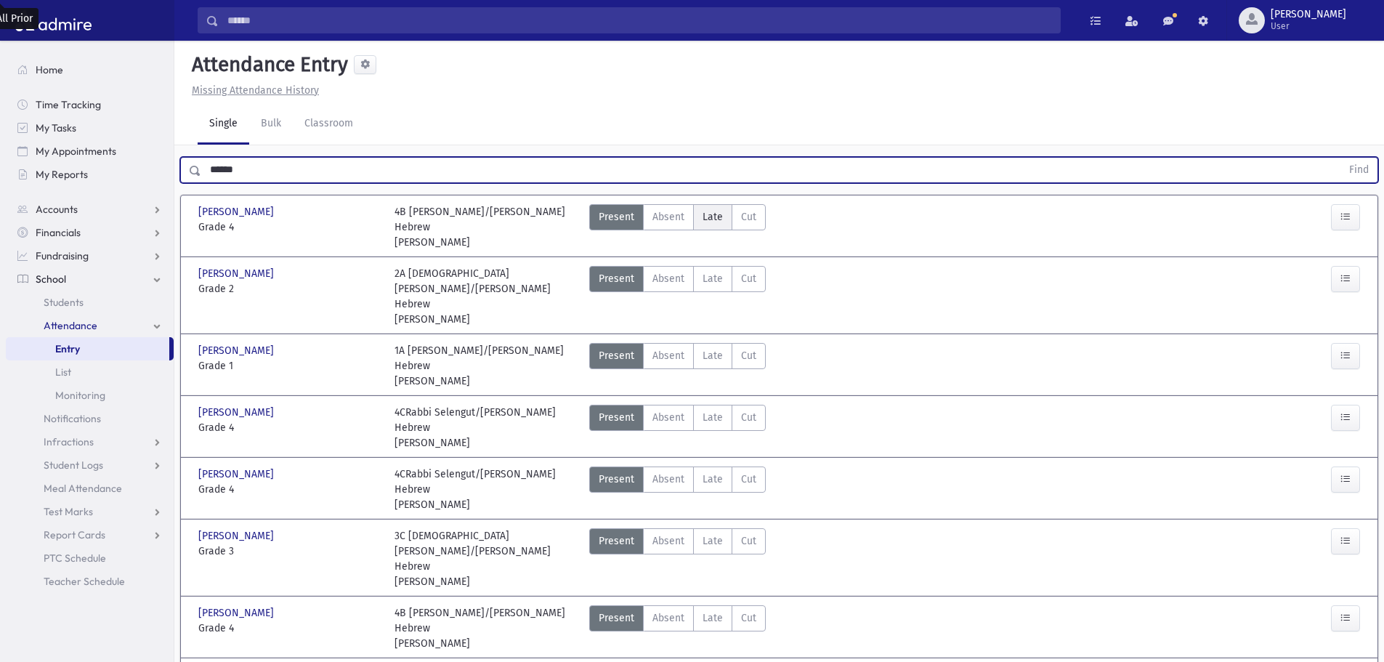
click at [729, 217] on label "Late Late" at bounding box center [712, 217] width 39 height 26
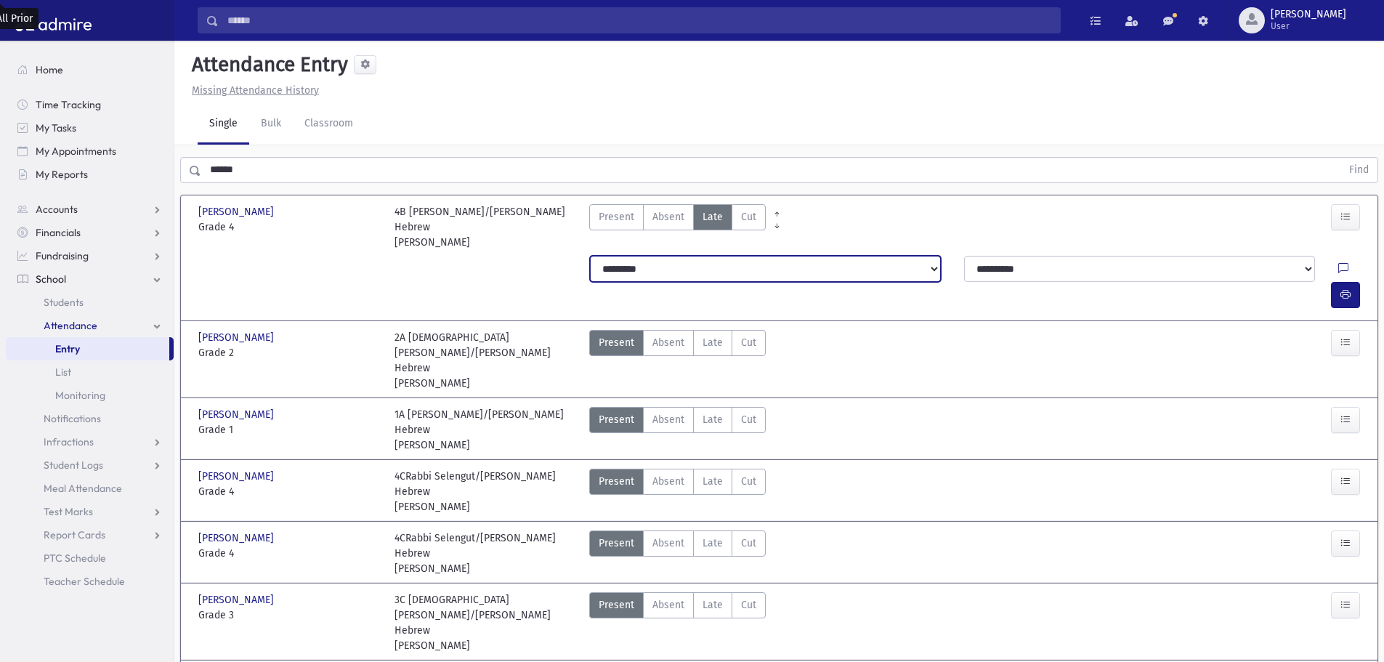
click at [745, 256] on select "**********" at bounding box center [765, 269] width 351 height 26
click at [590, 256] on select "**********" at bounding box center [765, 269] width 351 height 26
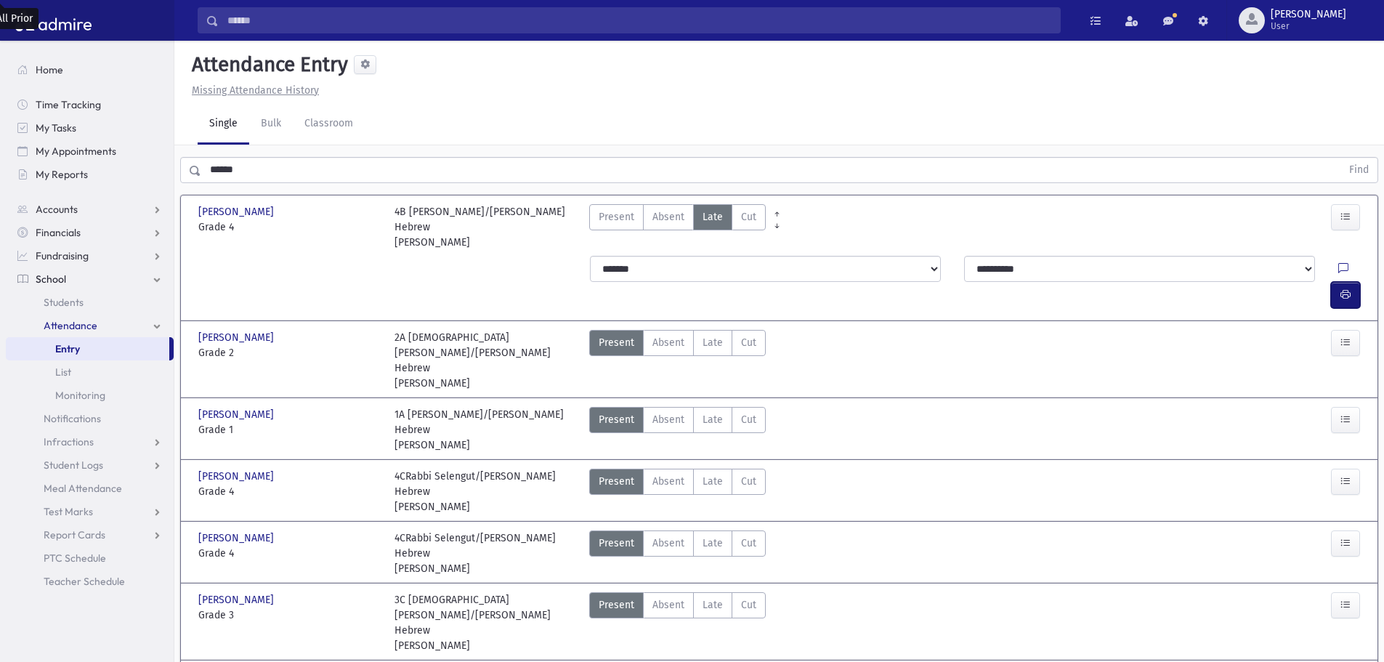
click at [1350, 282] on button "button" at bounding box center [1345, 295] width 29 height 26
click at [706, 335] on span "Late" at bounding box center [712, 342] width 20 height 15
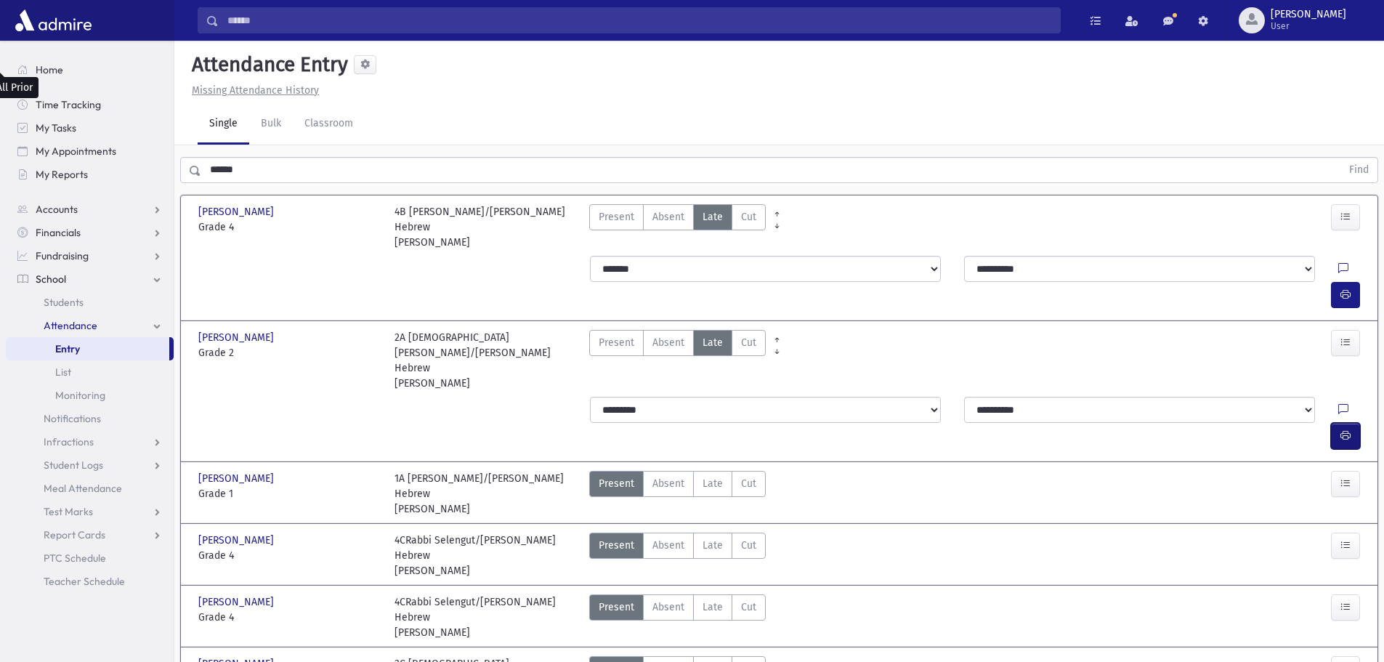
click at [1348, 429] on icon "button" at bounding box center [1345, 435] width 10 height 12
drag, startPoint x: 683, startPoint y: 281, endPoint x: 681, endPoint y: 293, distance: 11.7
click at [683, 397] on select "**********" at bounding box center [765, 410] width 351 height 26
click at [590, 397] on select "**********" at bounding box center [765, 410] width 351 height 26
click at [1331, 423] on button "button" at bounding box center [1345, 436] width 29 height 26
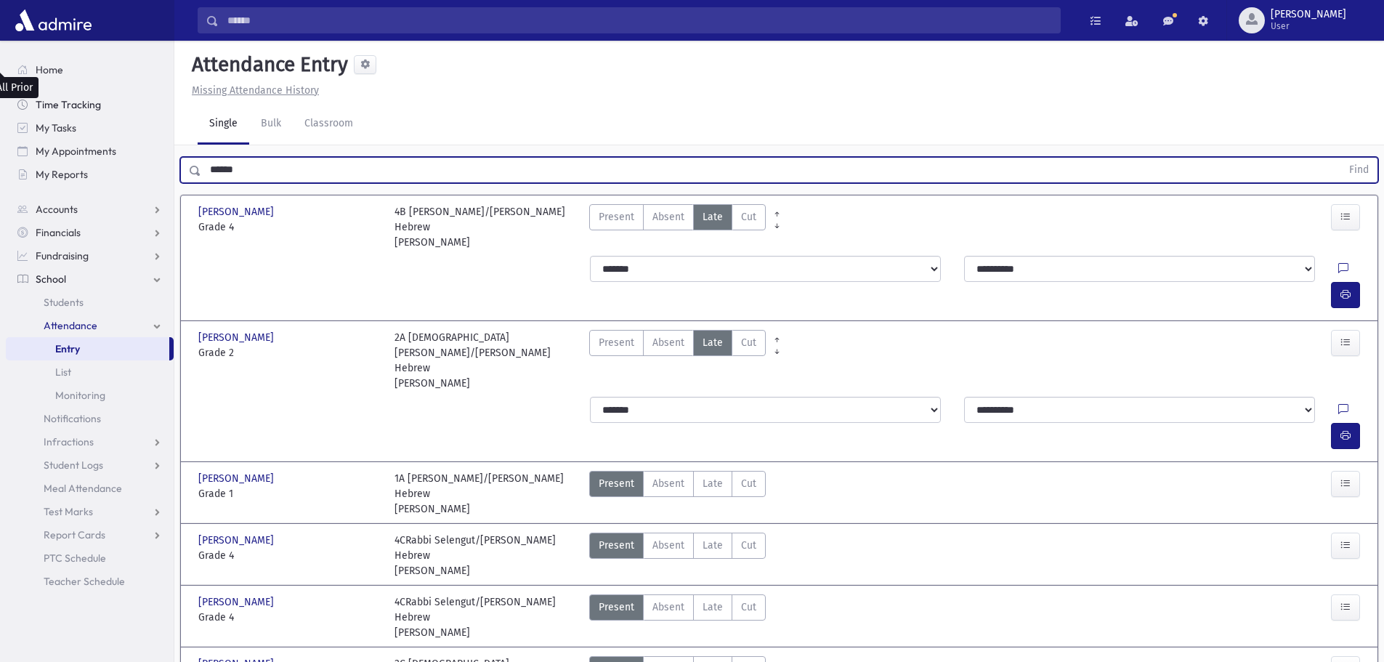
drag, startPoint x: 214, startPoint y: 98, endPoint x: 158, endPoint y: 114, distance: 57.5
click at [158, 114] on div "Search Results All Accounts" at bounding box center [692, 643] width 1384 height 1286
click at [1340, 158] on button "Find" at bounding box center [1358, 170] width 37 height 25
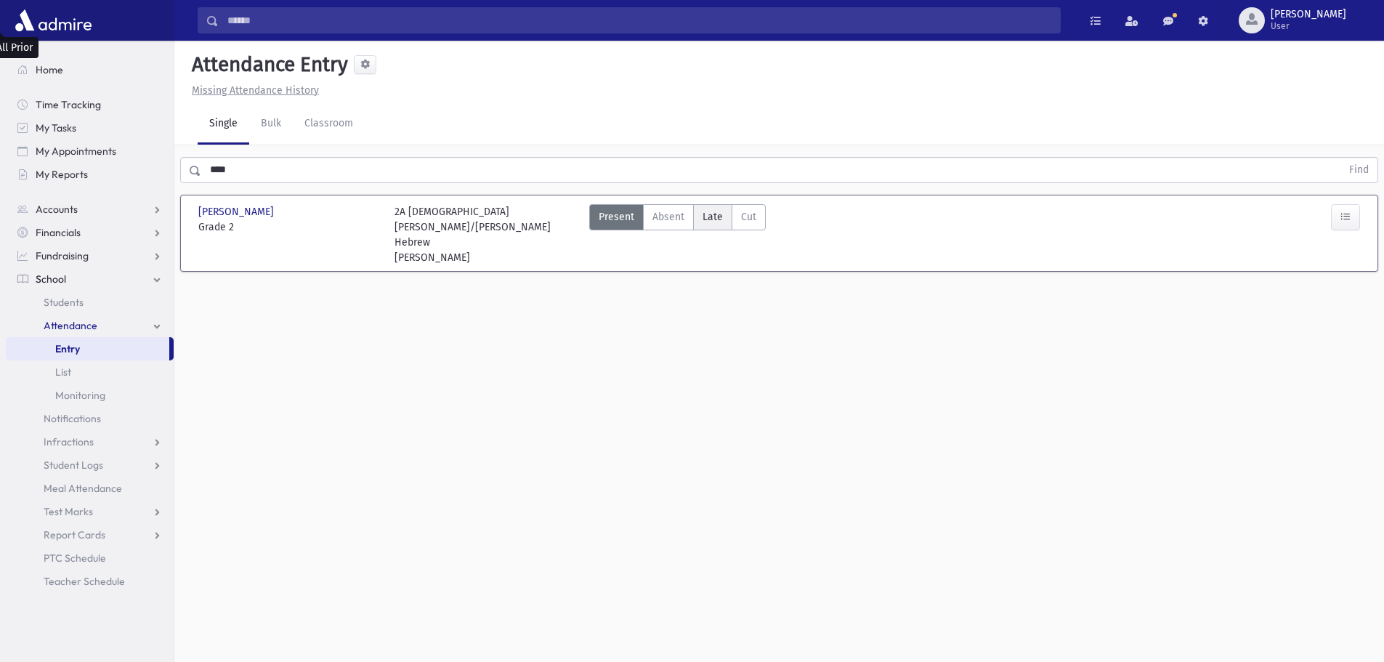
click at [720, 209] on span "Late" at bounding box center [712, 216] width 20 height 15
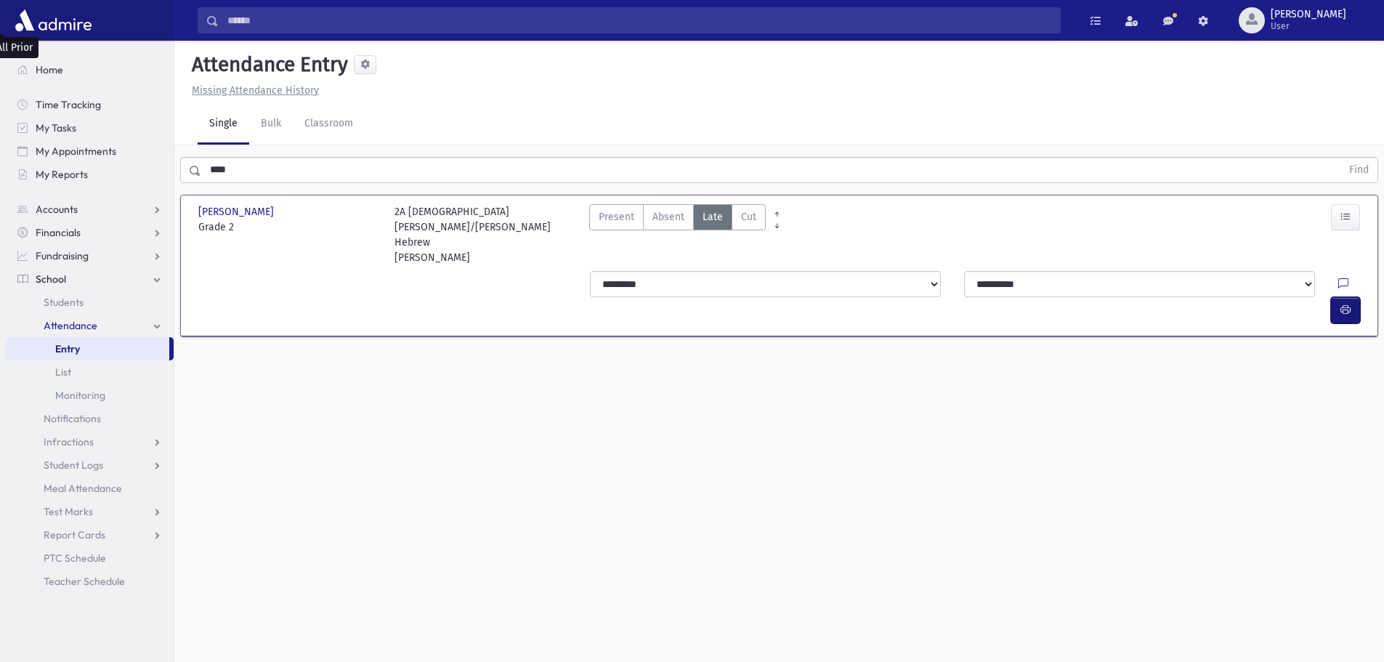
click at [1353, 297] on button "button" at bounding box center [1345, 310] width 29 height 26
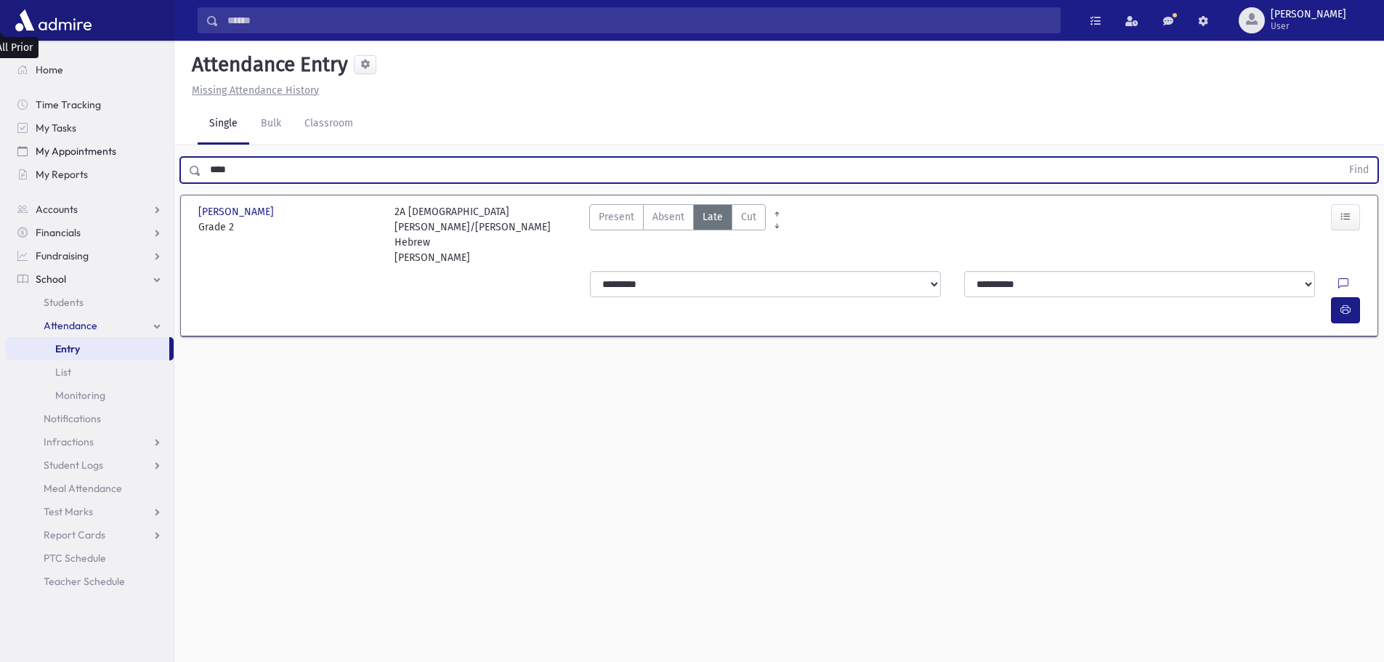
drag, startPoint x: 252, startPoint y: 142, endPoint x: 148, endPoint y: 162, distance: 105.7
click at [147, 158] on div "Search Results All Accounts" at bounding box center [692, 347] width 1384 height 694
click at [1340, 158] on button "Find" at bounding box center [1358, 170] width 37 height 25
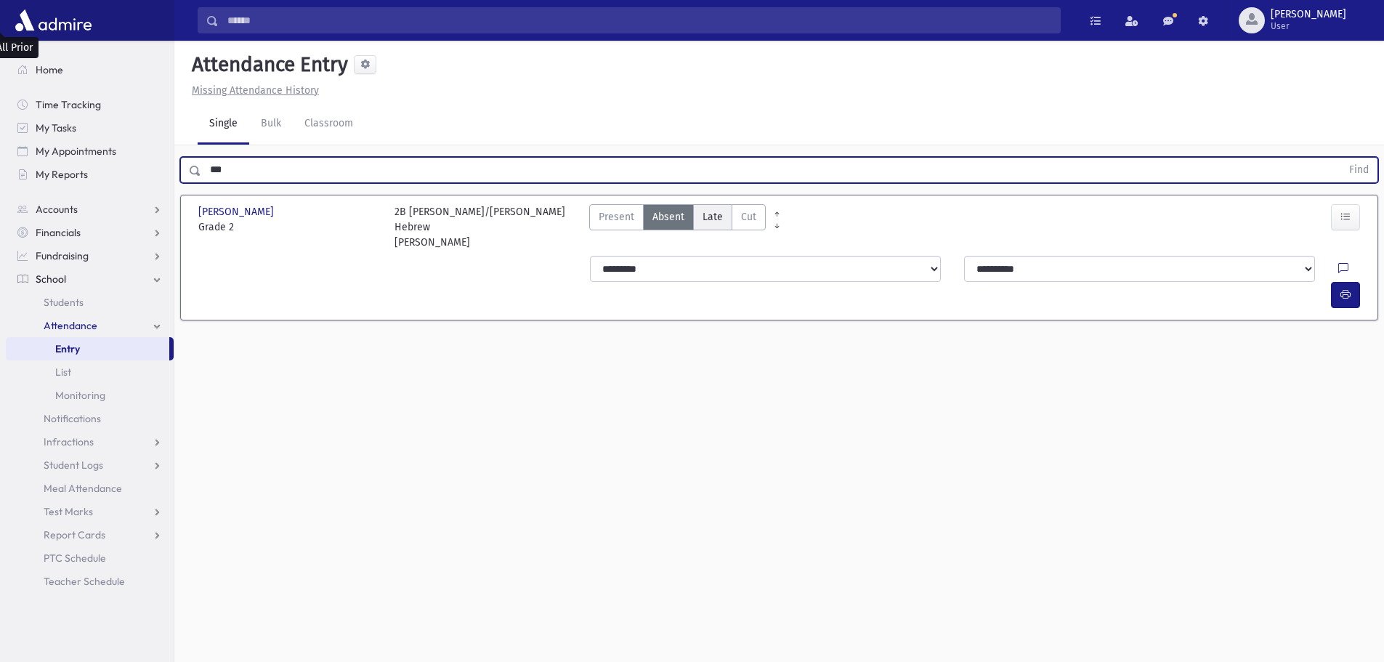
click at [709, 209] on span "Late" at bounding box center [712, 216] width 20 height 15
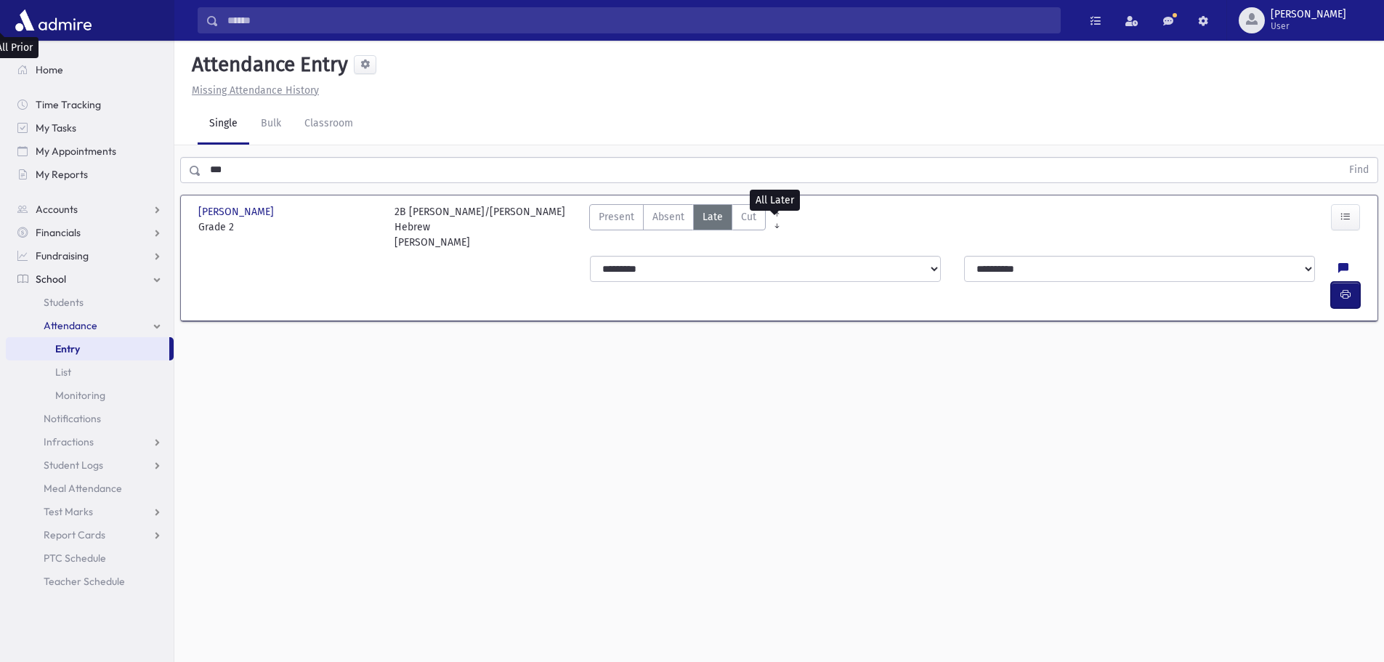
click at [1339, 282] on button "button" at bounding box center [1345, 295] width 29 height 26
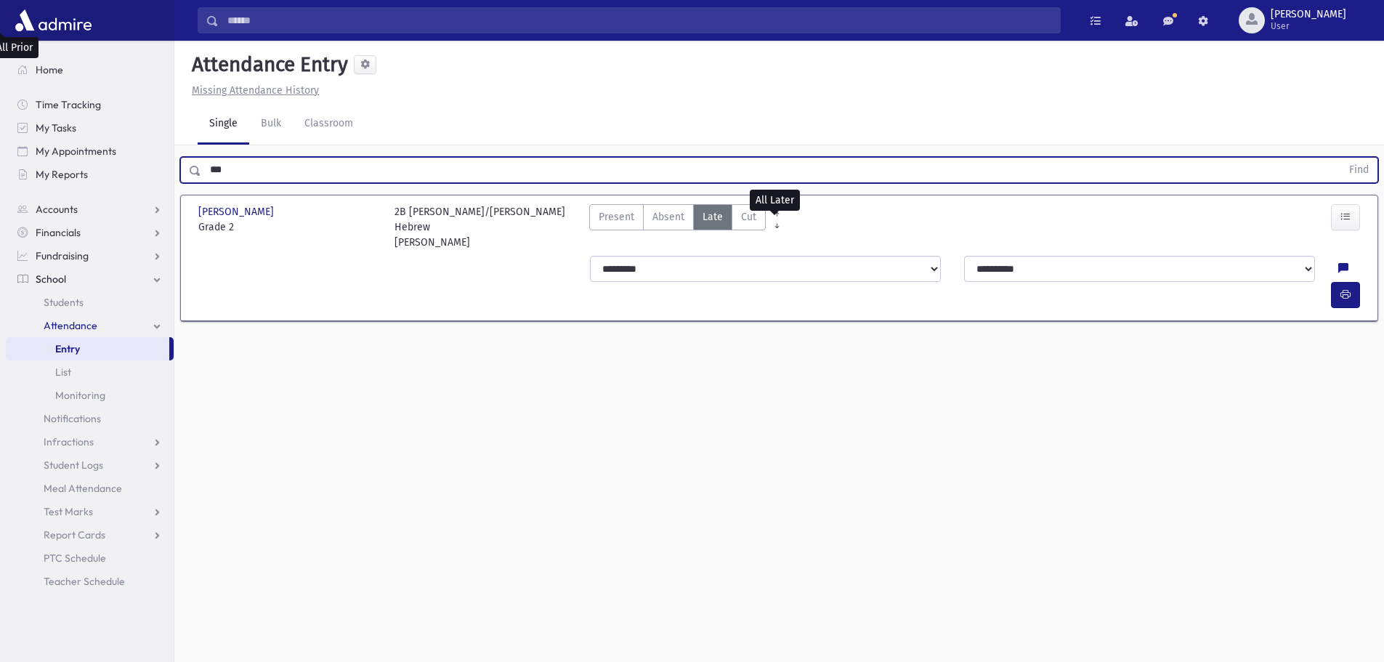
drag, startPoint x: 176, startPoint y: 145, endPoint x: 262, endPoint y: 254, distance: 139.2
click at [172, 150] on div "Search Results All Accounts" at bounding box center [692, 347] width 1384 height 694
click at [1340, 158] on button "Find" at bounding box center [1358, 170] width 37 height 25
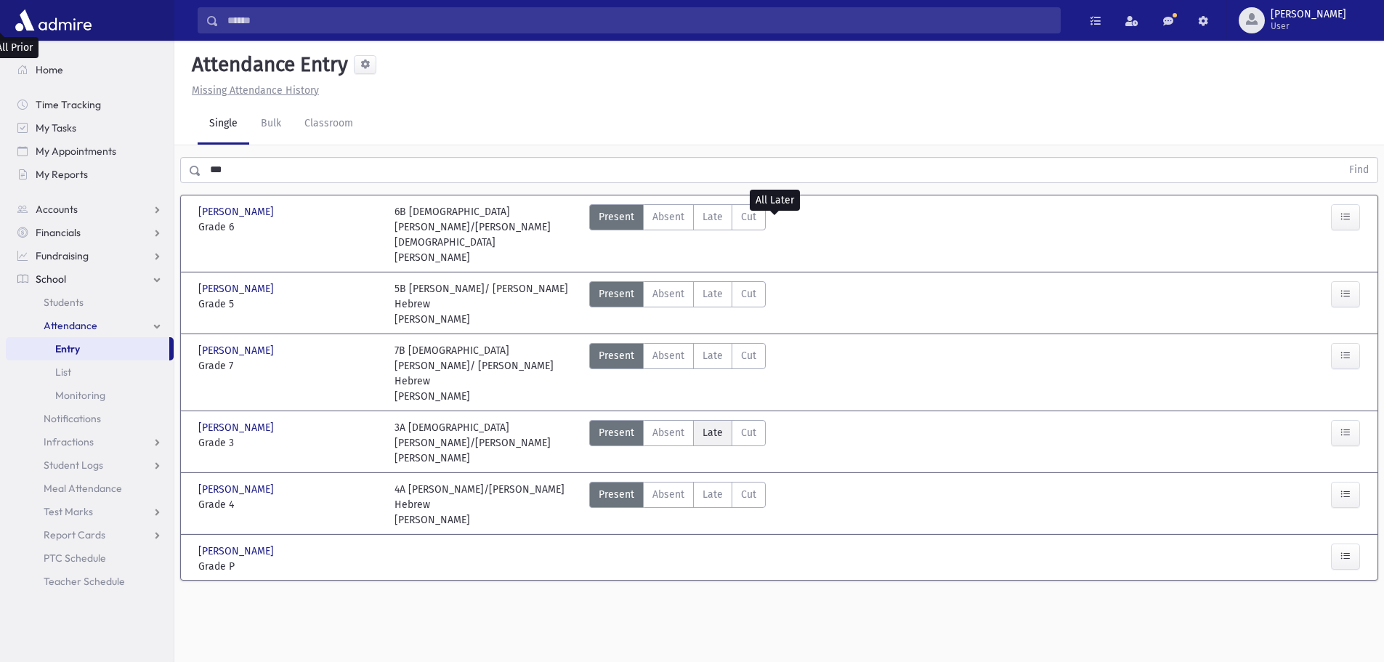
click at [708, 425] on span "Late" at bounding box center [712, 432] width 20 height 15
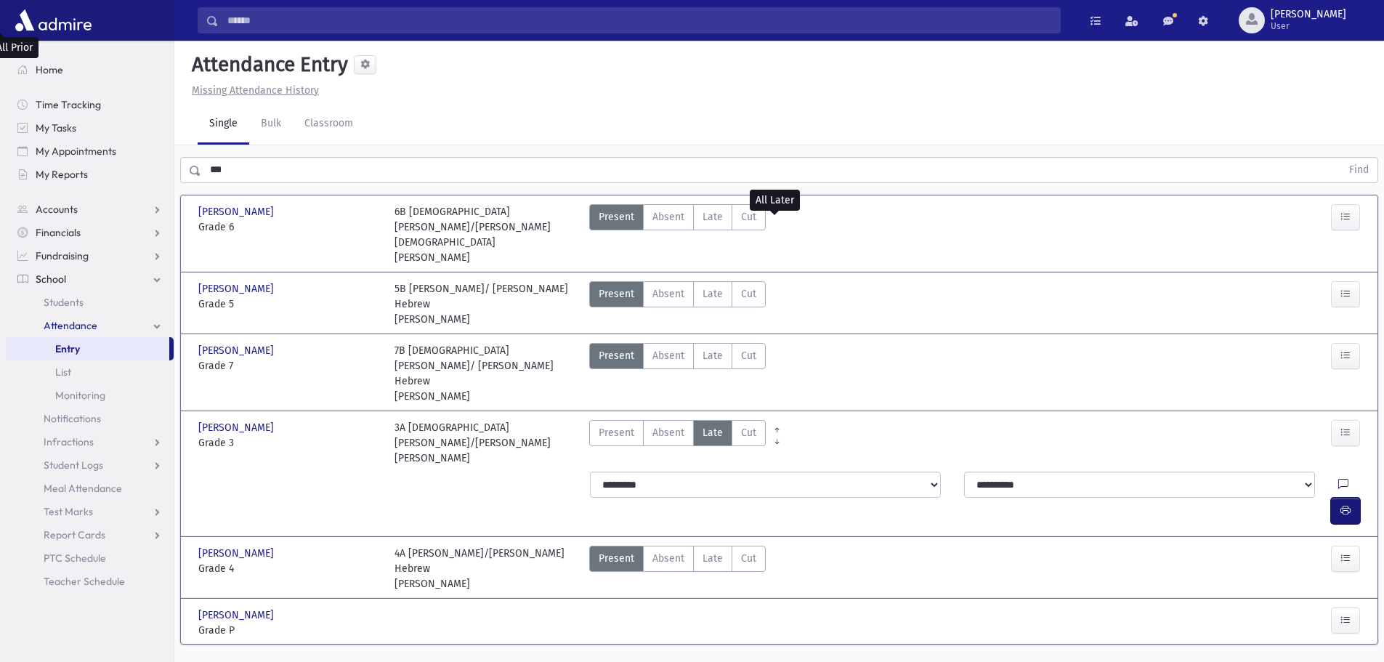
click at [1348, 504] on icon "button" at bounding box center [1345, 510] width 10 height 12
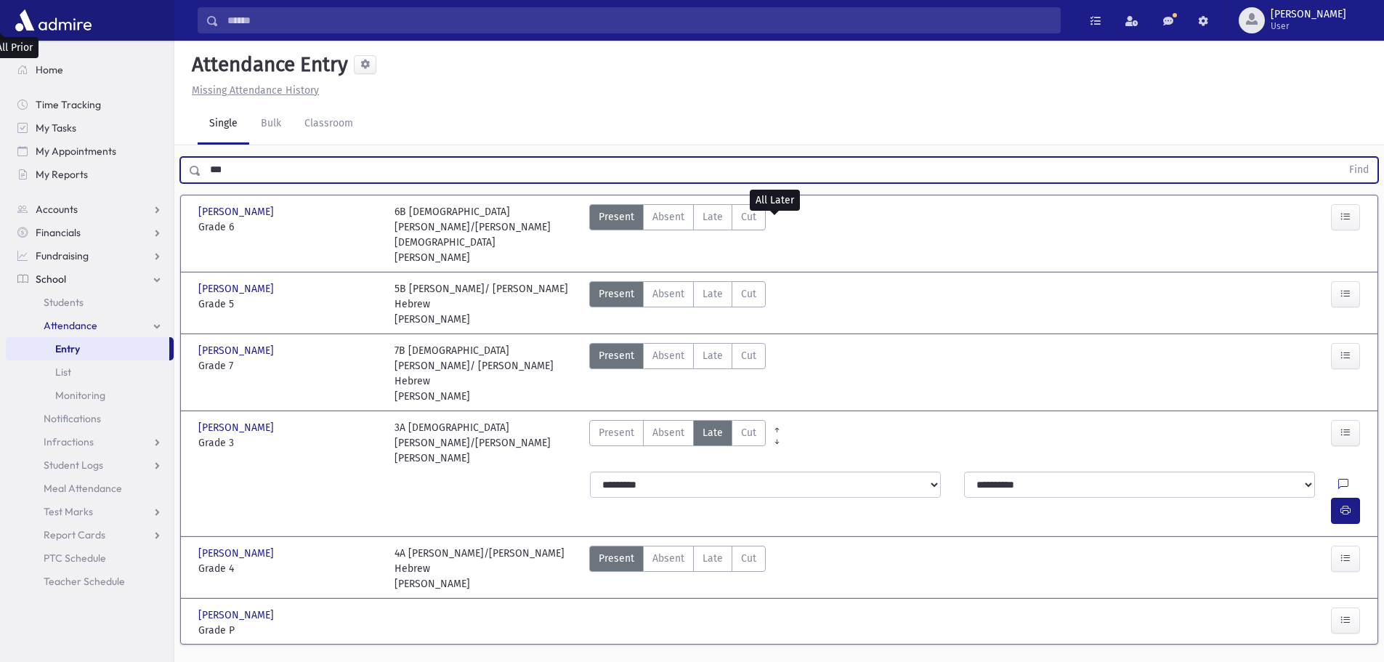
drag, startPoint x: 209, startPoint y: 135, endPoint x: 187, endPoint y: 133, distance: 22.6
click at [187, 157] on div "*** Find" at bounding box center [779, 170] width 1198 height 26
click at [1340, 158] on button "Find" at bounding box center [1358, 170] width 37 height 25
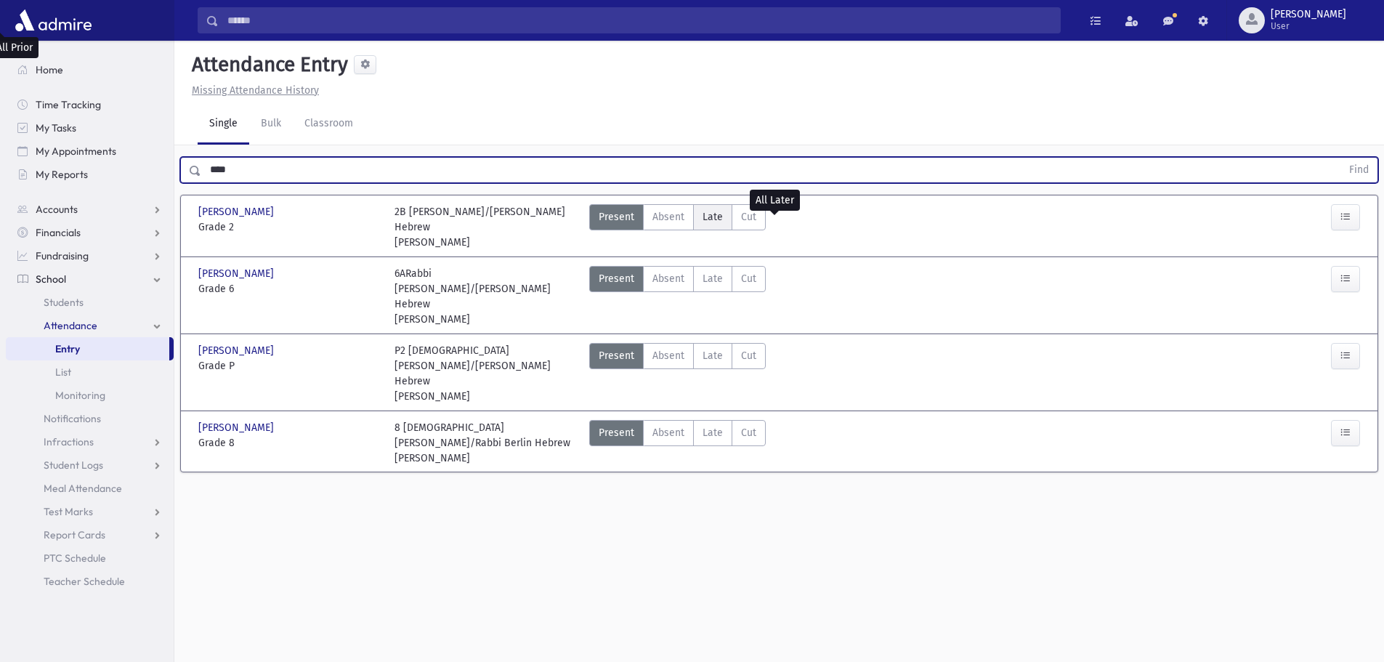
click at [721, 209] on span "Late" at bounding box center [712, 216] width 20 height 15
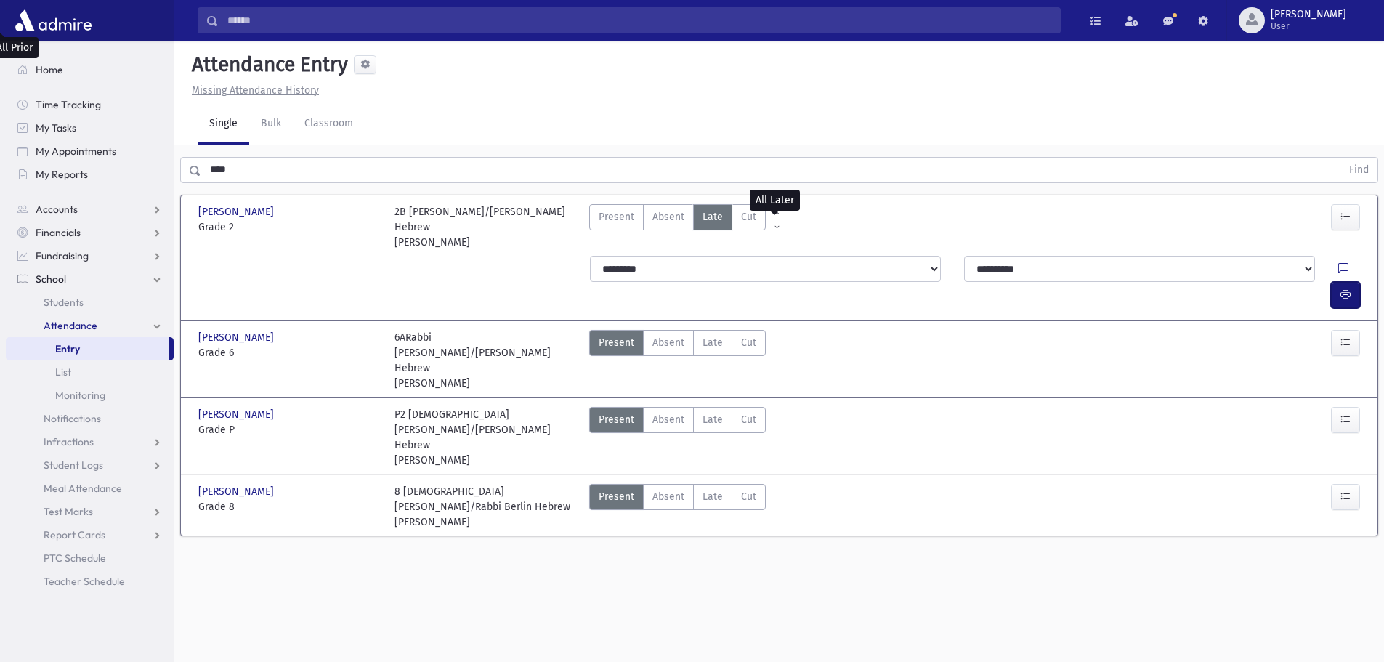
drag, startPoint x: 1342, startPoint y: 219, endPoint x: 1124, endPoint y: 247, distance: 220.4
click at [1342, 288] on icon "button" at bounding box center [1345, 294] width 10 height 12
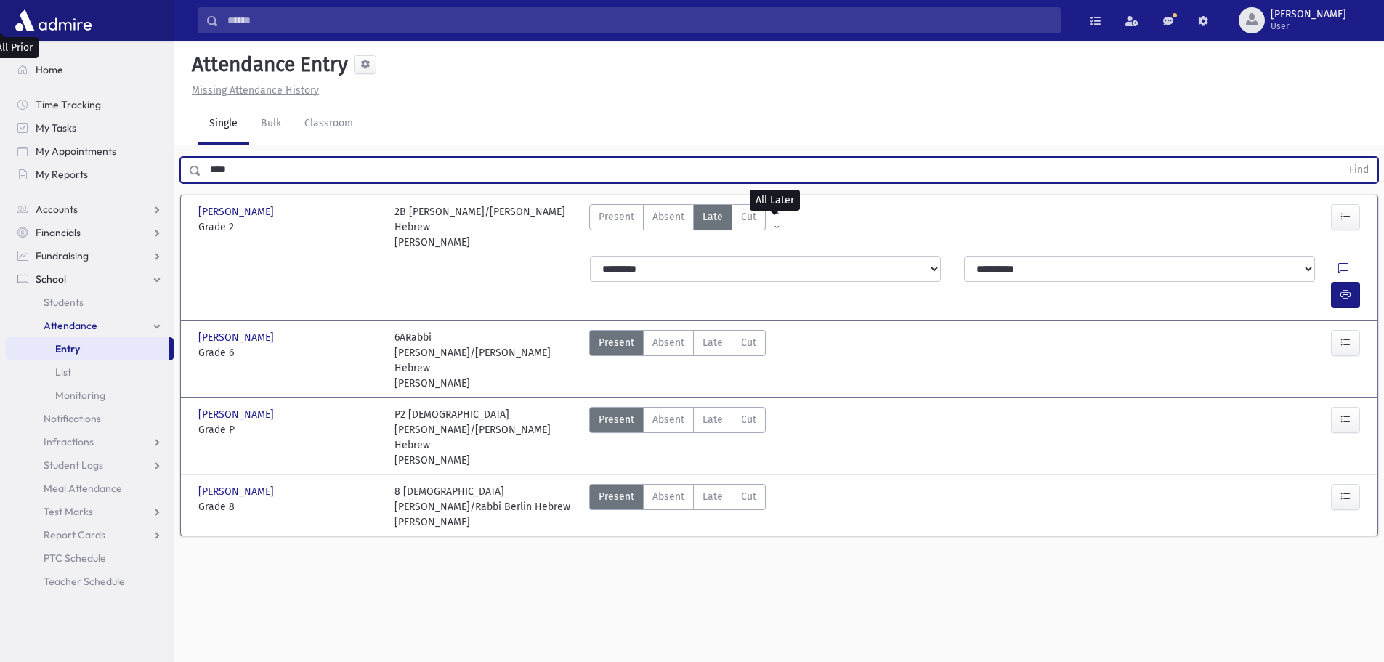
drag, startPoint x: 206, startPoint y: 134, endPoint x: 188, endPoint y: 134, distance: 18.2
click at [188, 157] on div "**** Find" at bounding box center [779, 170] width 1198 height 26
click at [608, 209] on span "Present" at bounding box center [617, 216] width 36 height 15
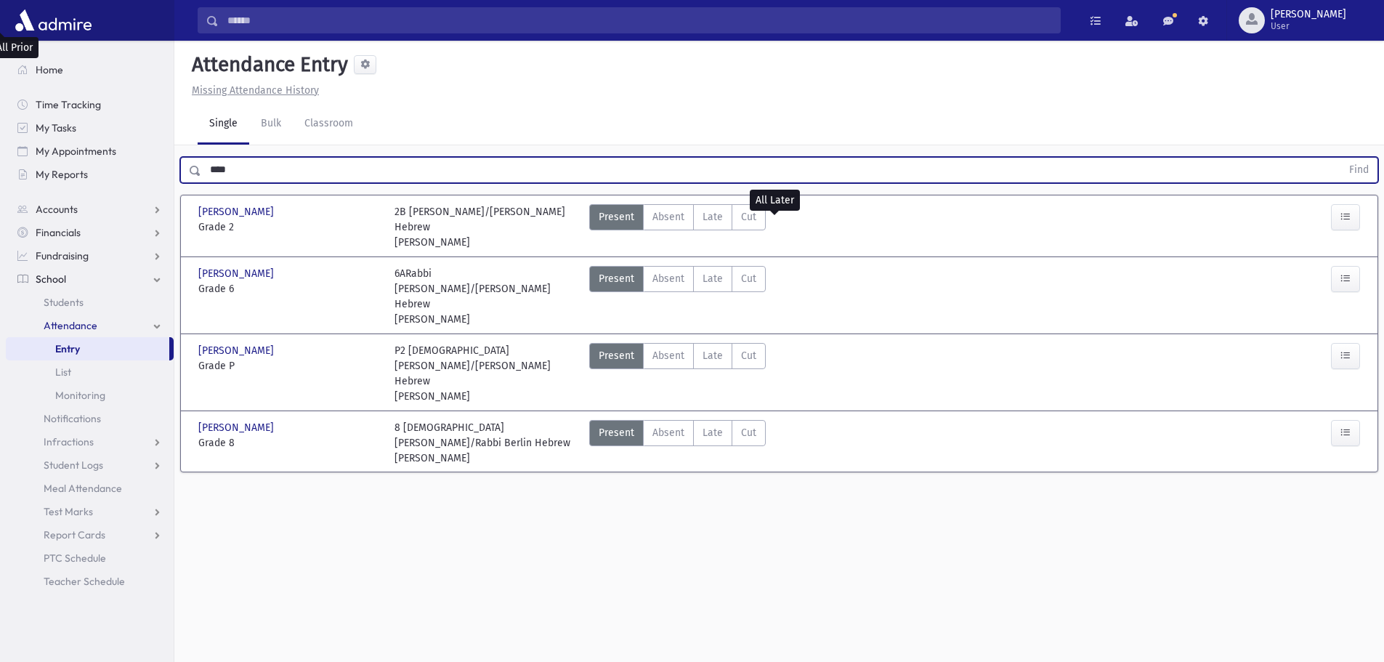
click at [1340, 158] on button "Find" at bounding box center [1358, 170] width 37 height 25
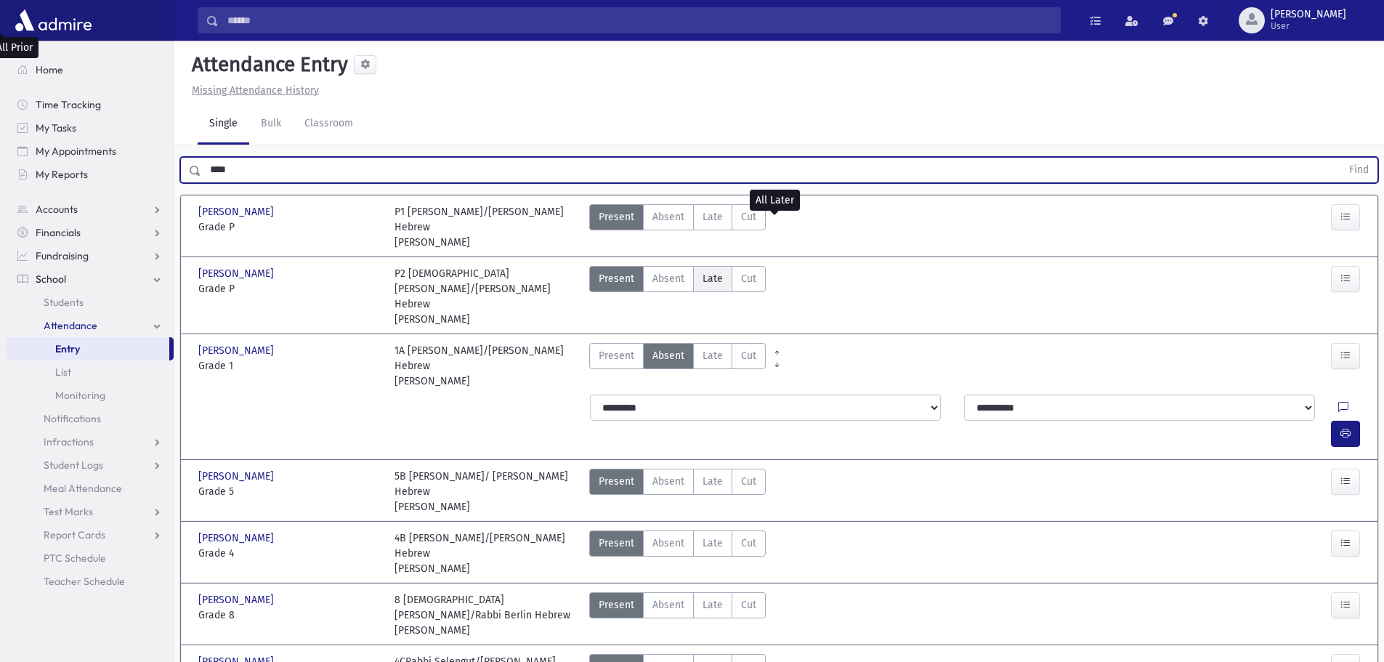
click at [721, 266] on label "Late Late" at bounding box center [712, 279] width 39 height 26
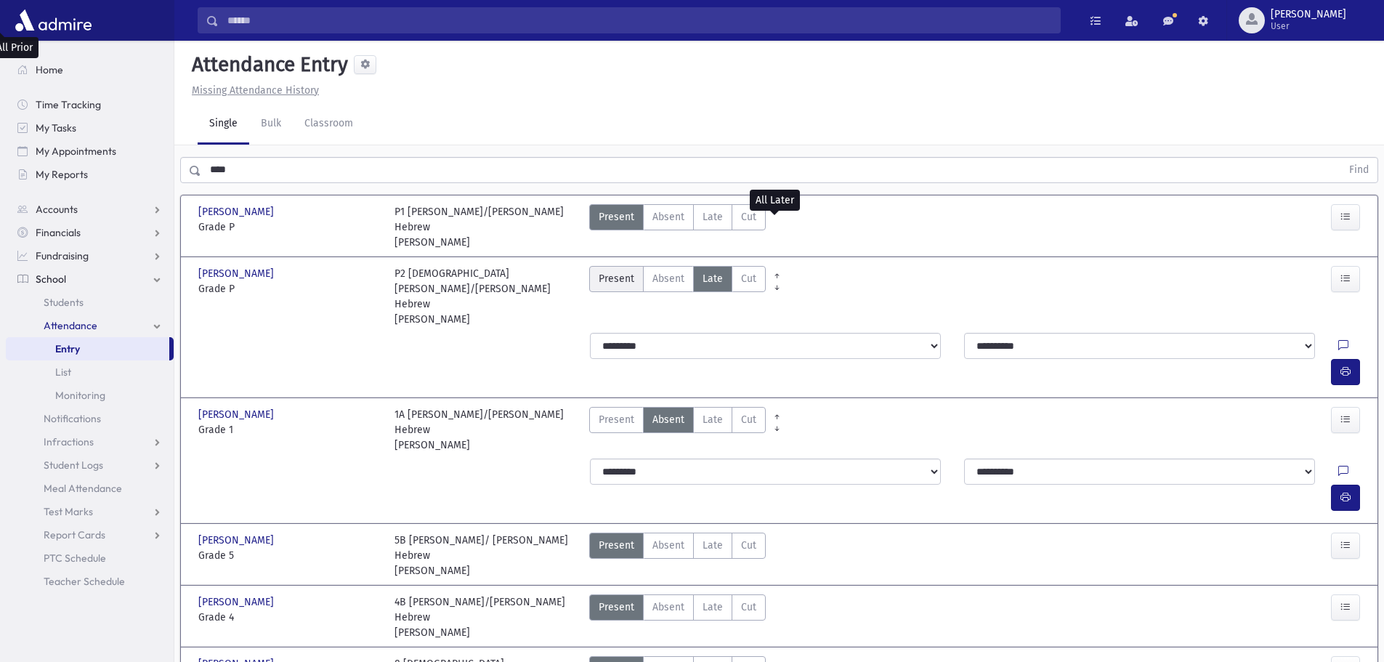
click at [634, 266] on label "Present P" at bounding box center [616, 279] width 54 height 26
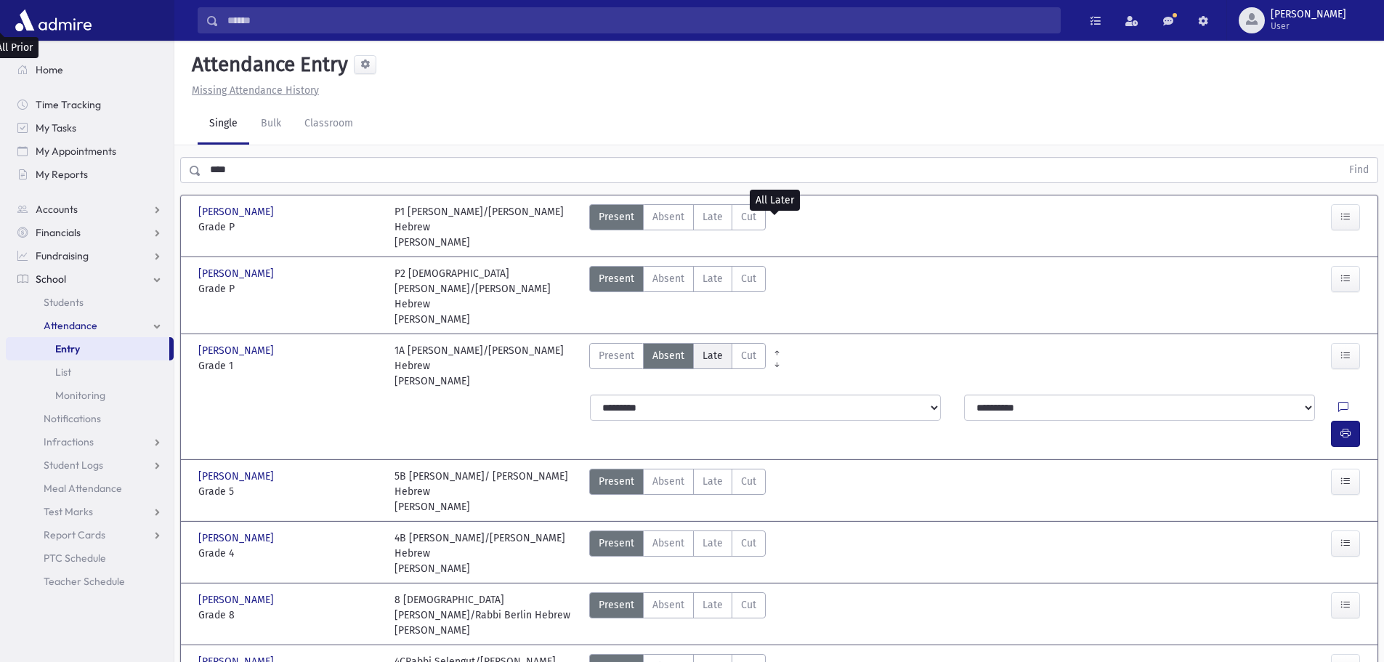
drag, startPoint x: 715, startPoint y: 301, endPoint x: 840, endPoint y: 312, distance: 125.5
click at [715, 348] on span "Late" at bounding box center [712, 355] width 20 height 15
click at [1350, 427] on icon "button" at bounding box center [1345, 433] width 10 height 12
drag, startPoint x: 230, startPoint y: 131, endPoint x: 166, endPoint y: 129, distance: 63.2
click at [168, 126] on div "Search Results All Accounts" at bounding box center [692, 449] width 1384 height 898
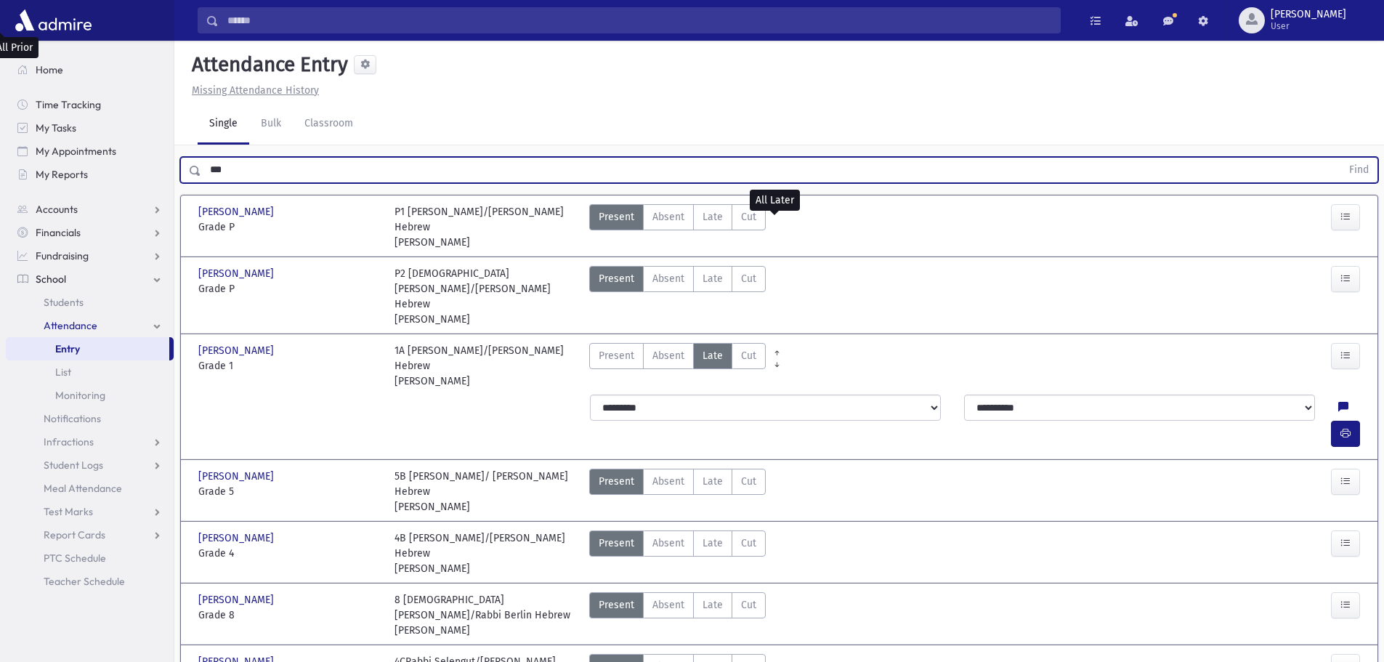
click at [1340, 158] on button "Find" at bounding box center [1358, 170] width 37 height 25
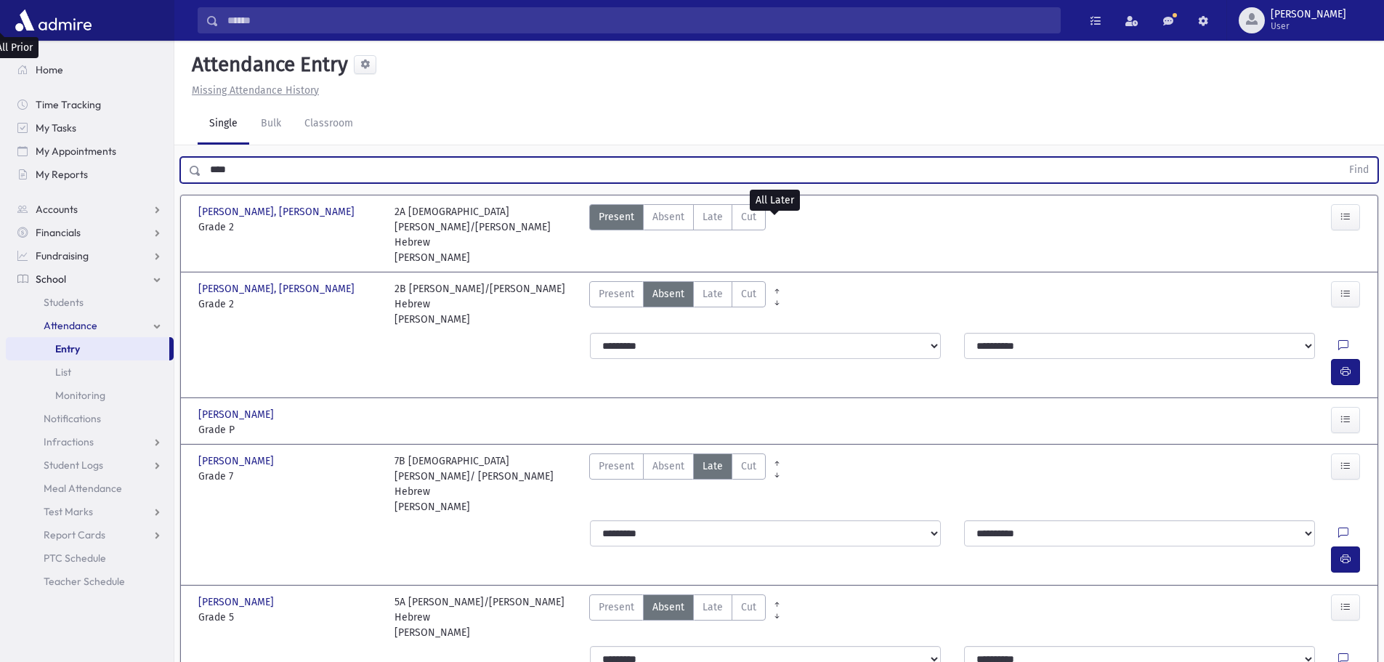
click at [1340, 158] on button "Find" at bounding box center [1358, 170] width 37 height 25
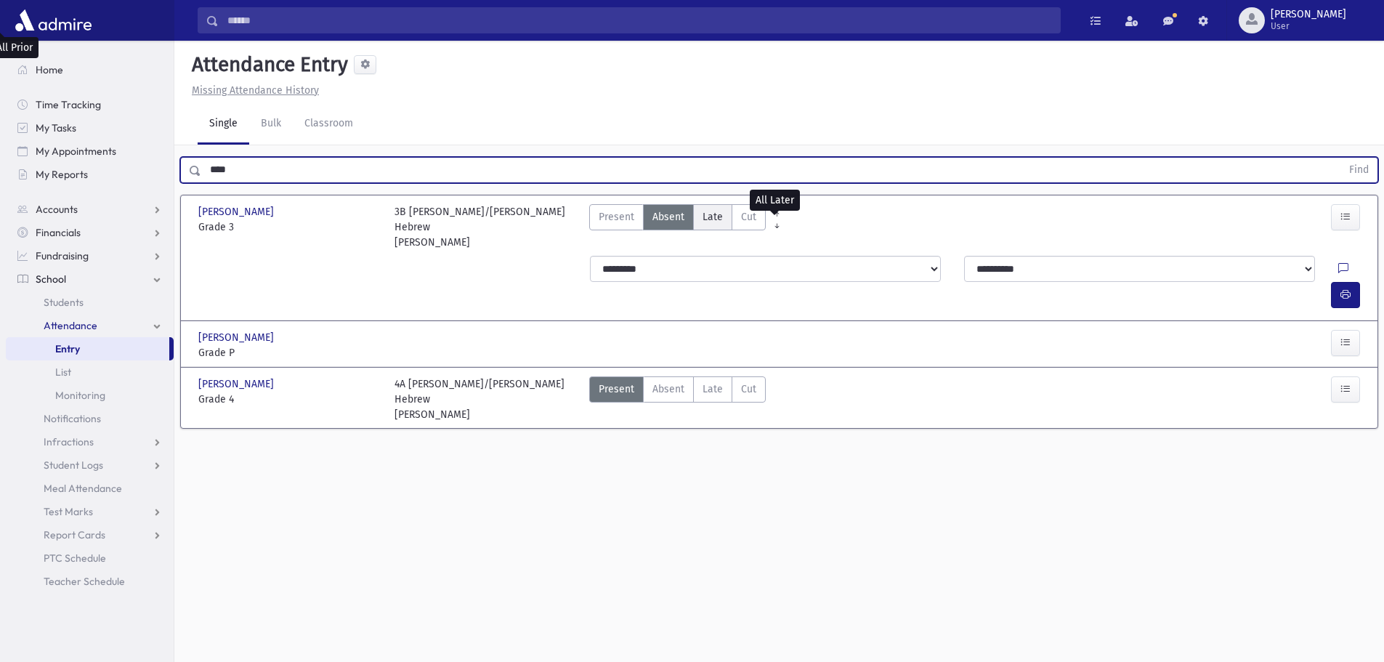
click at [713, 209] on span "Late" at bounding box center [712, 216] width 20 height 15
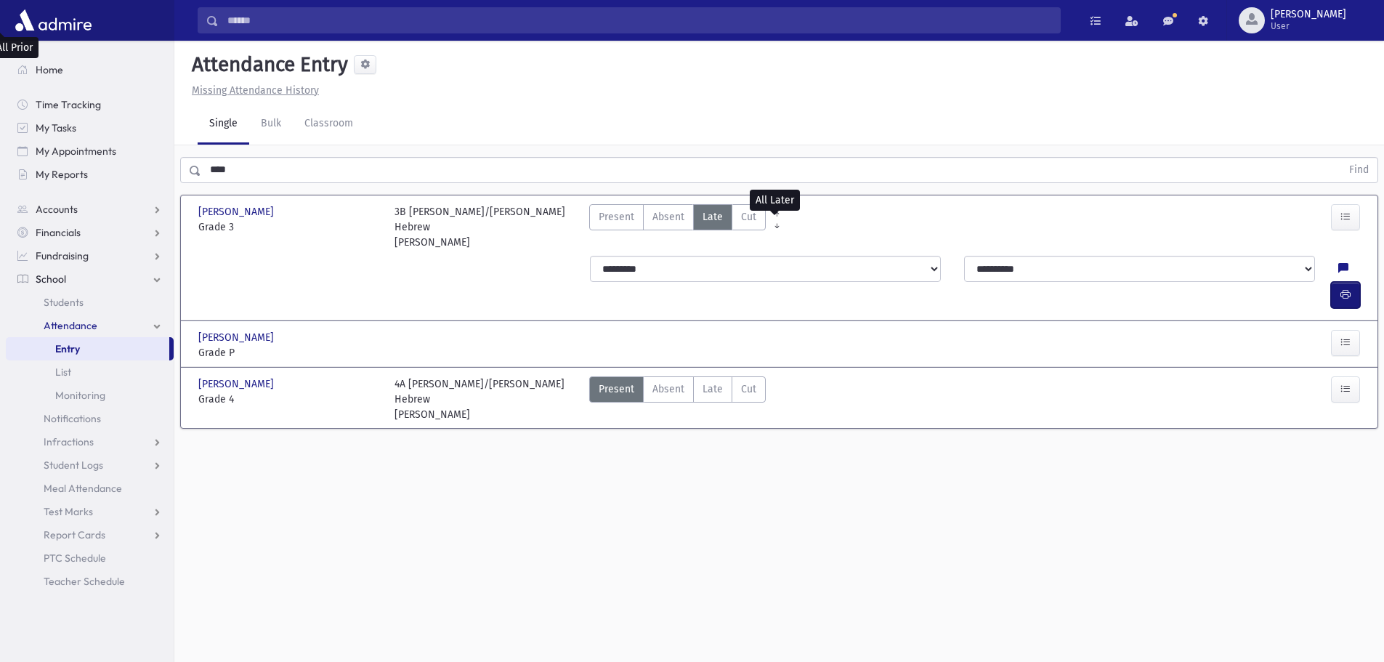
click at [1347, 288] on icon "button" at bounding box center [1345, 294] width 10 height 12
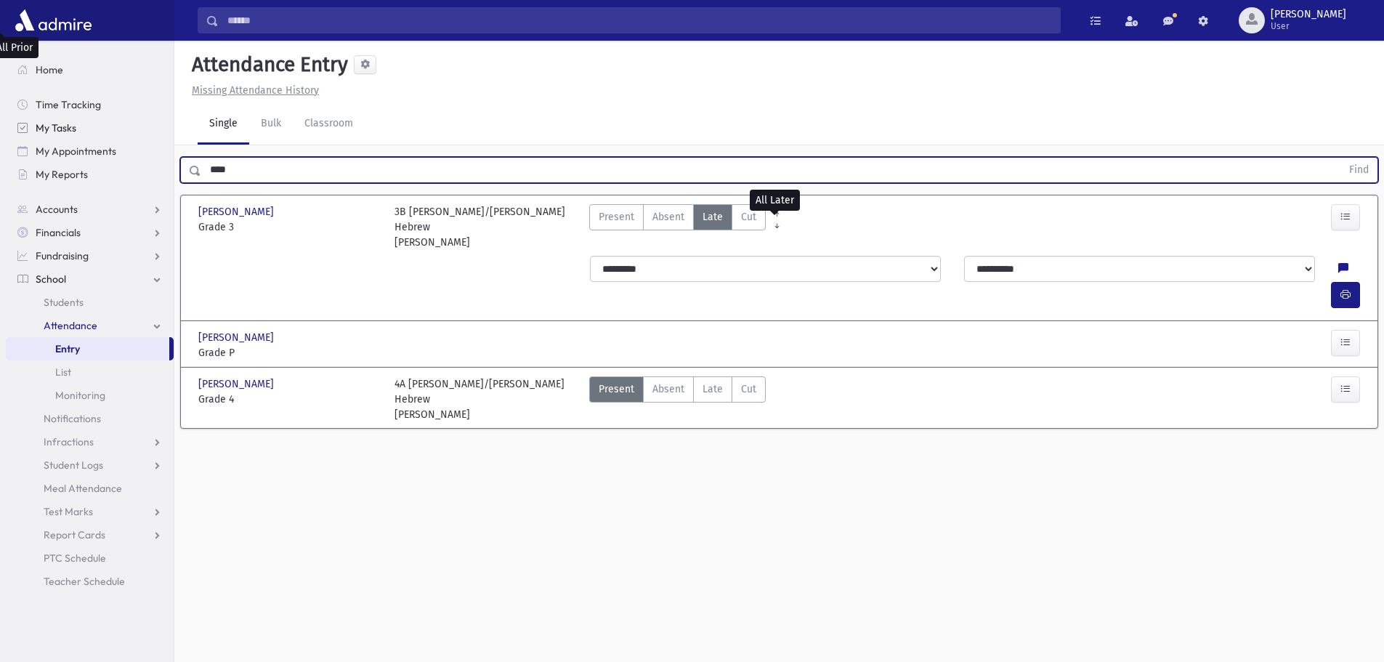
drag, startPoint x: 192, startPoint y: 132, endPoint x: 165, endPoint y: 137, distance: 28.1
click at [168, 135] on div "Search Results All Accounts" at bounding box center [692, 347] width 1384 height 694
click at [1340, 158] on button "Find" at bounding box center [1358, 170] width 37 height 25
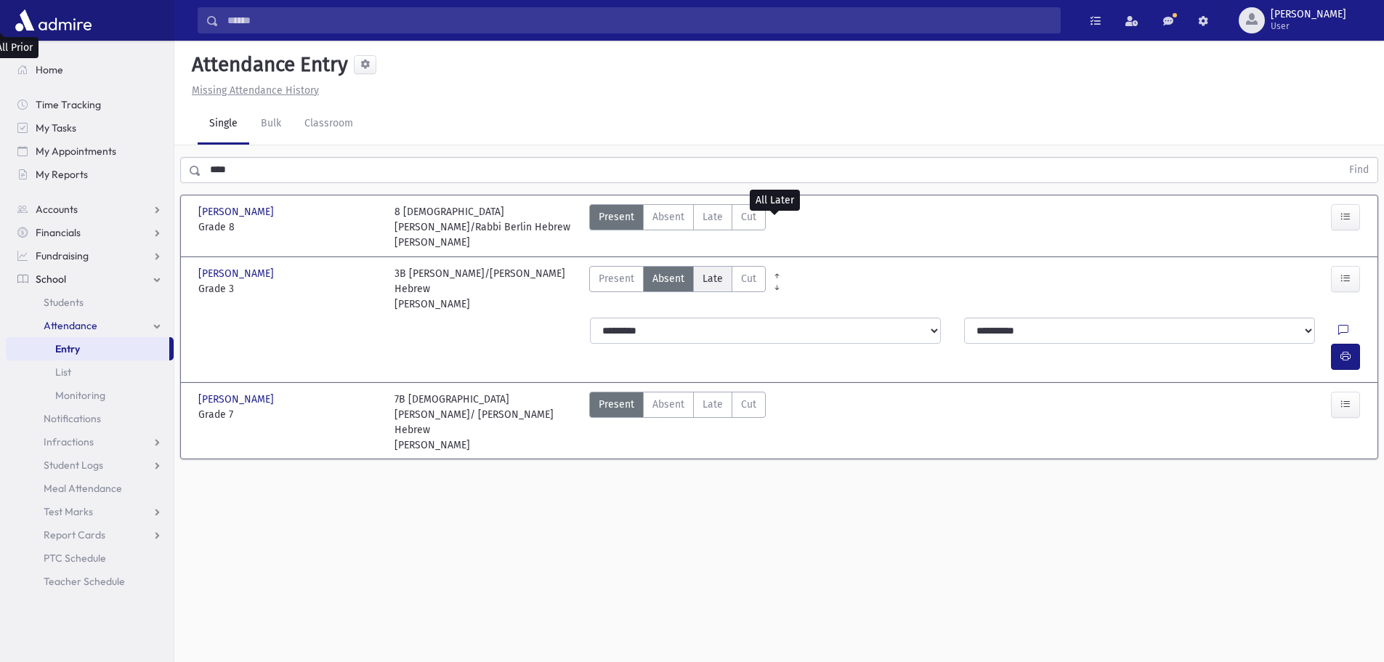
click at [712, 271] on span "Late" at bounding box center [712, 278] width 20 height 15
click at [1345, 344] on button "button" at bounding box center [1345, 357] width 29 height 26
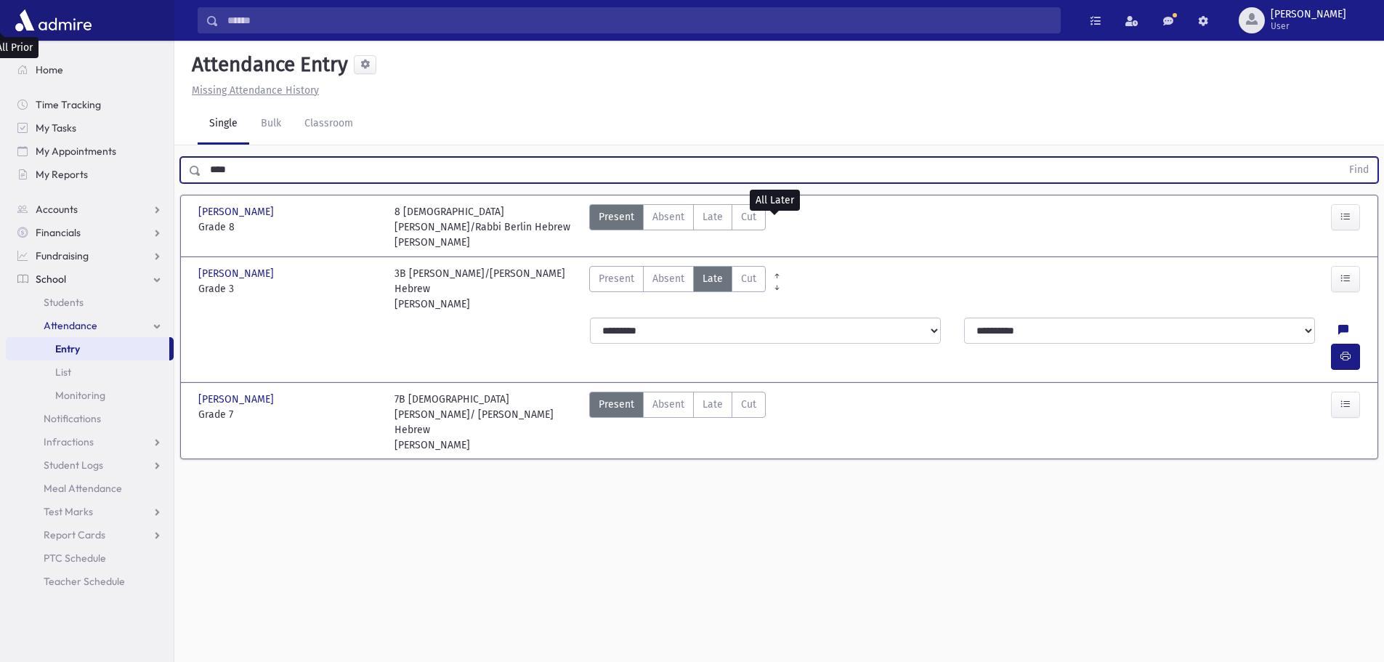
drag, startPoint x: 199, startPoint y: 132, endPoint x: 185, endPoint y: 172, distance: 42.3
click at [177, 145] on div "**** Find" at bounding box center [778, 167] width 1209 height 44
click at [1340, 158] on button "Find" at bounding box center [1358, 170] width 37 height 25
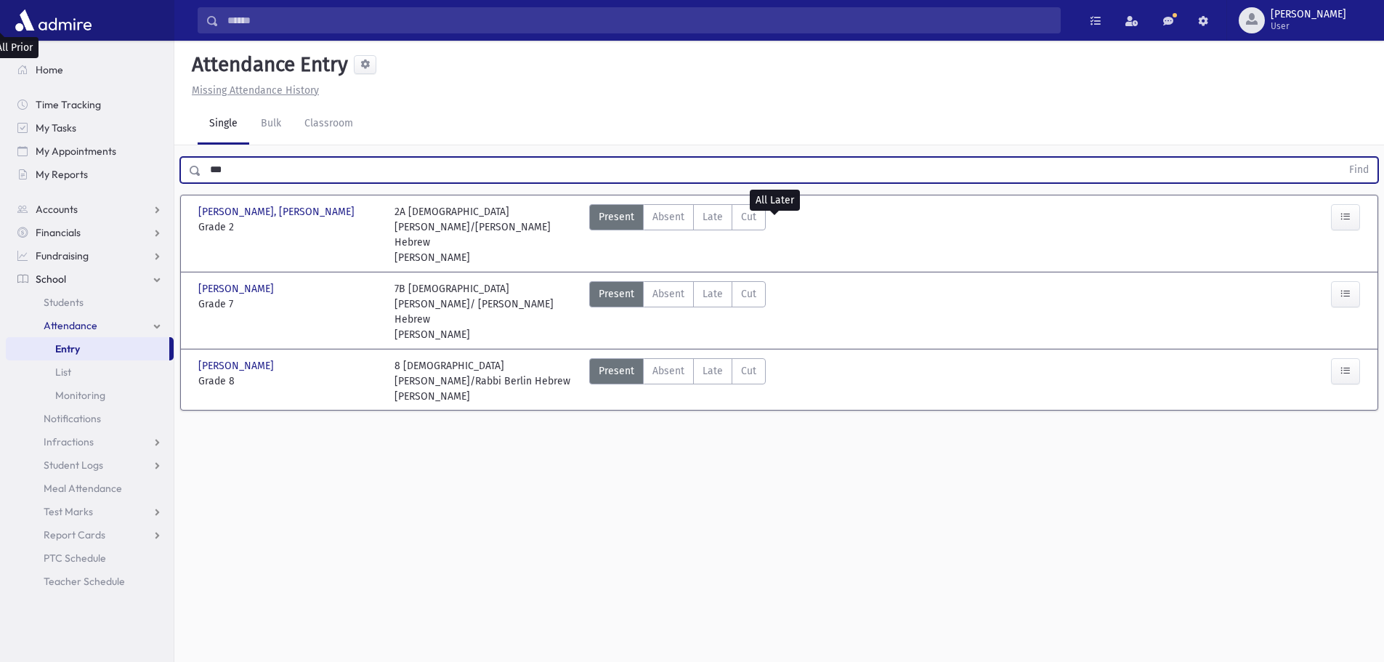
drag, startPoint x: 707, startPoint y: 185, endPoint x: 713, endPoint y: 206, distance: 21.9
click at [707, 209] on span "Late" at bounding box center [712, 216] width 20 height 15
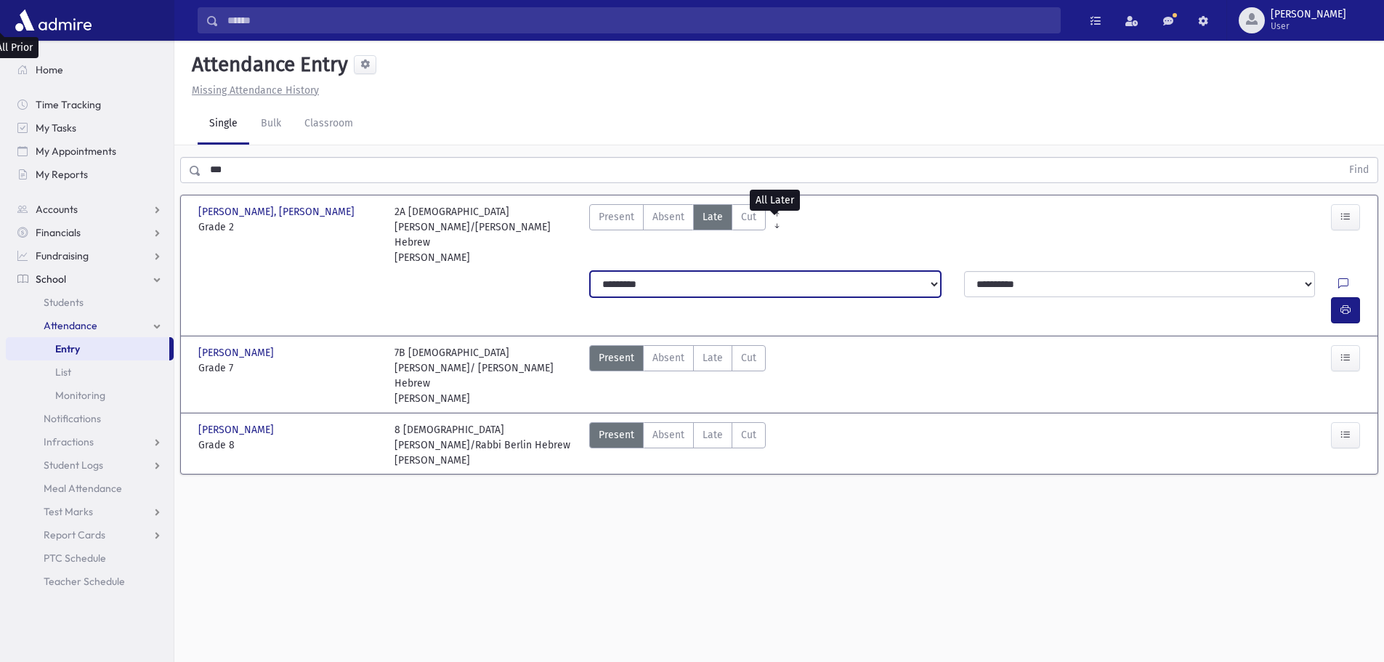
click at [753, 271] on select "**********" at bounding box center [765, 284] width 351 height 26
click at [590, 271] on select "**********" at bounding box center [765, 284] width 351 height 26
click at [1358, 297] on button "button" at bounding box center [1345, 310] width 29 height 26
drag, startPoint x: 228, startPoint y: 130, endPoint x: 116, endPoint y: 139, distance: 112.2
click at [116, 139] on div "Search Results All Accounts" at bounding box center [692, 347] width 1384 height 694
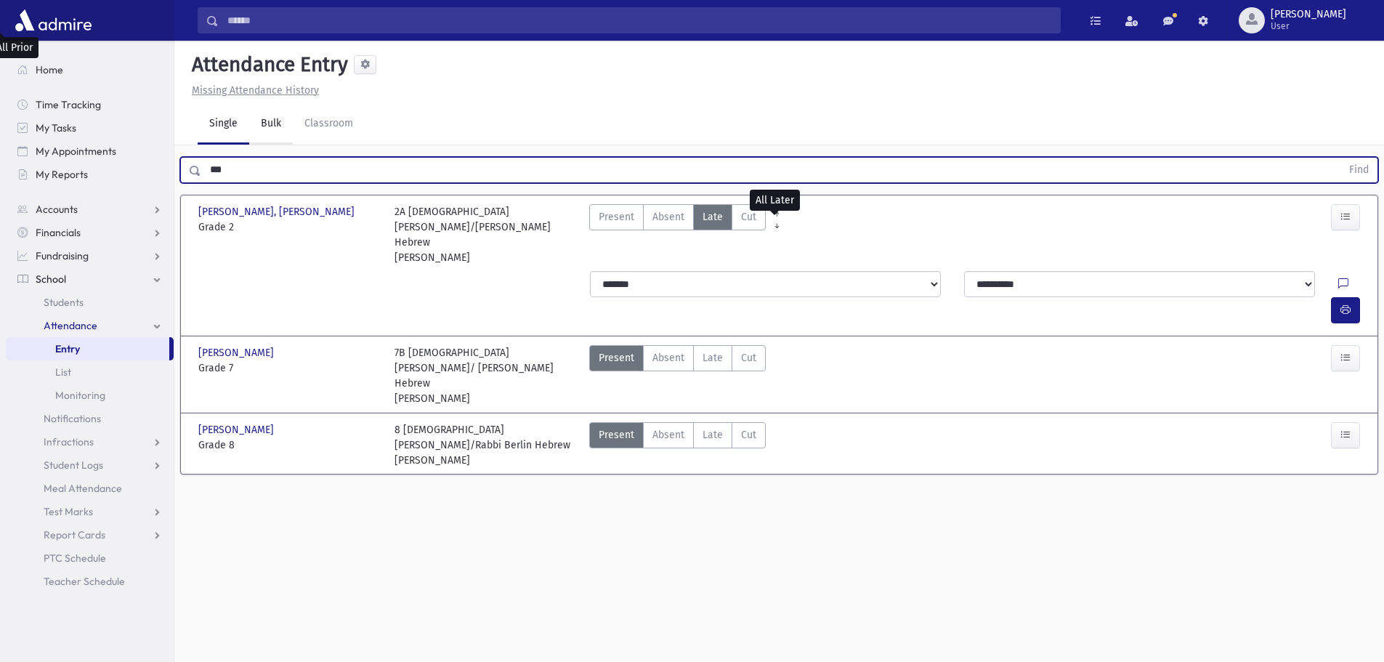
click at [1340, 158] on button "Find" at bounding box center [1358, 170] width 37 height 25
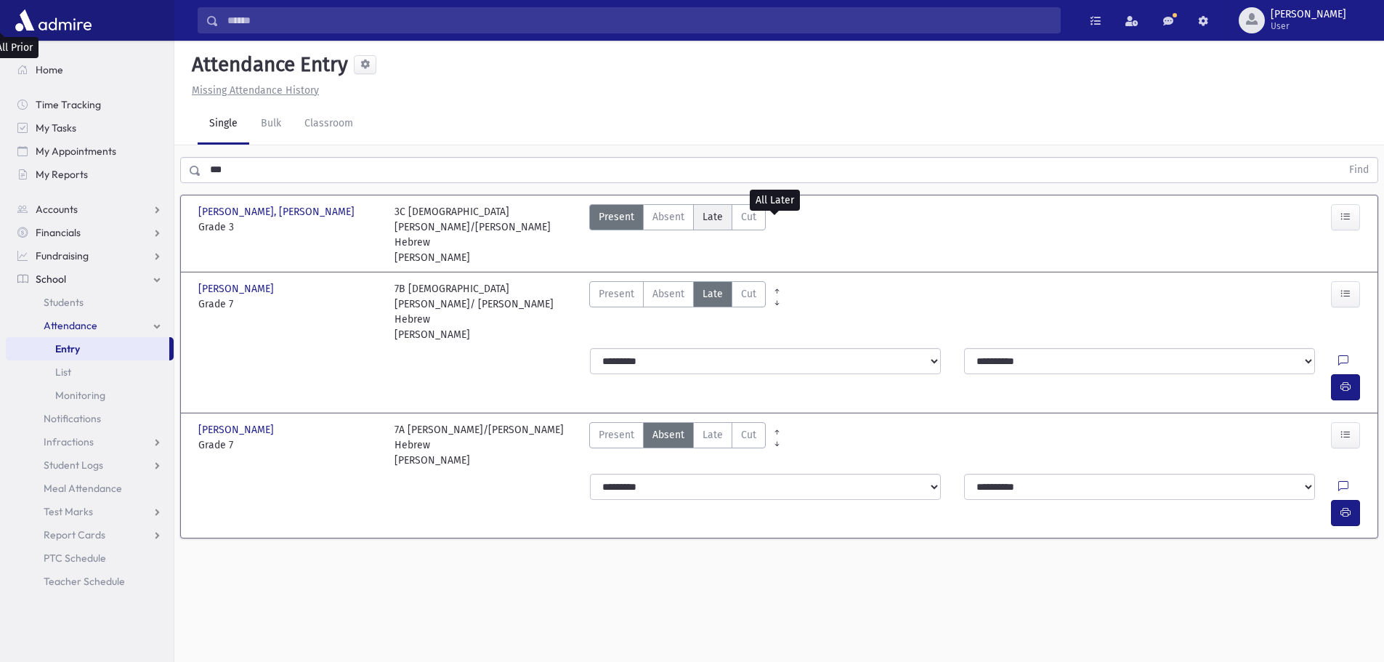
click at [705, 209] on span "Late" at bounding box center [712, 216] width 20 height 15
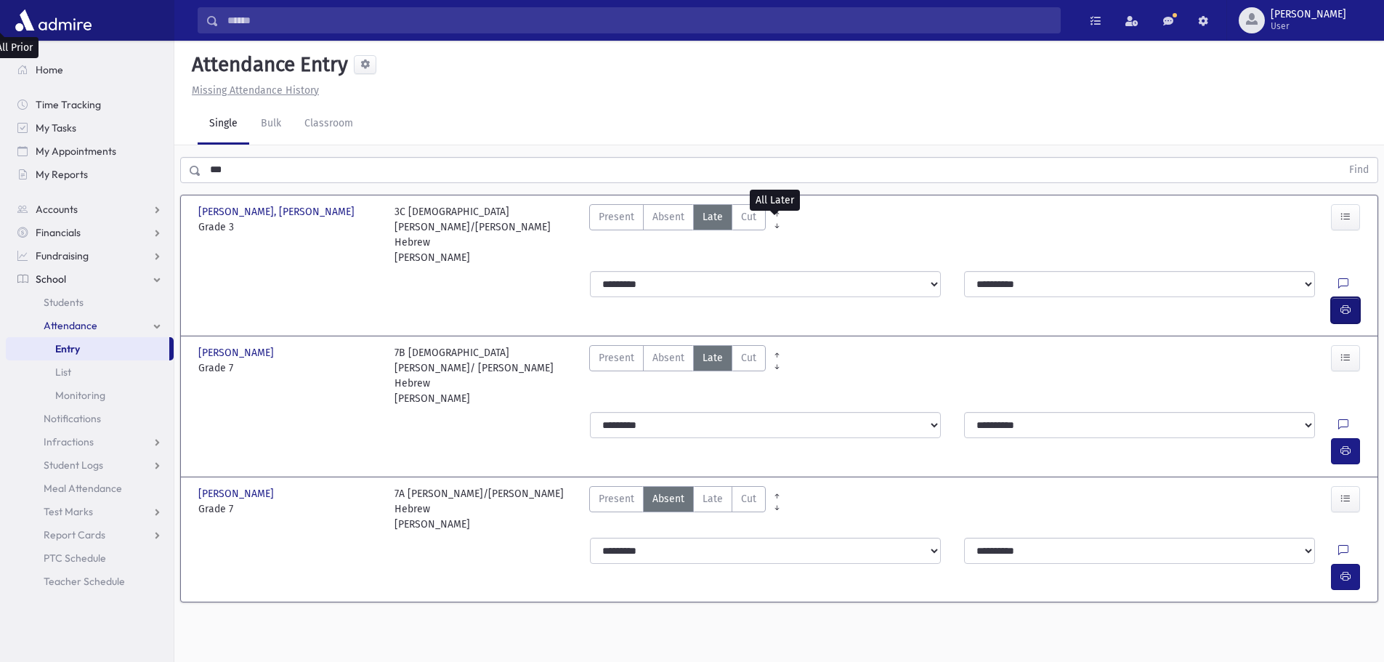
click at [1347, 304] on icon "button" at bounding box center [1345, 310] width 10 height 12
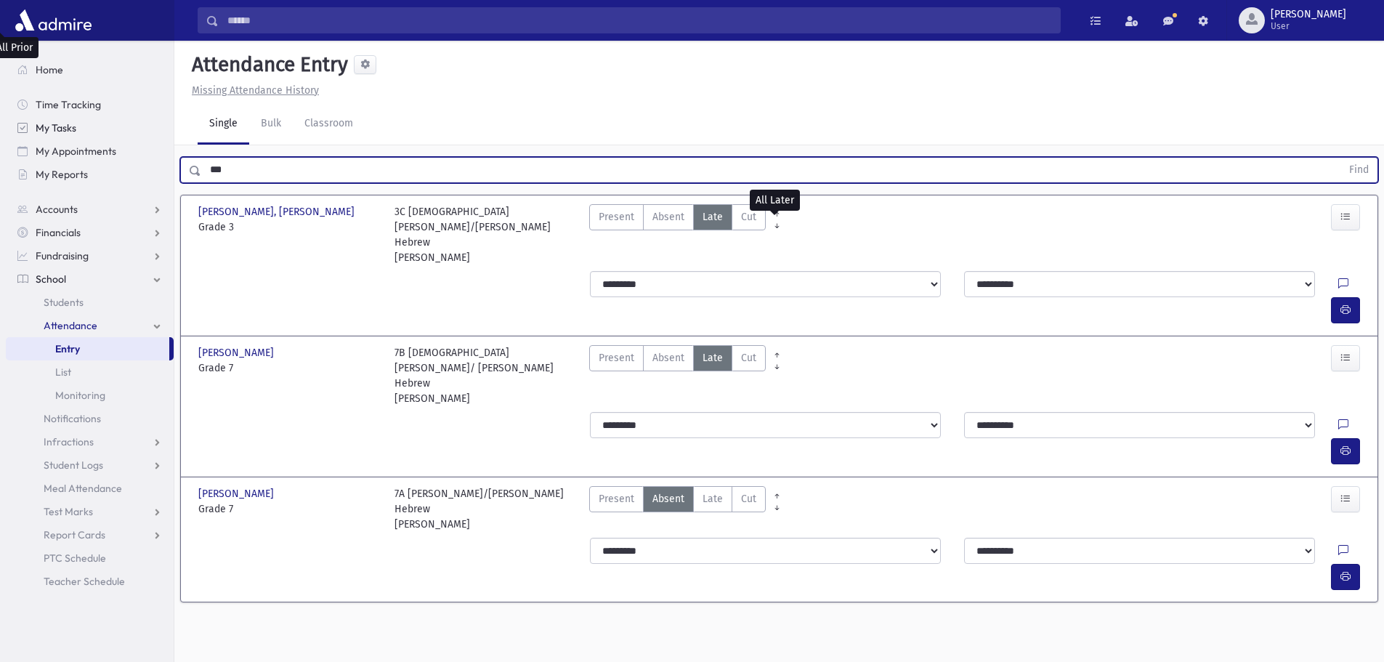
drag, startPoint x: 243, startPoint y: 142, endPoint x: 172, endPoint y: 137, distance: 71.4
click at [172, 137] on div "Search Results All Accounts" at bounding box center [692, 347] width 1384 height 694
type input "*****"
click at [1340, 158] on button "Find" at bounding box center [1358, 170] width 37 height 25
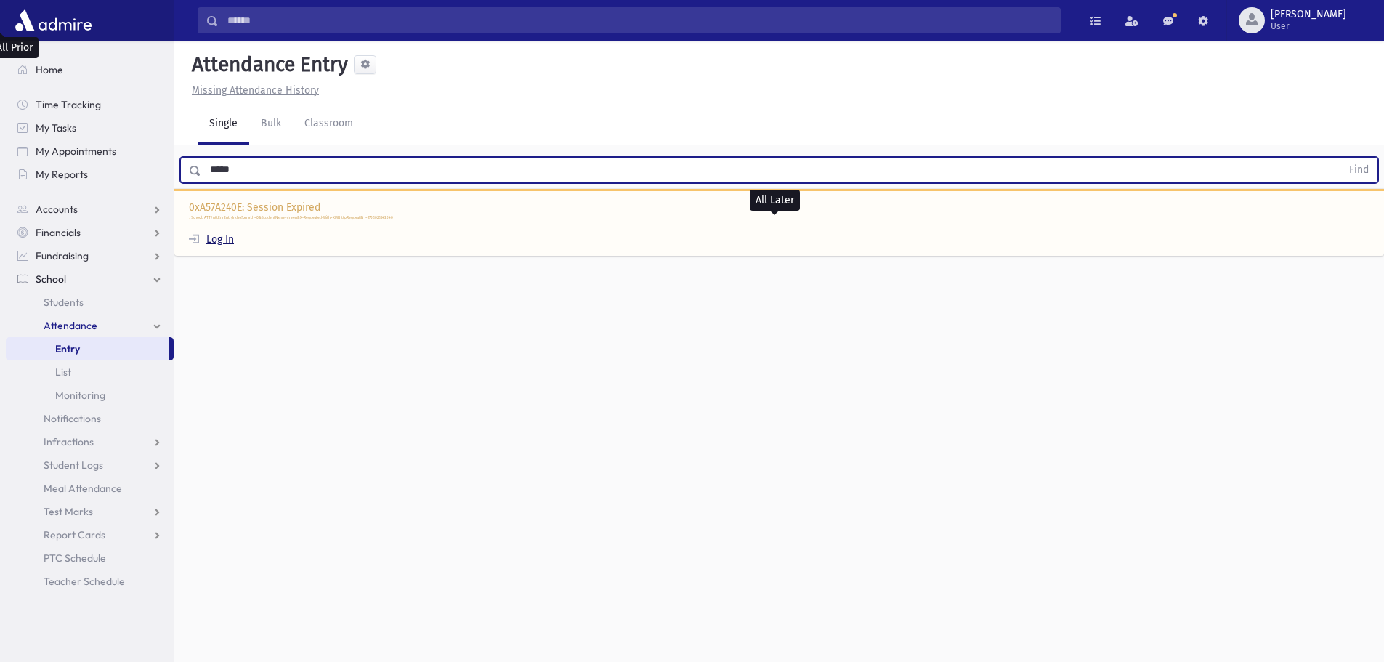
click at [227, 233] on link "Log In" at bounding box center [211, 239] width 45 height 12
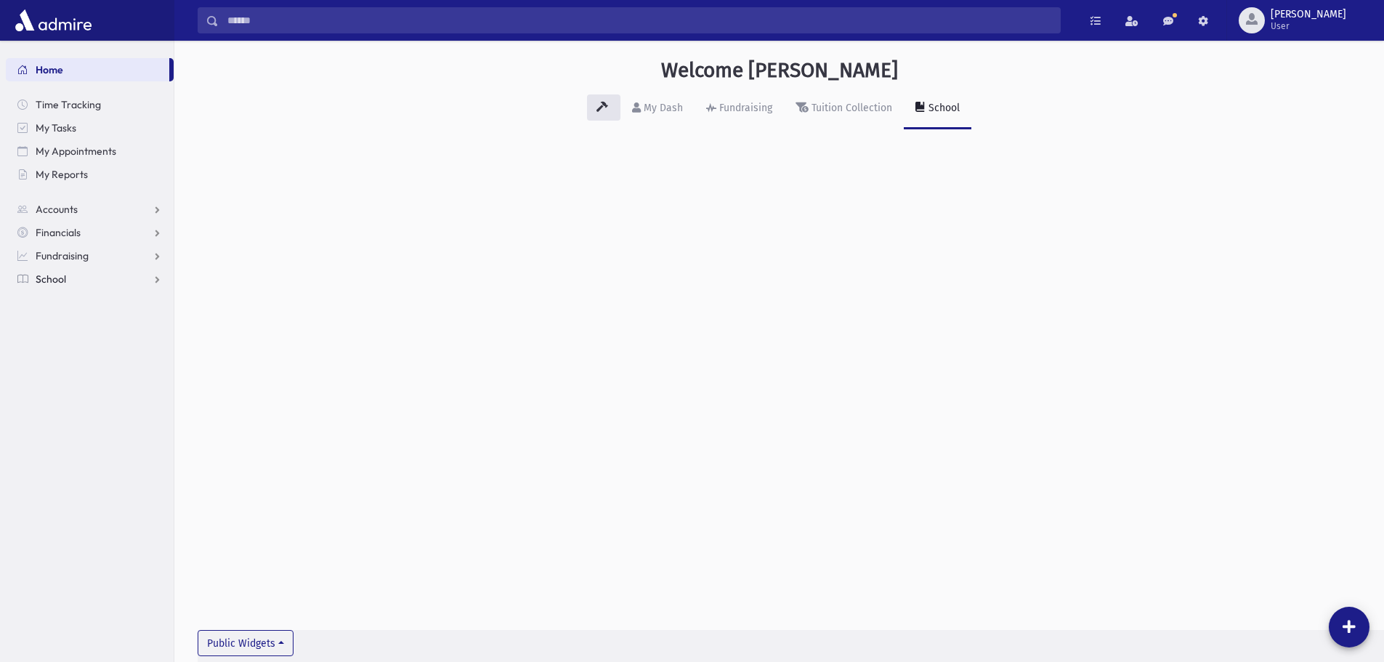
click at [52, 274] on span "School" at bounding box center [51, 278] width 31 height 13
click at [67, 327] on span "Attendance" at bounding box center [71, 325] width 54 height 13
click at [78, 354] on span "Entry" at bounding box center [67, 348] width 25 height 13
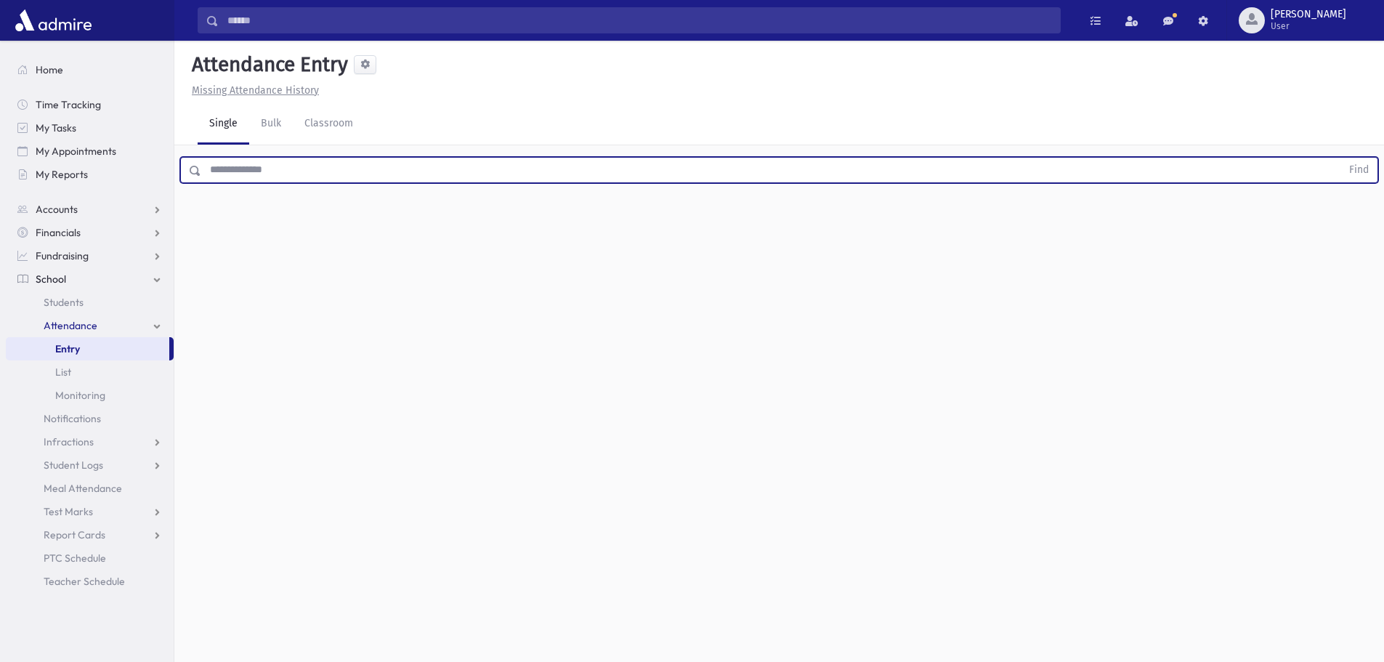
click at [254, 172] on input "text" at bounding box center [771, 170] width 1140 height 26
click at [1340, 158] on button "Find" at bounding box center [1358, 170] width 37 height 25
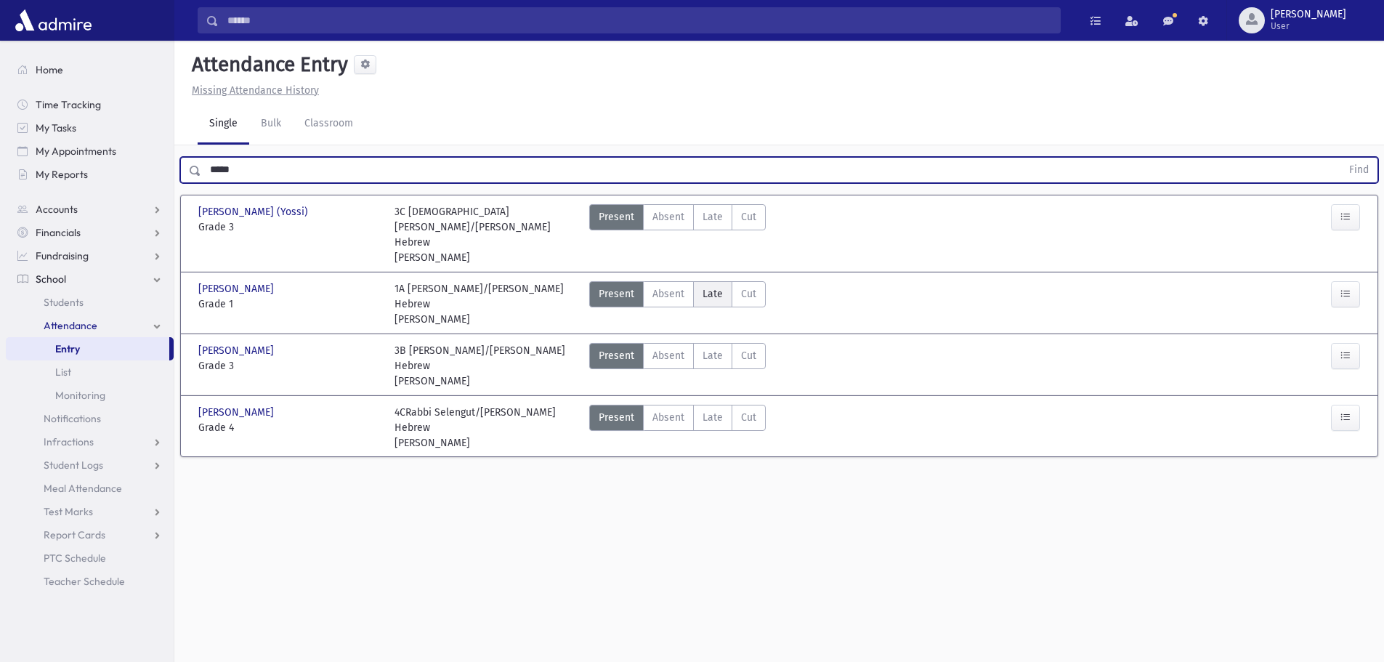
click at [714, 286] on span "Late" at bounding box center [712, 293] width 20 height 15
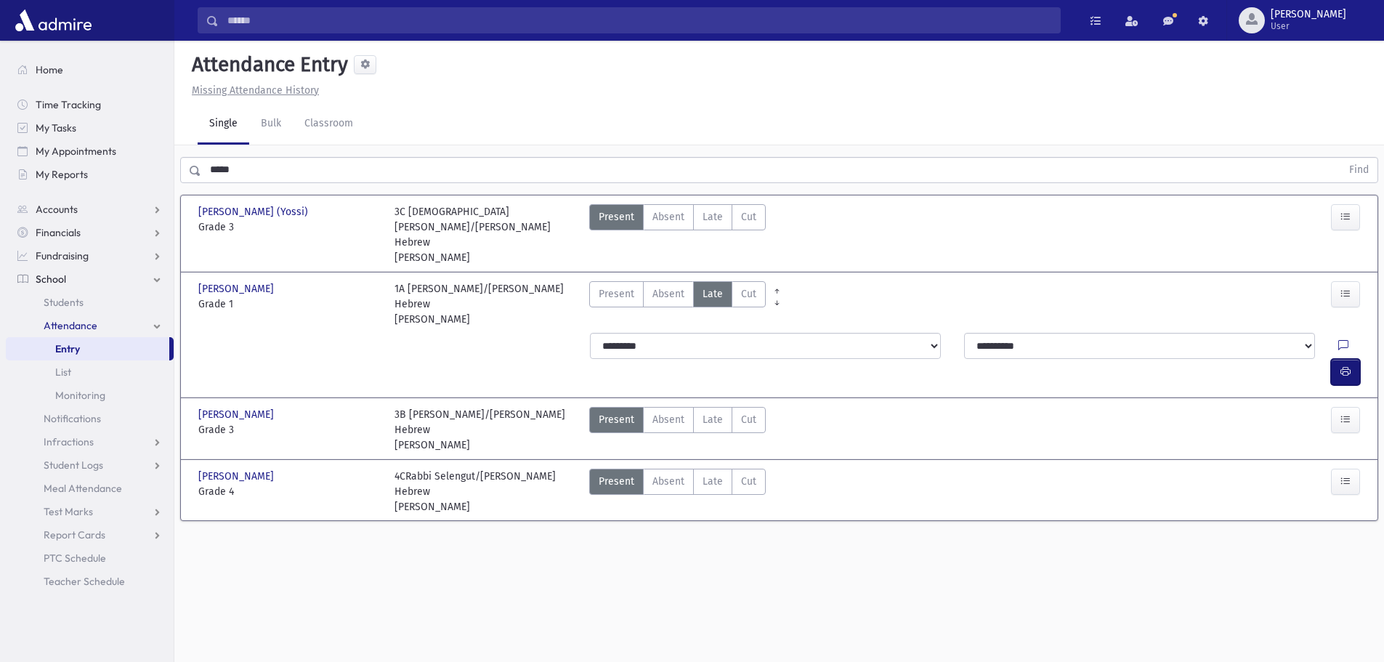
click at [1341, 365] on icon "button" at bounding box center [1345, 371] width 10 height 12
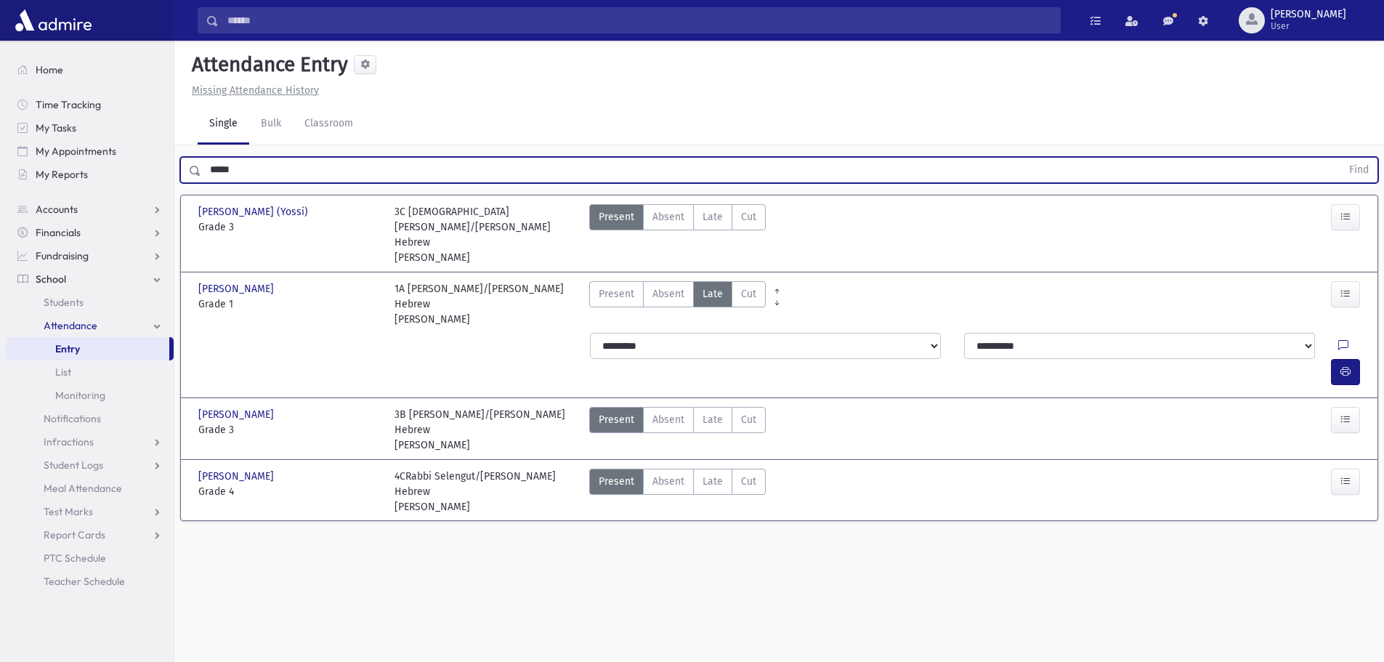
drag, startPoint x: 249, startPoint y: 173, endPoint x: 171, endPoint y: 190, distance: 79.7
click at [171, 190] on div "Search Results All Accounts" at bounding box center [692, 347] width 1384 height 694
type input "***"
click at [1340, 158] on button "Find" at bounding box center [1358, 170] width 37 height 25
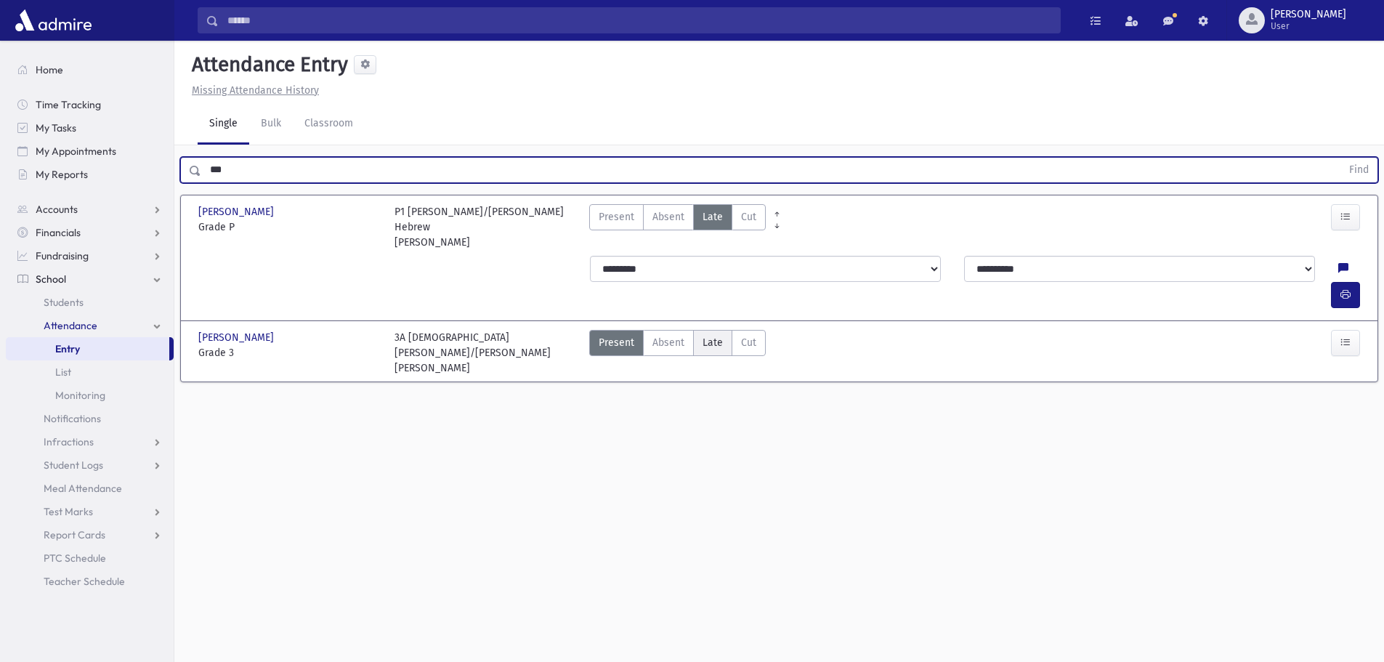
click at [723, 330] on label "Late Late" at bounding box center [712, 343] width 39 height 26
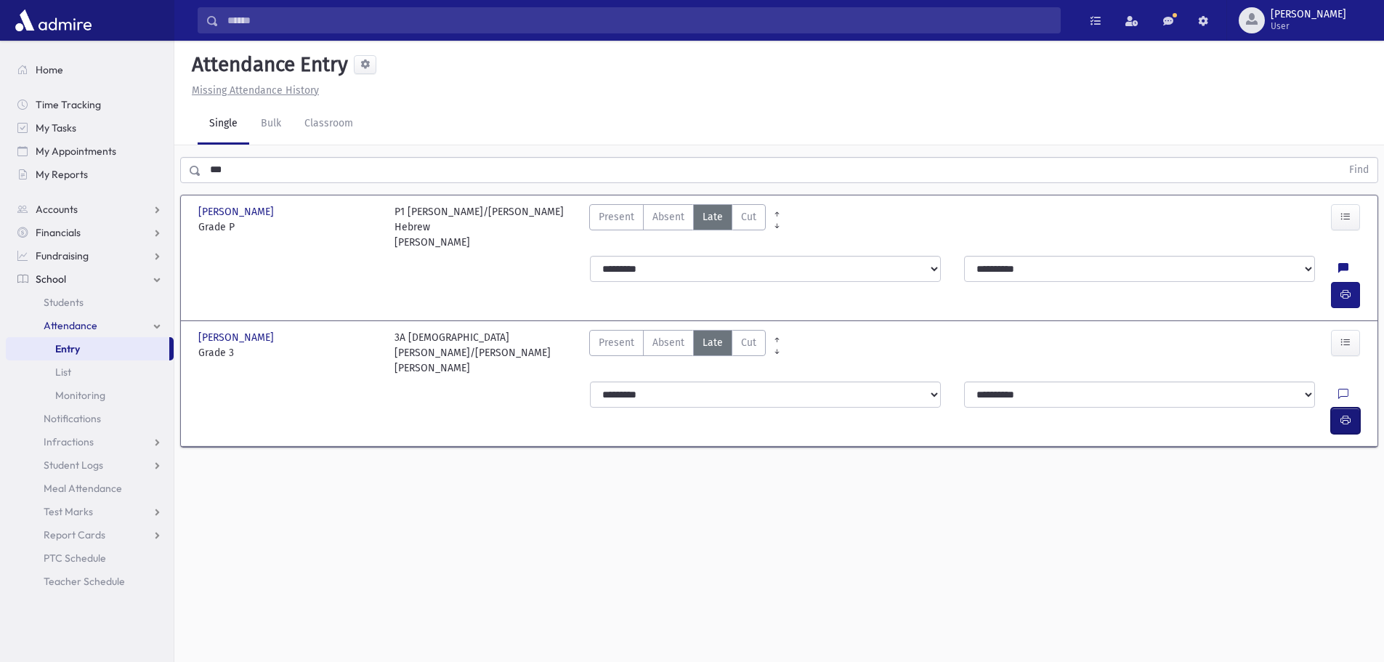
click at [1346, 408] on button "button" at bounding box center [1345, 421] width 29 height 26
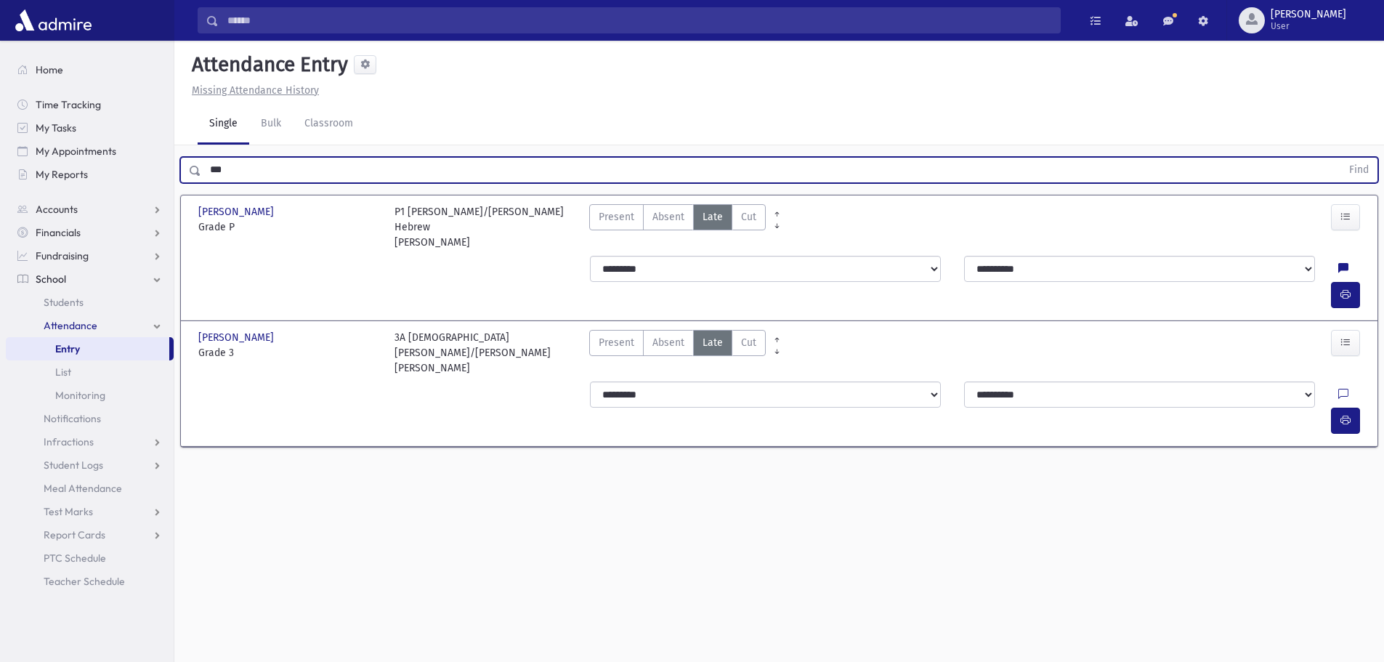
drag, startPoint x: 260, startPoint y: 174, endPoint x: 132, endPoint y: 189, distance: 128.7
click at [132, 189] on div "Search Results All Accounts" at bounding box center [692, 347] width 1384 height 694
